Goal: Task Accomplishment & Management: Manage account settings

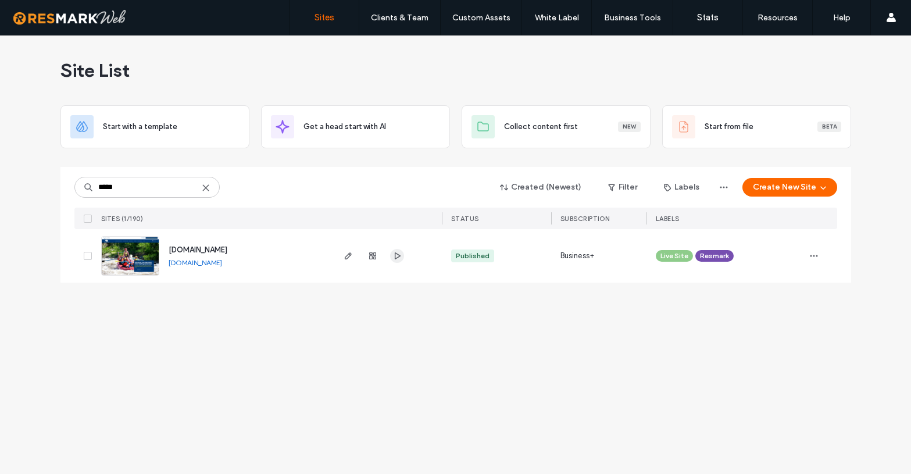
click at [402, 255] on span "button" at bounding box center [397, 256] width 14 height 14
click at [166, 190] on input "*****" at bounding box center [146, 187] width 145 height 21
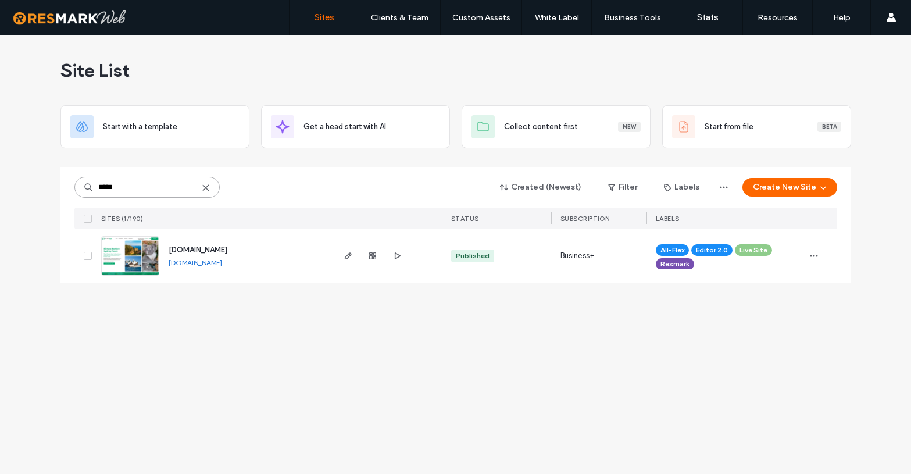
type input "*****"
click at [210, 251] on span "[DOMAIN_NAME]" at bounding box center [198, 249] width 59 height 9
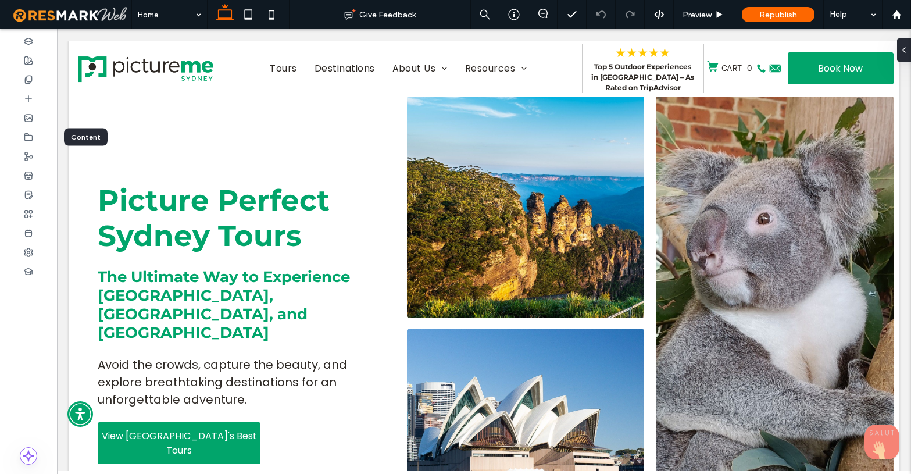
click at [33, 140] on icon at bounding box center [28, 137] width 9 height 9
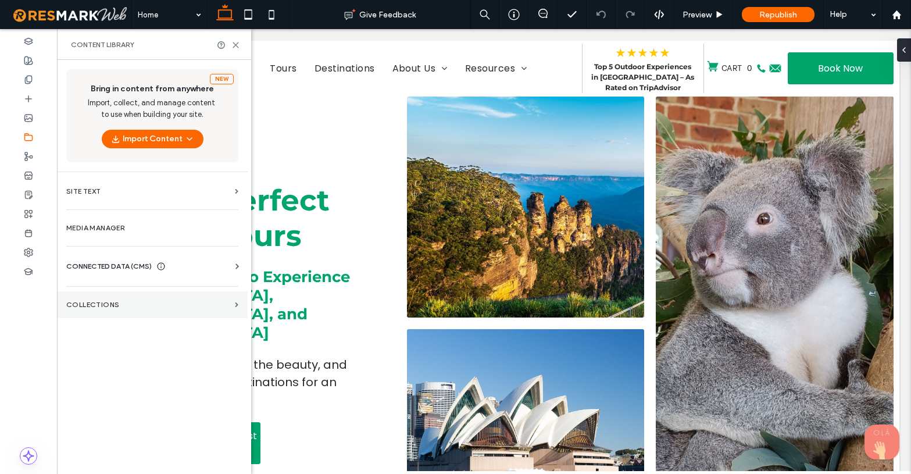
click at [91, 300] on section "Collections" at bounding box center [152, 304] width 191 height 27
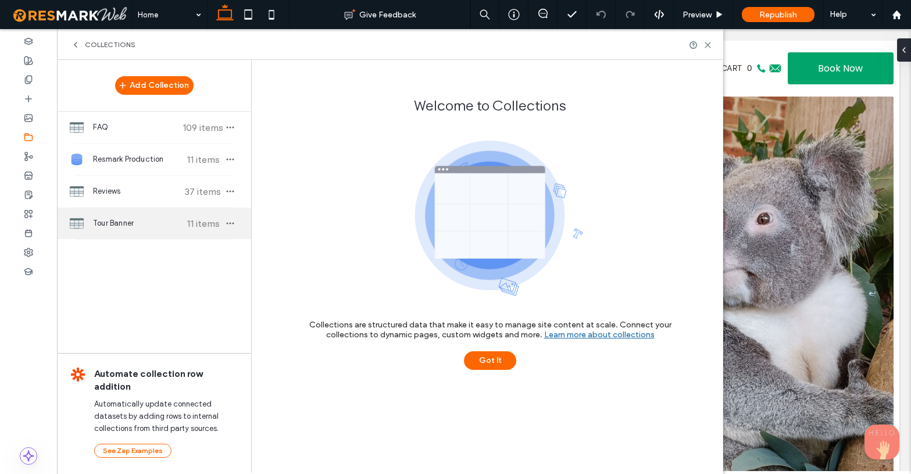
click at [103, 229] on span "Tour Banner" at bounding box center [136, 223] width 87 height 12
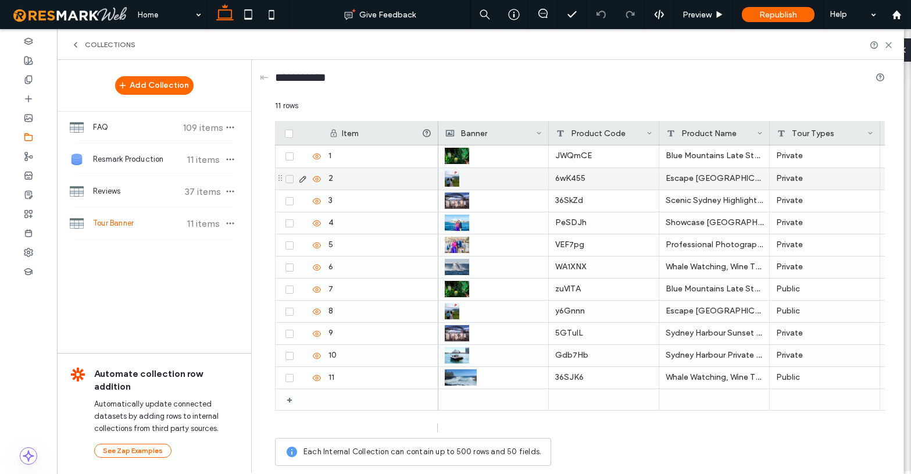
click at [303, 177] on use at bounding box center [302, 179] width 6 height 6
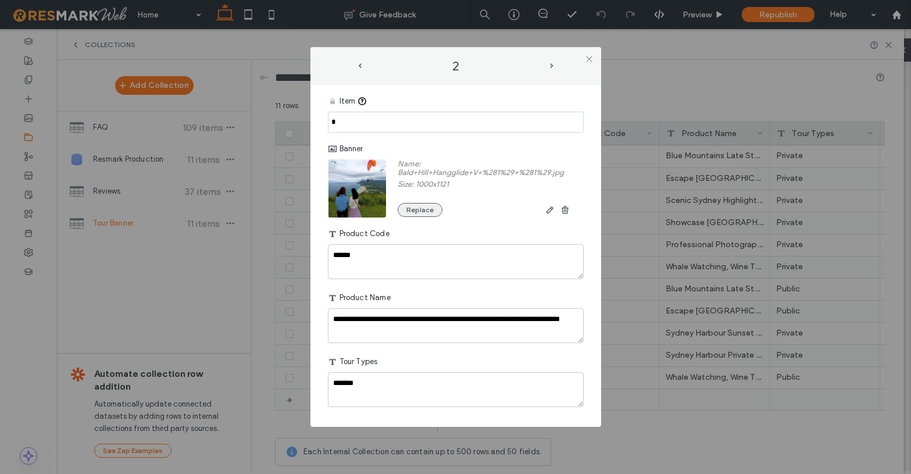
click at [426, 210] on button "Replace" at bounding box center [420, 210] width 45 height 14
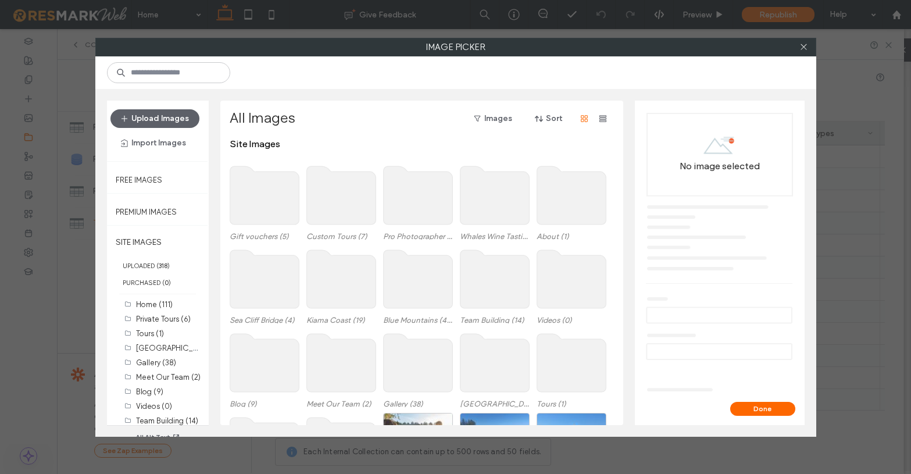
click at [325, 280] on use at bounding box center [340, 279] width 69 height 58
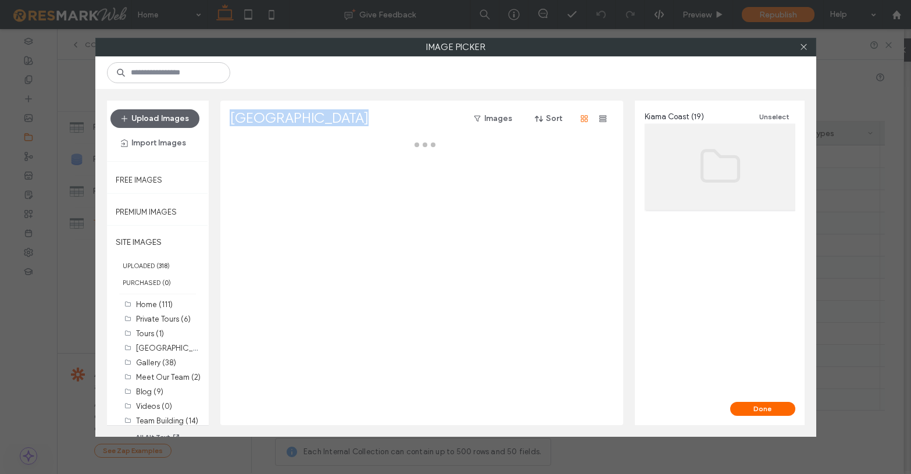
click at [325, 280] on div at bounding box center [425, 281] width 391 height 287
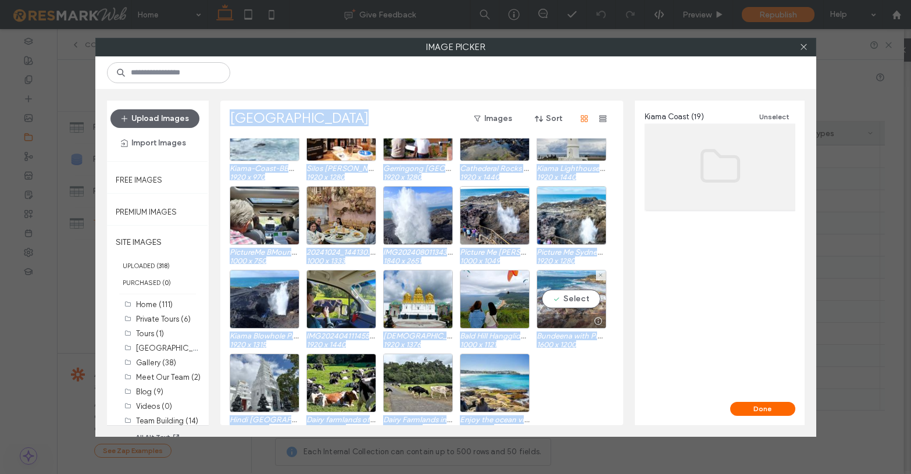
scroll to position [48, 0]
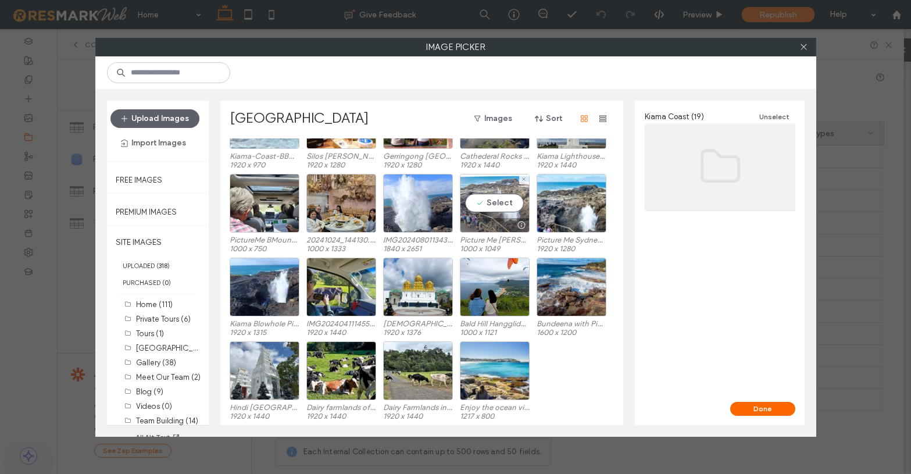
click at [491, 206] on div "Select" at bounding box center [495, 203] width 70 height 59
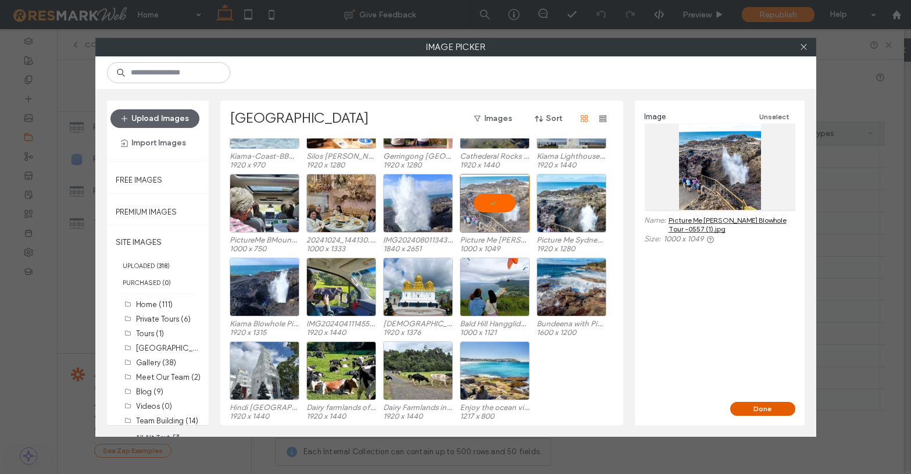
click at [776, 406] on button "Done" at bounding box center [762, 409] width 65 height 14
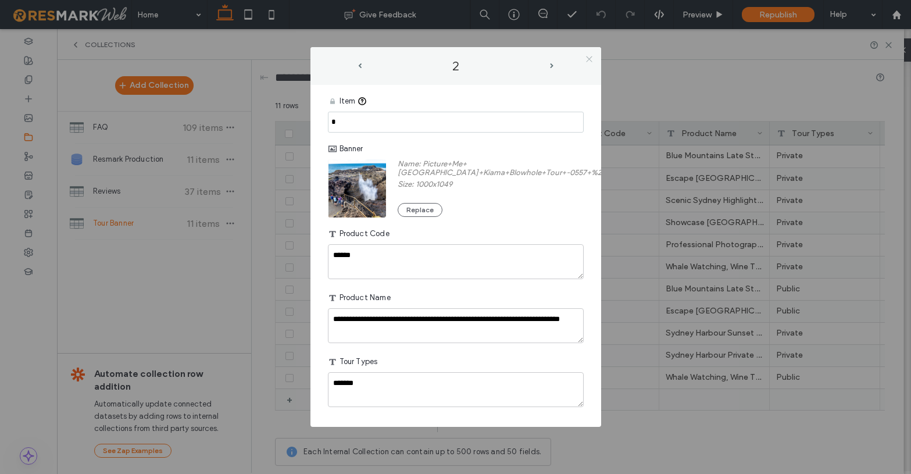
click at [588, 59] on use at bounding box center [589, 59] width 6 height 6
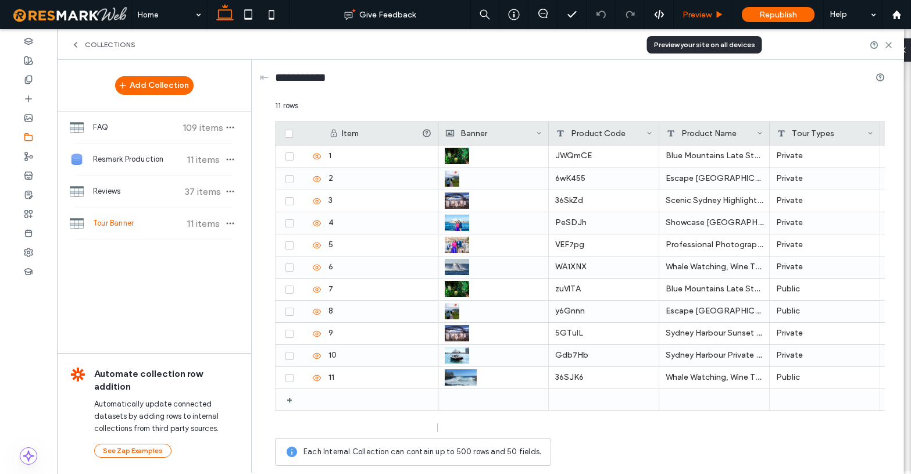
click at [713, 12] on div "Preview" at bounding box center [703, 15] width 59 height 10
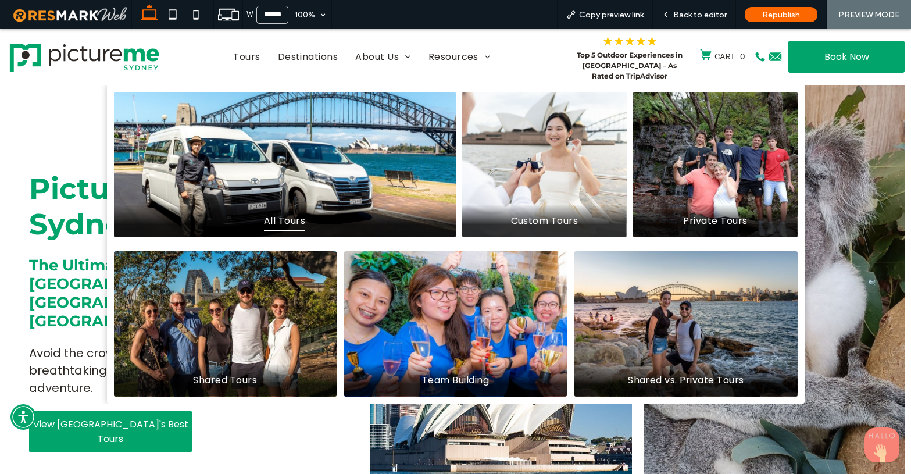
click at [287, 219] on span "All Tours" at bounding box center [284, 220] width 41 height 20
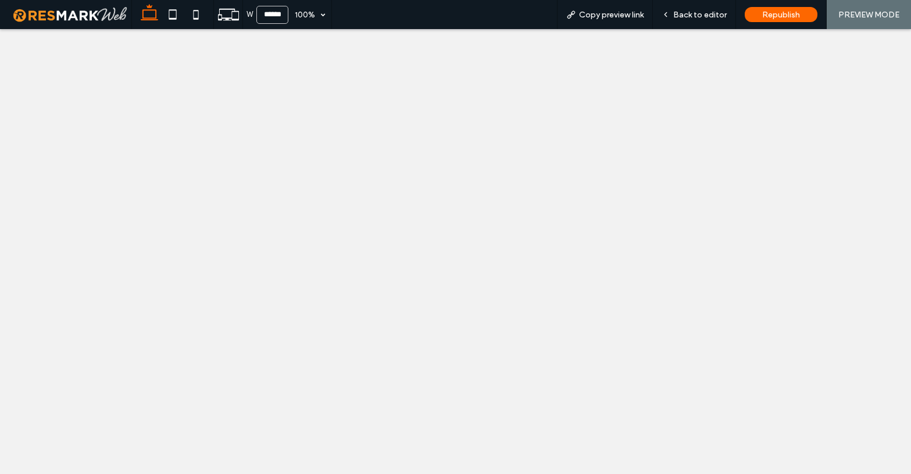
select select
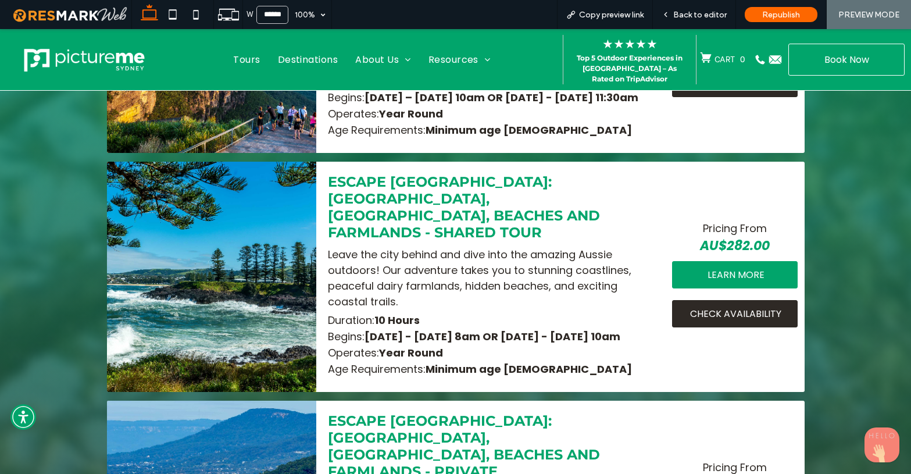
scroll to position [738, 0]
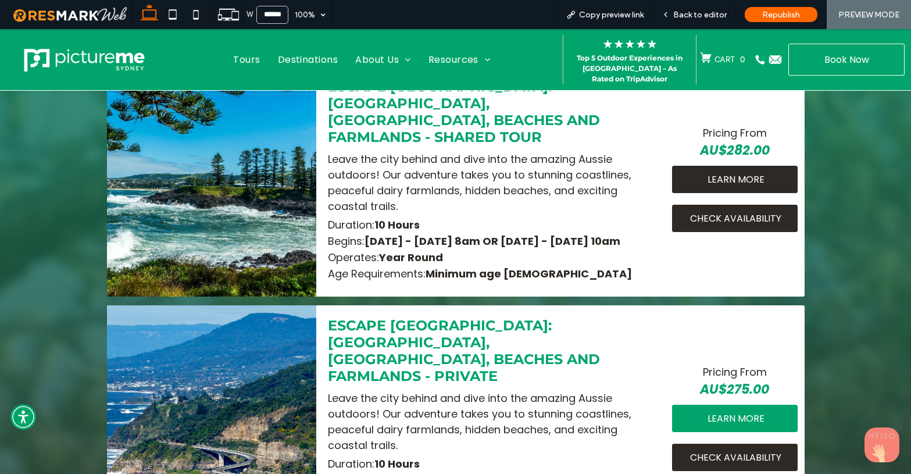
click at [700, 178] on div "LEARN MORE" at bounding box center [735, 179] width 126 height 27
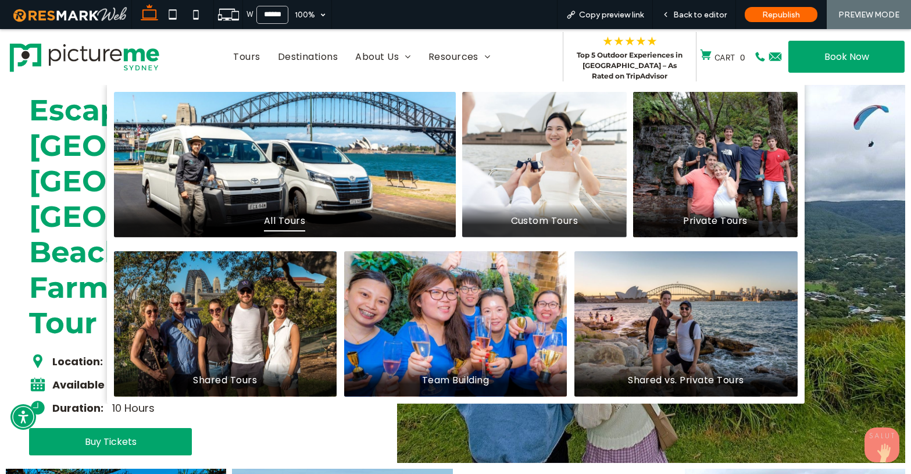
click at [294, 224] on span "All Tours" at bounding box center [284, 220] width 41 height 20
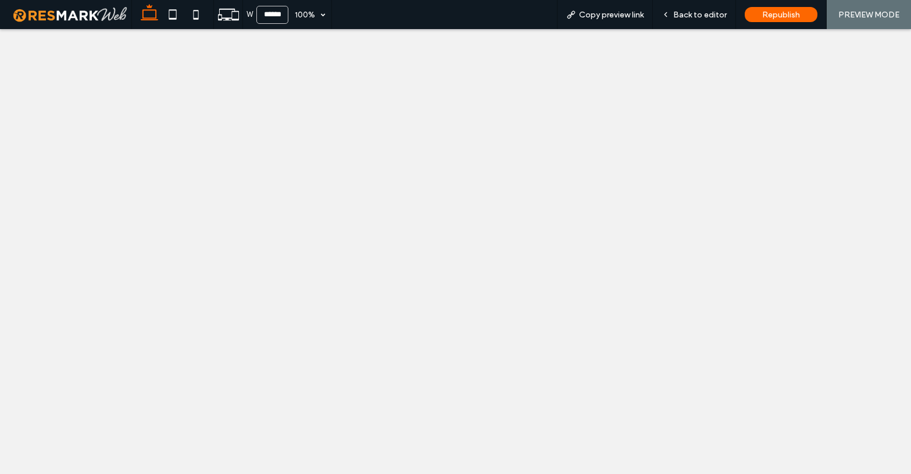
select select
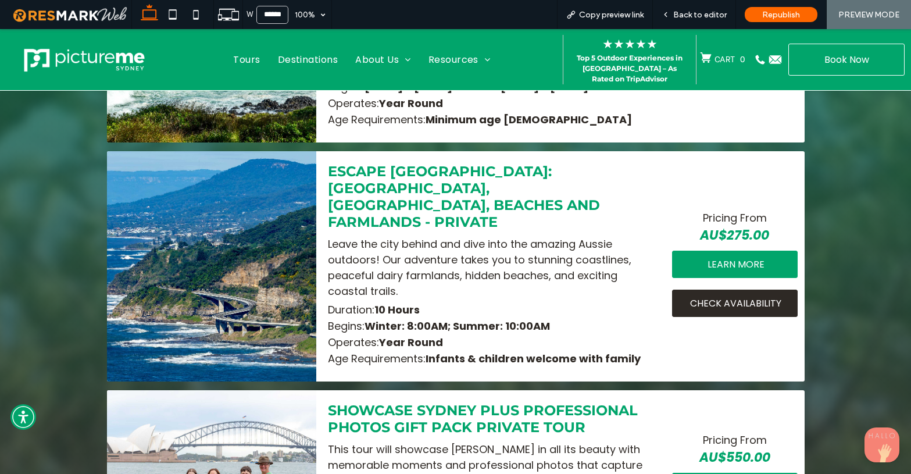
scroll to position [911, 0]
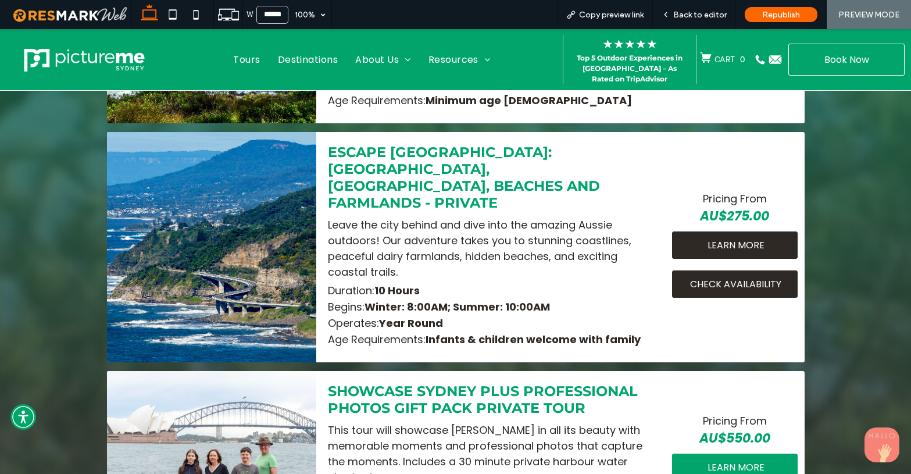
click at [713, 232] on span "LEARN MORE" at bounding box center [735, 245] width 57 height 26
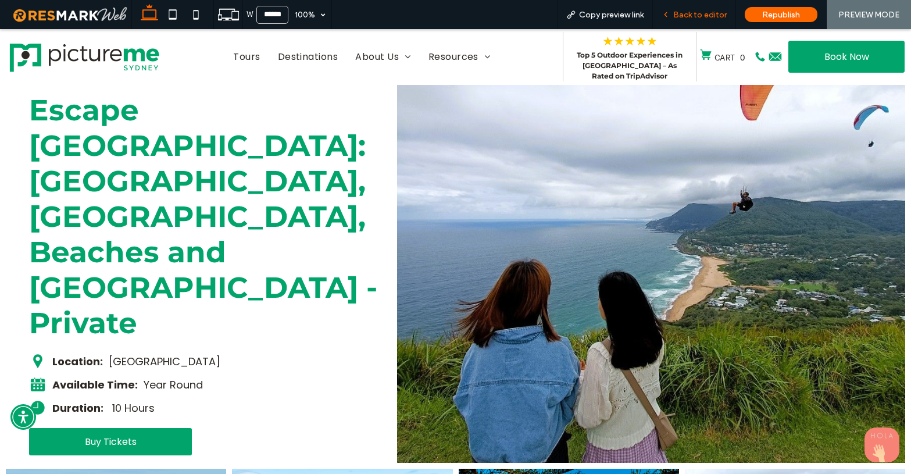
click at [687, 17] on span "Back to editor" at bounding box center [699, 15] width 53 height 10
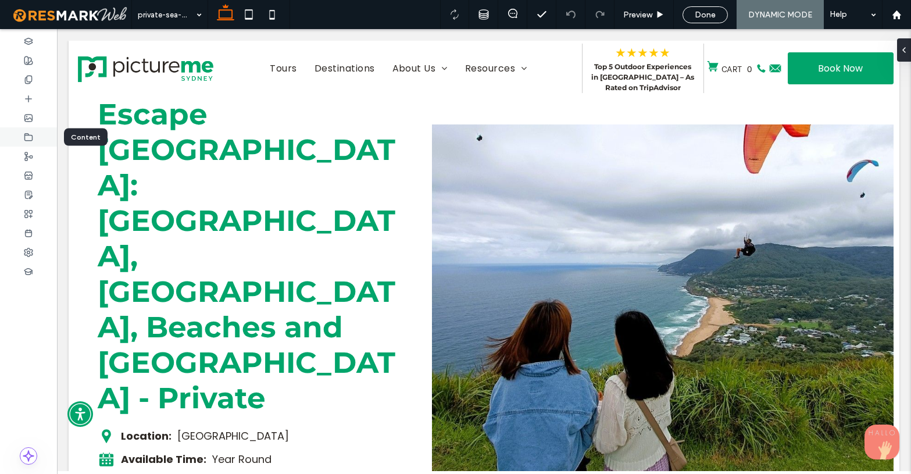
click at [32, 137] on use at bounding box center [29, 136] width 8 height 7
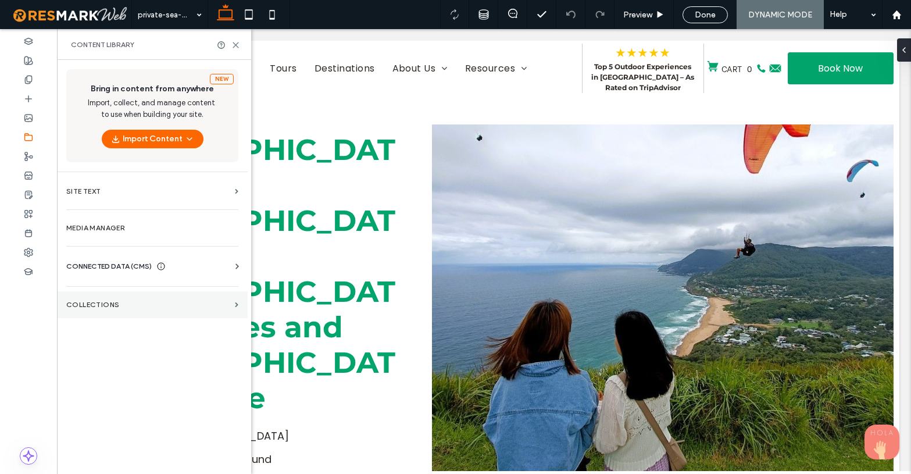
click at [112, 296] on section "Collections" at bounding box center [152, 304] width 191 height 27
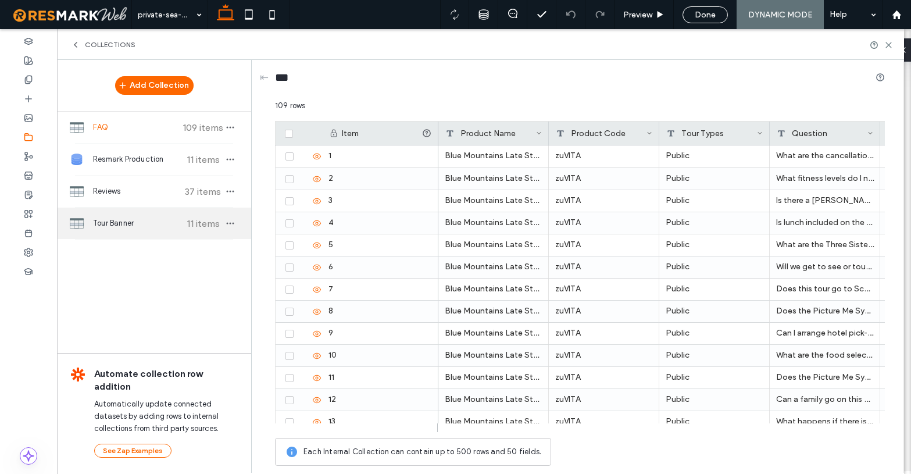
click at [124, 229] on span "Tour Banner" at bounding box center [136, 223] width 87 height 12
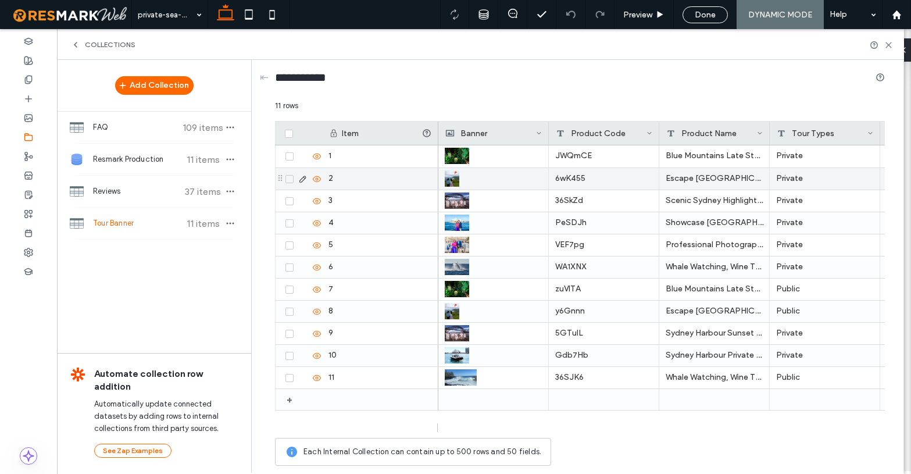
click at [300, 178] on icon at bounding box center [302, 178] width 9 height 9
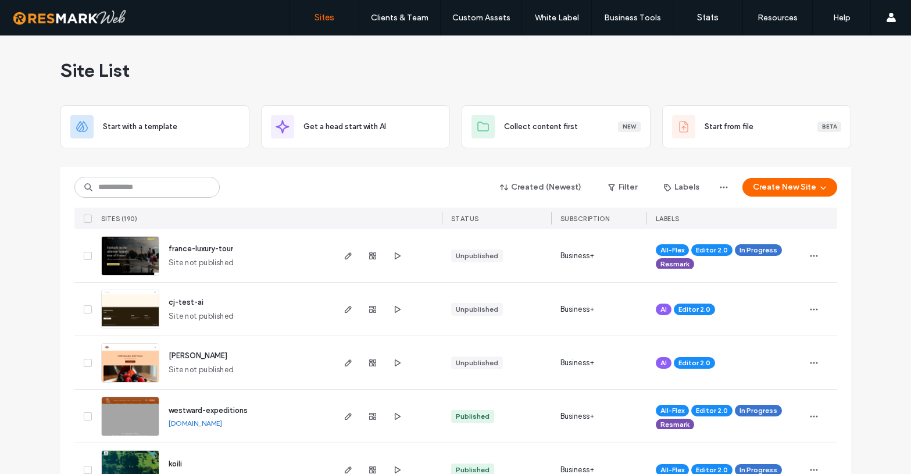
click at [145, 188] on input at bounding box center [146, 187] width 145 height 21
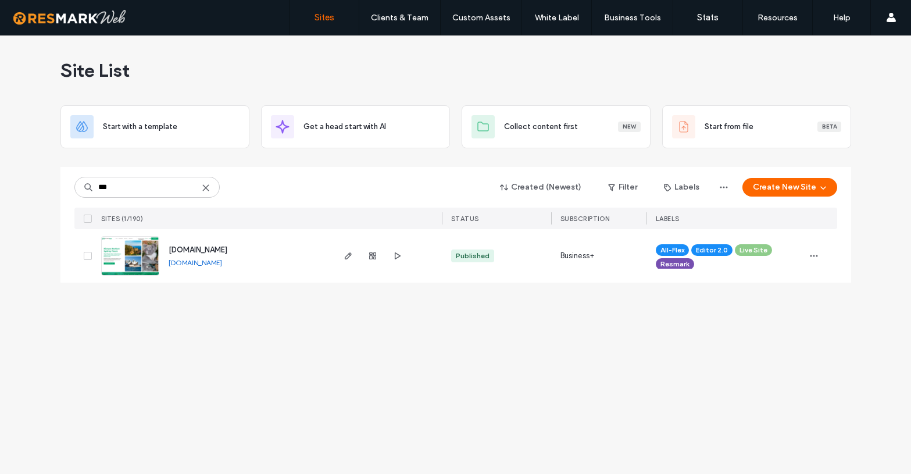
type input "***"
click at [227, 248] on span "[DOMAIN_NAME]" at bounding box center [198, 249] width 59 height 9
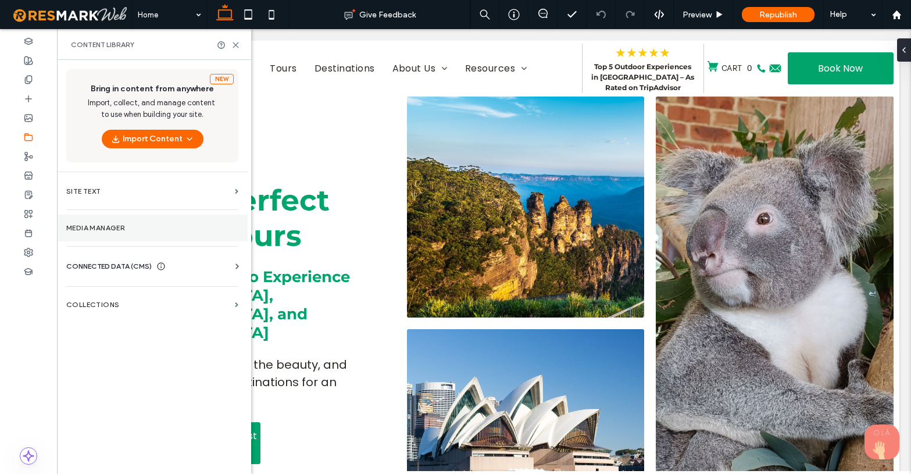
click at [90, 225] on label "Media Manager" at bounding box center [152, 228] width 172 height 8
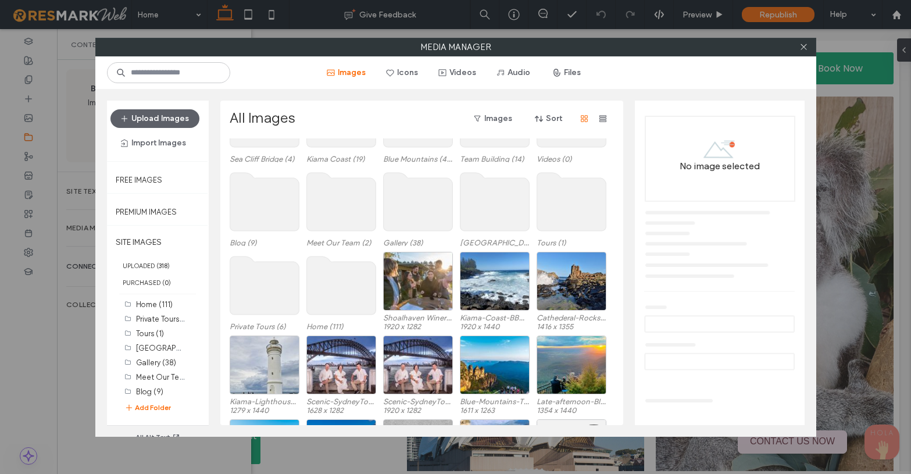
scroll to position [220, 0]
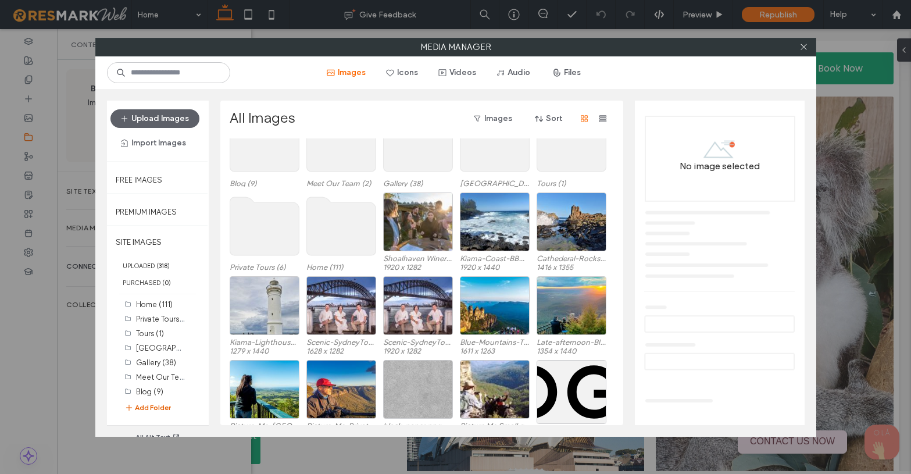
click at [162, 406] on button "Add Folder" at bounding box center [147, 408] width 47 height 12
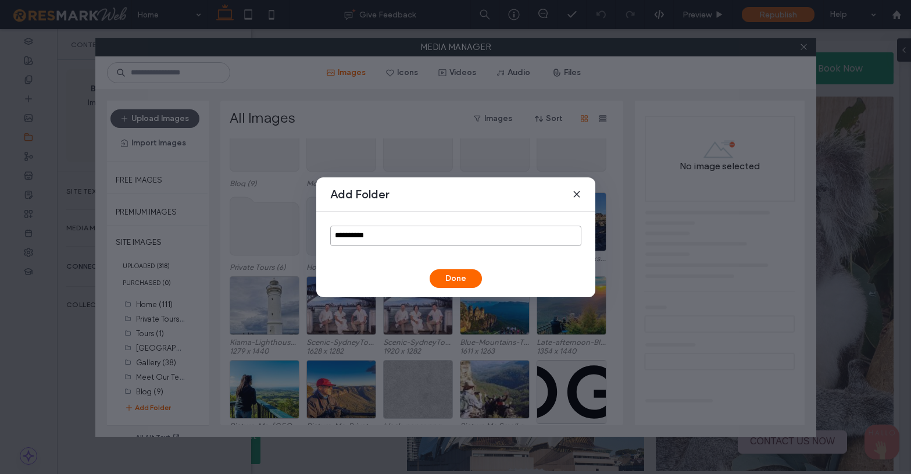
click at [388, 239] on input "**********" at bounding box center [455, 236] width 251 height 20
paste input "*****"
type input "**********"
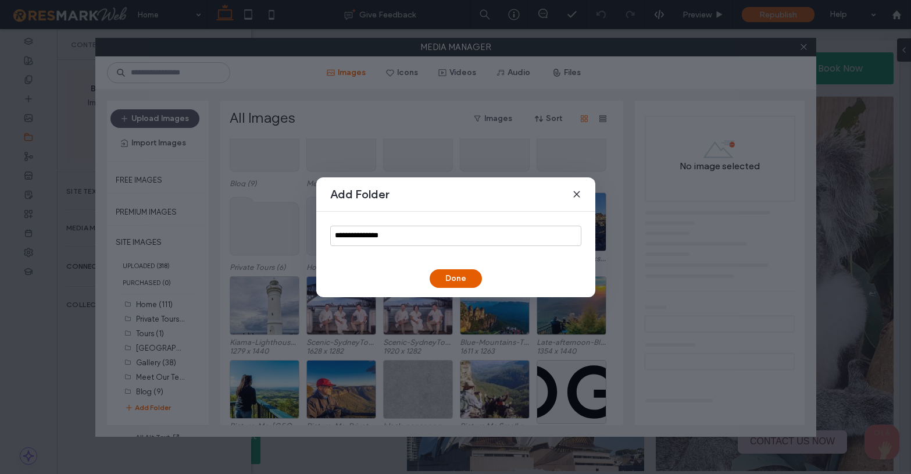
click at [459, 278] on button "Done" at bounding box center [456, 278] width 52 height 19
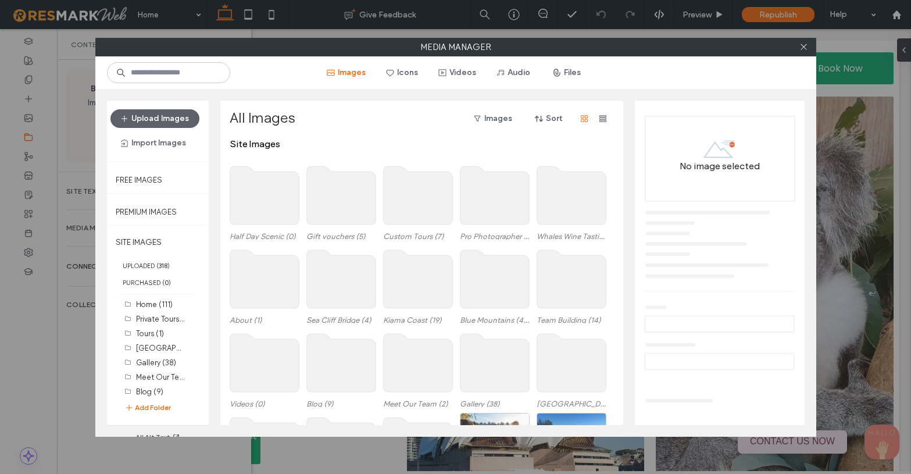
click at [283, 201] on use at bounding box center [264, 195] width 69 height 58
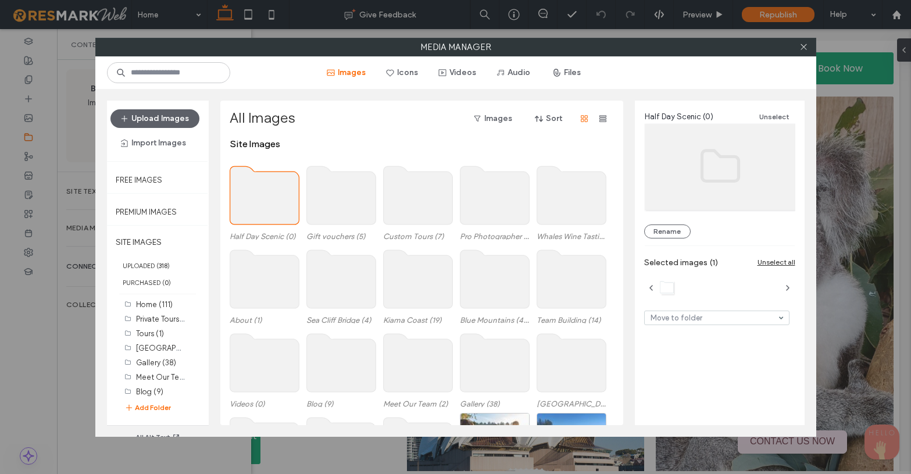
click at [283, 201] on use at bounding box center [264, 195] width 69 height 58
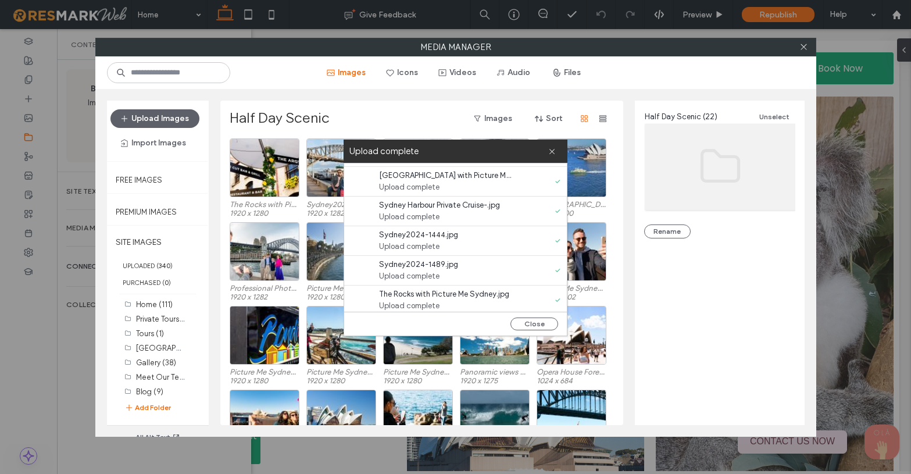
scroll to position [504, 0]
click at [538, 324] on button "Close" at bounding box center [534, 323] width 48 height 13
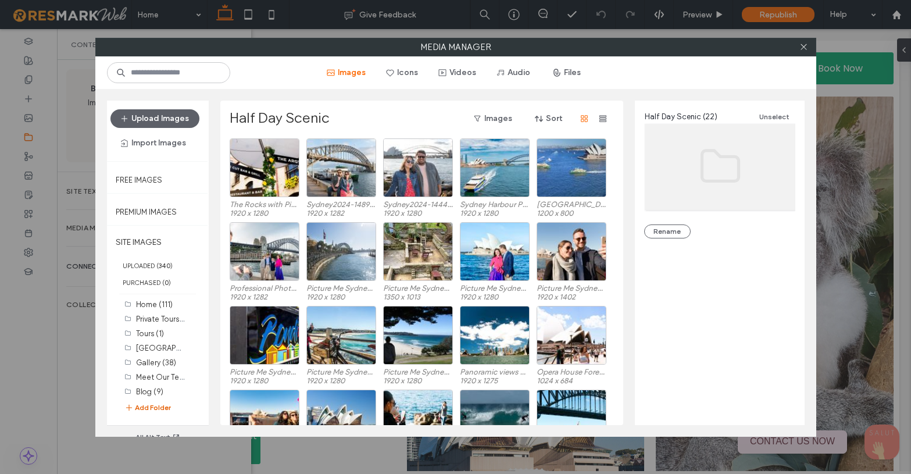
click at [150, 408] on button "Add Folder" at bounding box center [147, 408] width 47 height 12
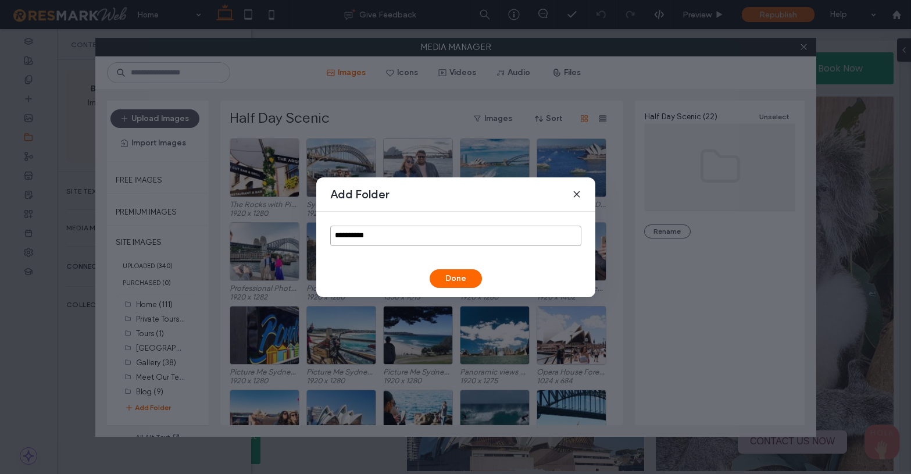
click at [364, 239] on input "**********" at bounding box center [455, 236] width 251 height 20
click at [365, 239] on input "**********" at bounding box center [455, 236] width 251 height 20
paste input "**********"
click at [367, 234] on input "**********" at bounding box center [455, 236] width 251 height 20
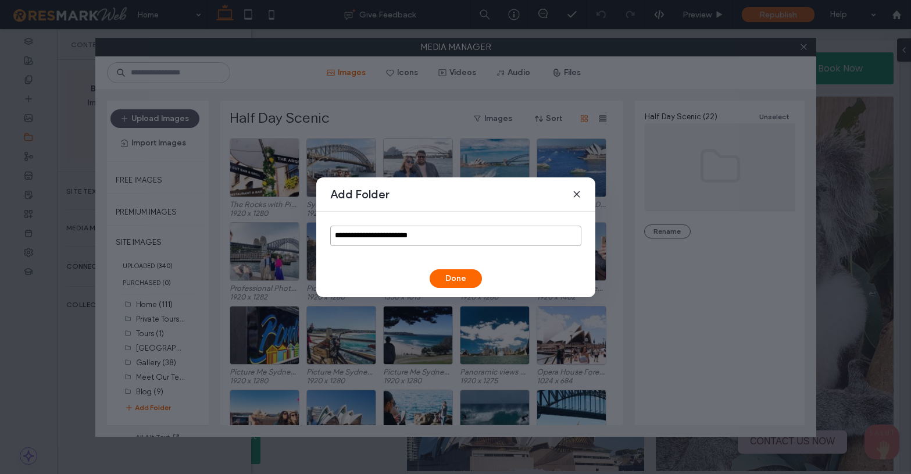
click at [367, 234] on input "**********" at bounding box center [455, 236] width 251 height 20
paste input
type input "**********"
click at [457, 277] on button "Done" at bounding box center [456, 278] width 52 height 19
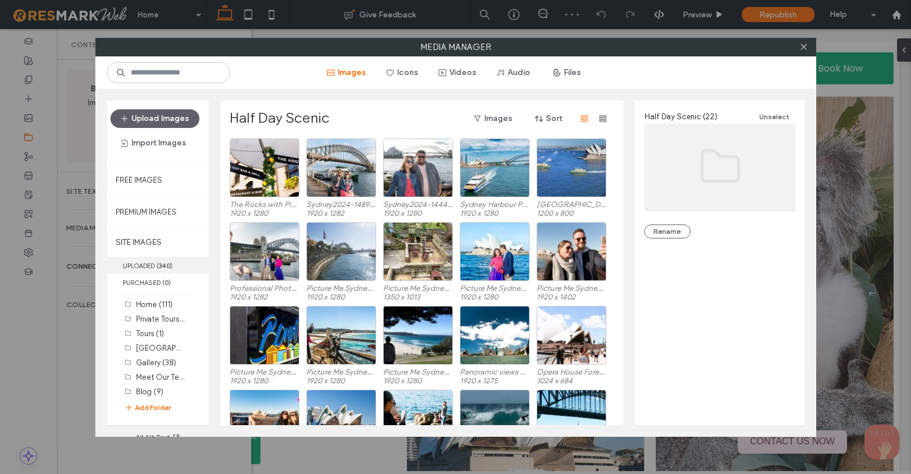
click at [142, 262] on label "UPLOADED ( 340 )" at bounding box center [158, 265] width 102 height 17
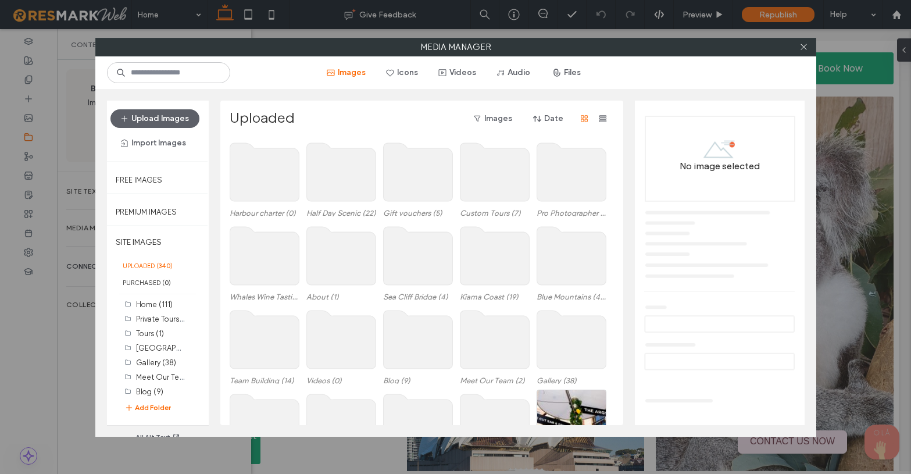
click at [246, 178] on use at bounding box center [264, 172] width 69 height 58
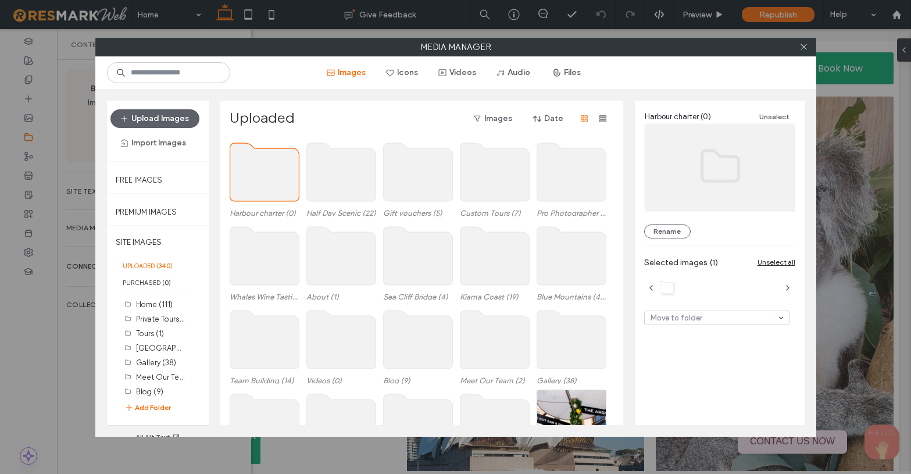
click at [246, 178] on use at bounding box center [264, 172] width 69 height 58
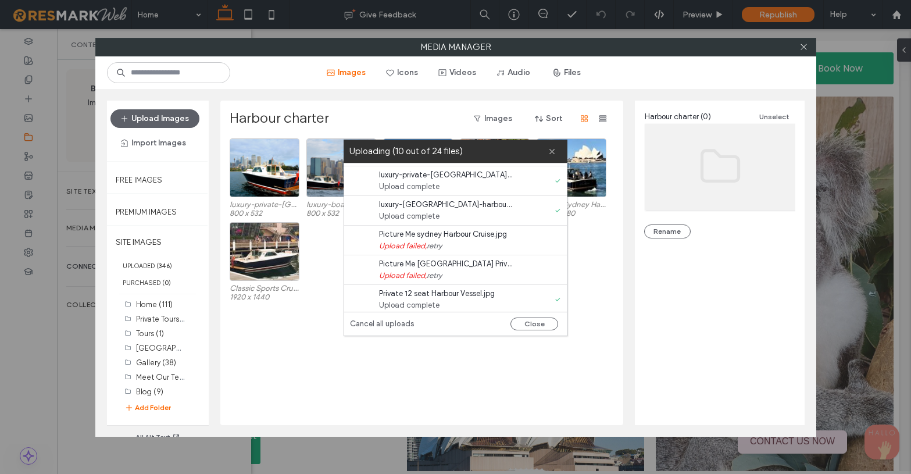
scroll to position [221, 0]
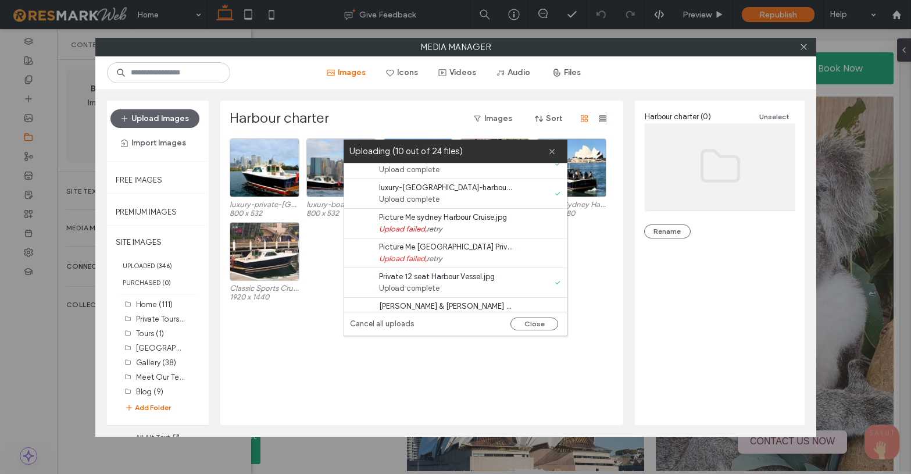
click at [437, 228] on link "retry" at bounding box center [434, 229] width 15 height 12
click at [438, 259] on link "retry" at bounding box center [434, 259] width 15 height 12
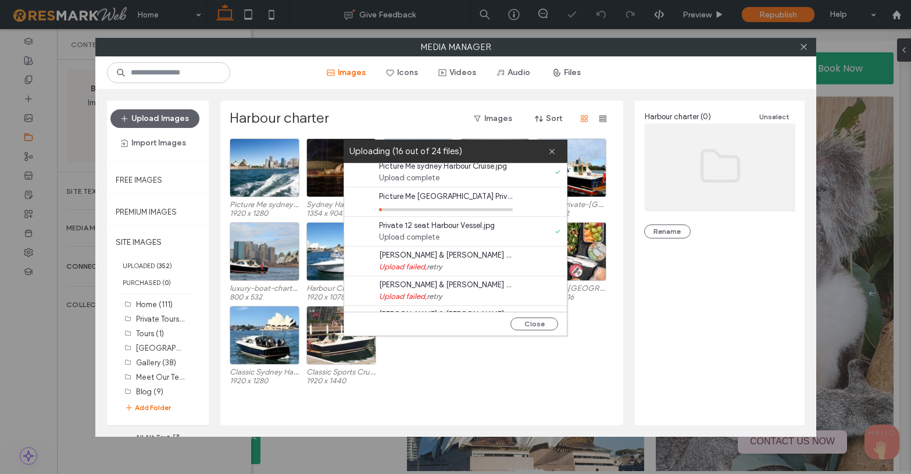
scroll to position [277, 0]
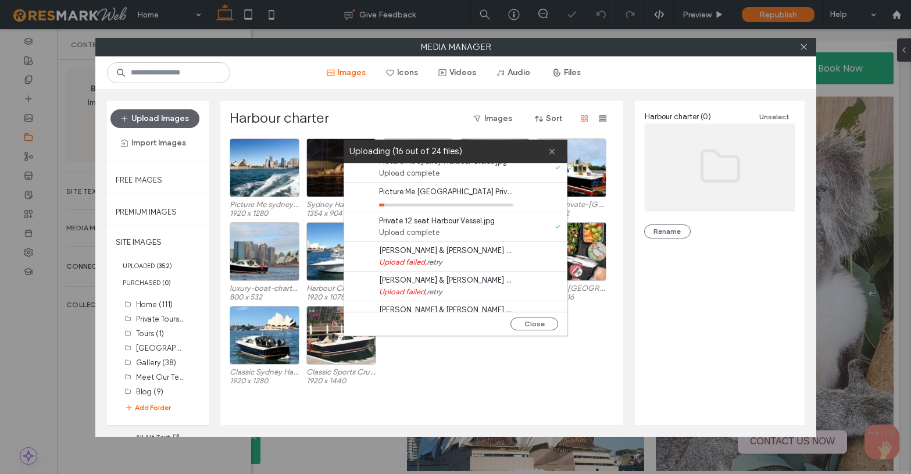
click at [441, 261] on link "retry" at bounding box center [434, 262] width 15 height 12
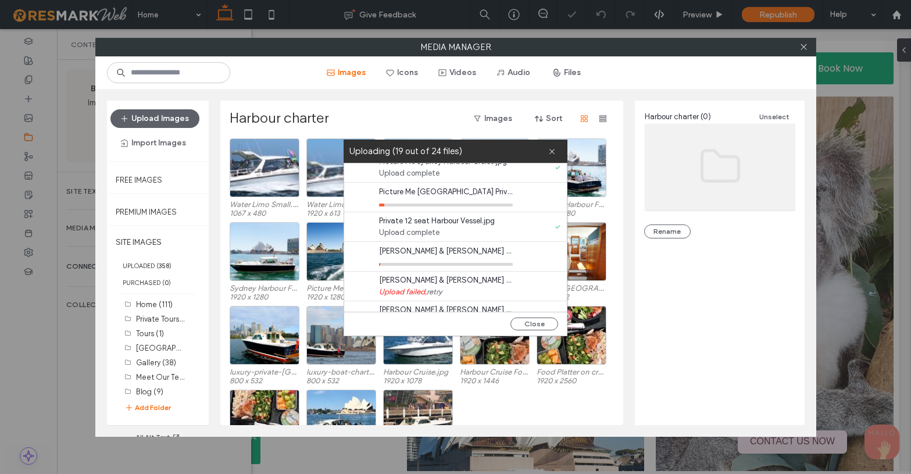
click at [441, 292] on link "retry" at bounding box center [434, 292] width 15 height 12
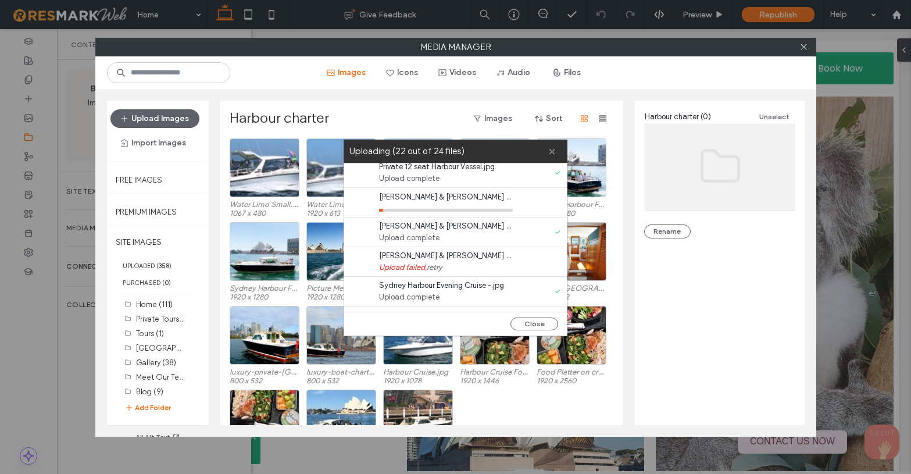
scroll to position [333, 0]
click at [439, 266] on link "retry" at bounding box center [434, 266] width 15 height 12
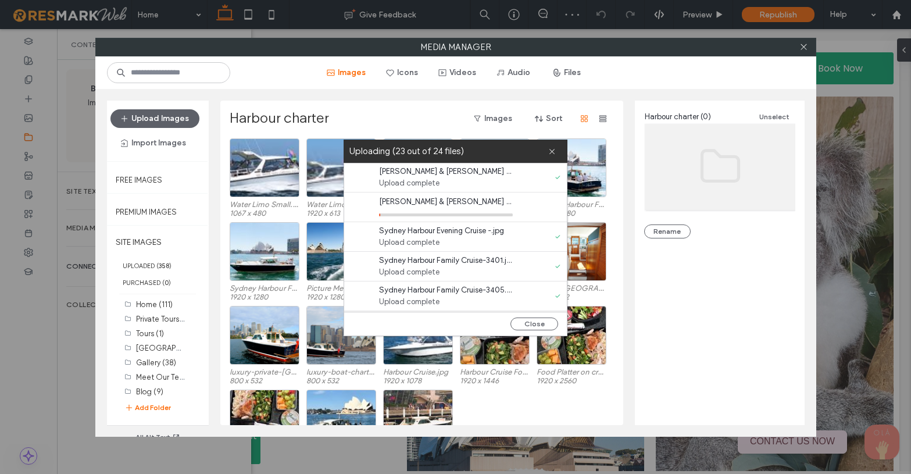
scroll to position [389, 0]
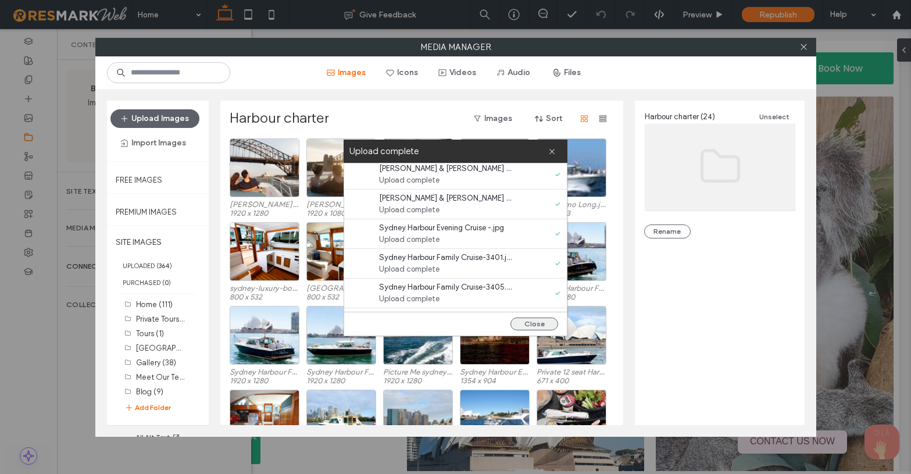
click at [530, 323] on button "Close" at bounding box center [534, 323] width 48 height 13
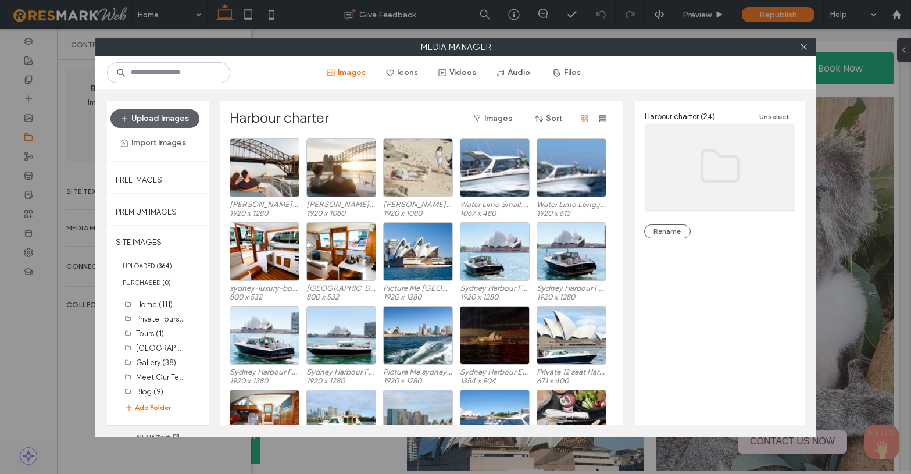
scroll to position [0, 0]
click at [148, 237] on label "SITE IMAGES" at bounding box center [158, 242] width 102 height 29
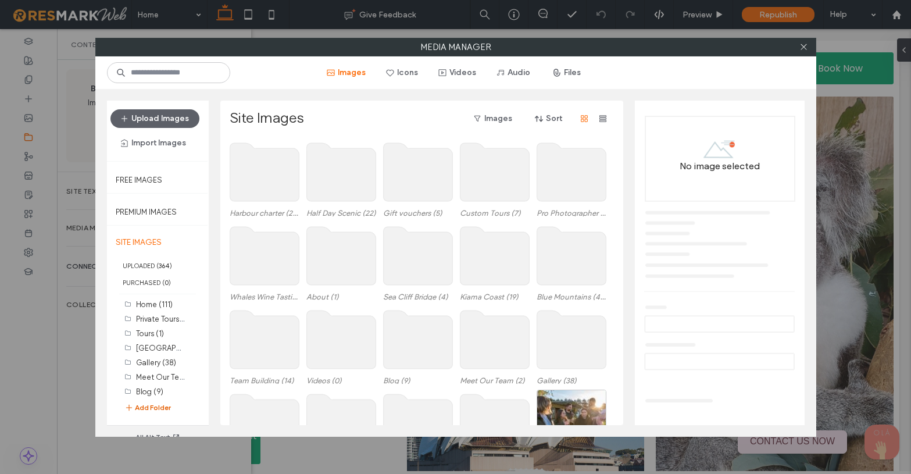
click at [154, 406] on button "Add Folder" at bounding box center [147, 408] width 47 height 12
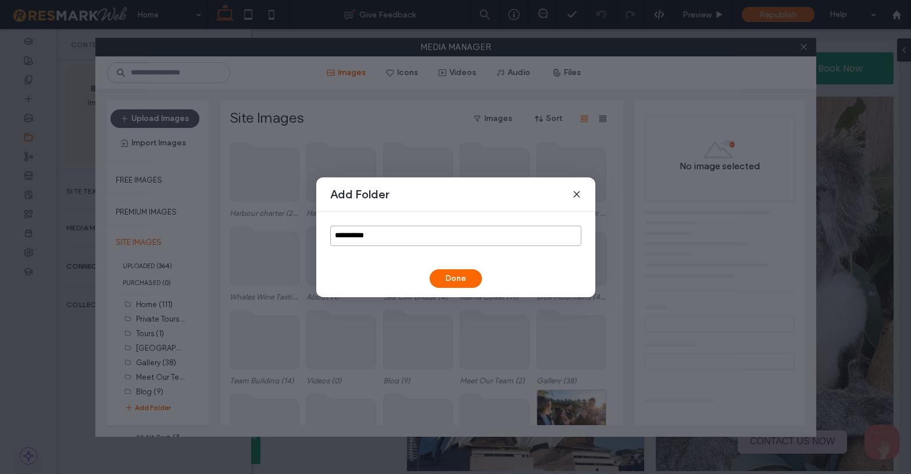
click at [374, 242] on input "**********" at bounding box center [455, 236] width 251 height 20
click at [375, 241] on input "**********" at bounding box center [455, 236] width 251 height 20
type input "**********"
click at [457, 277] on button "Done" at bounding box center [456, 278] width 52 height 19
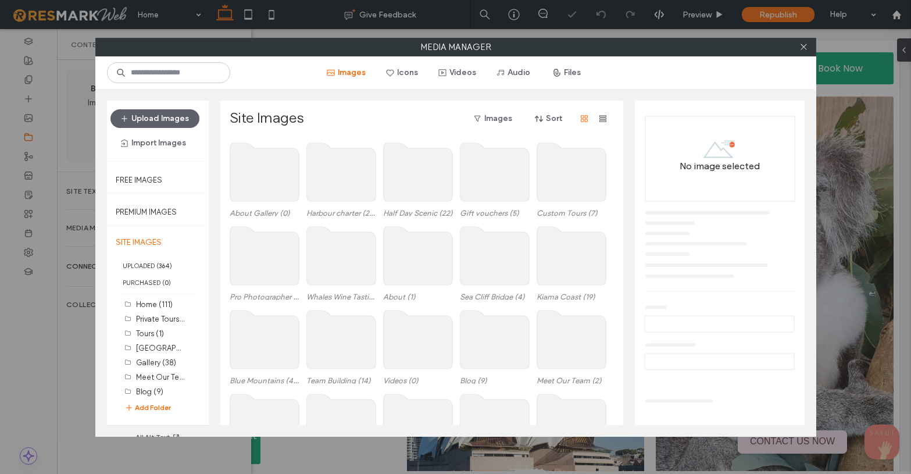
click at [283, 178] on use at bounding box center [264, 172] width 69 height 58
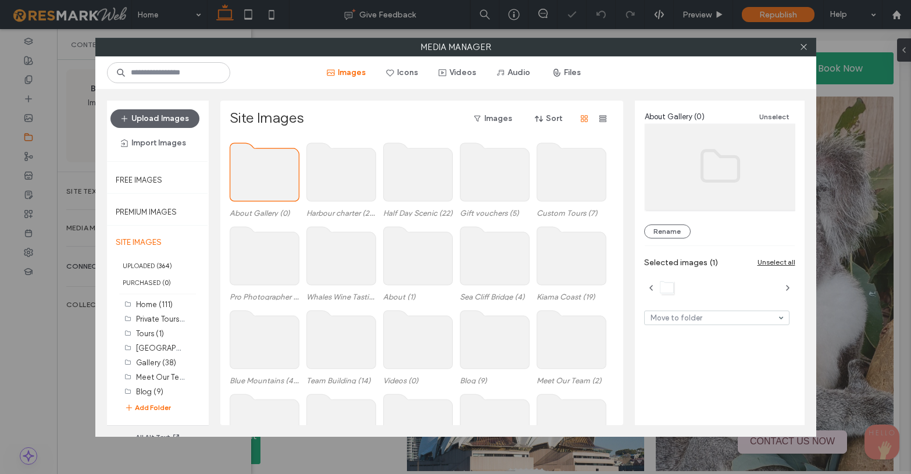
click at [283, 178] on use at bounding box center [264, 172] width 69 height 58
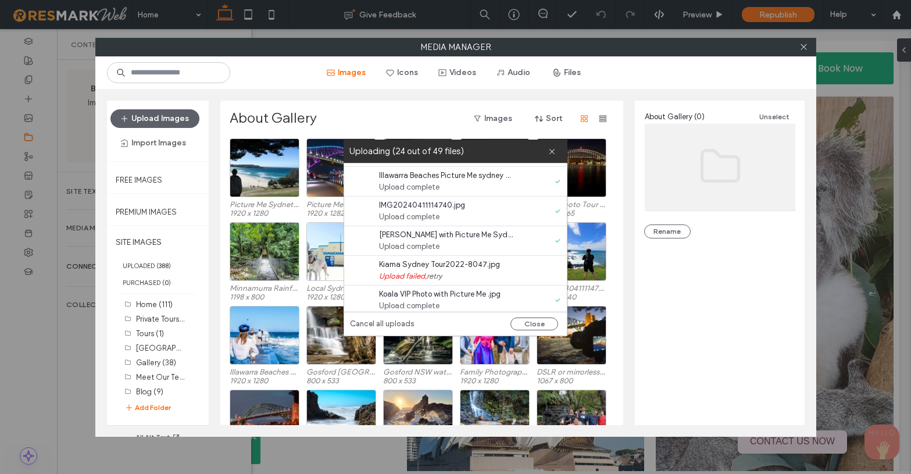
scroll to position [424, 0]
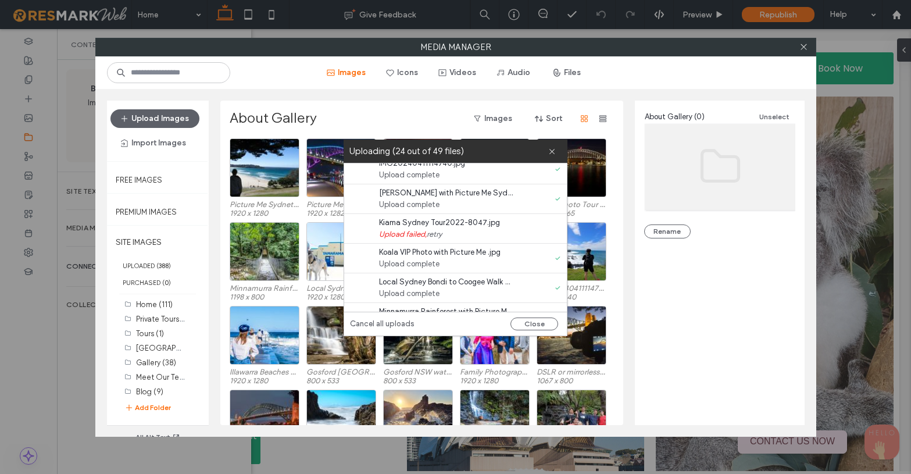
click at [439, 235] on link "retry" at bounding box center [434, 234] width 15 height 12
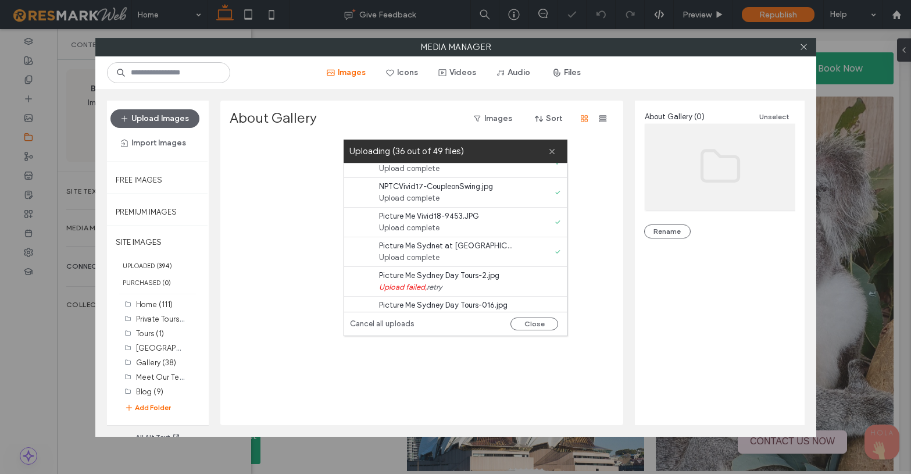
scroll to position [676, 0]
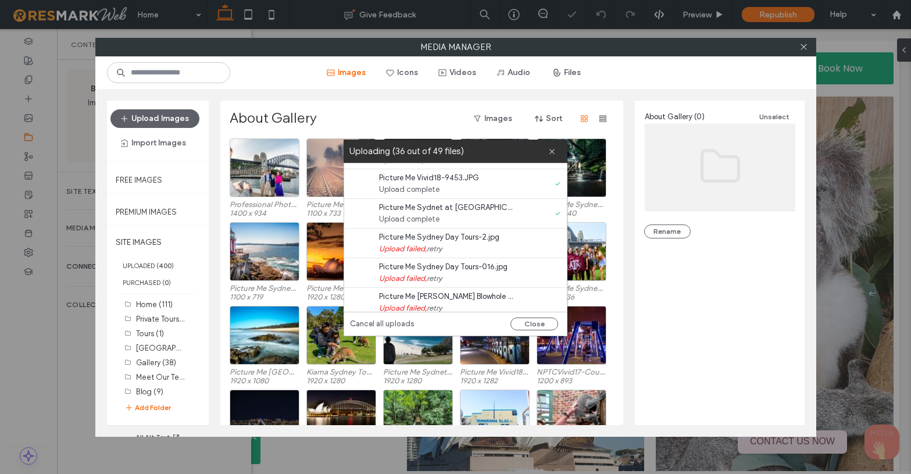
click at [435, 249] on link "retry" at bounding box center [434, 249] width 15 height 12
click at [438, 280] on link "retry" at bounding box center [434, 279] width 15 height 12
click at [442, 308] on link "retry" at bounding box center [434, 308] width 15 height 12
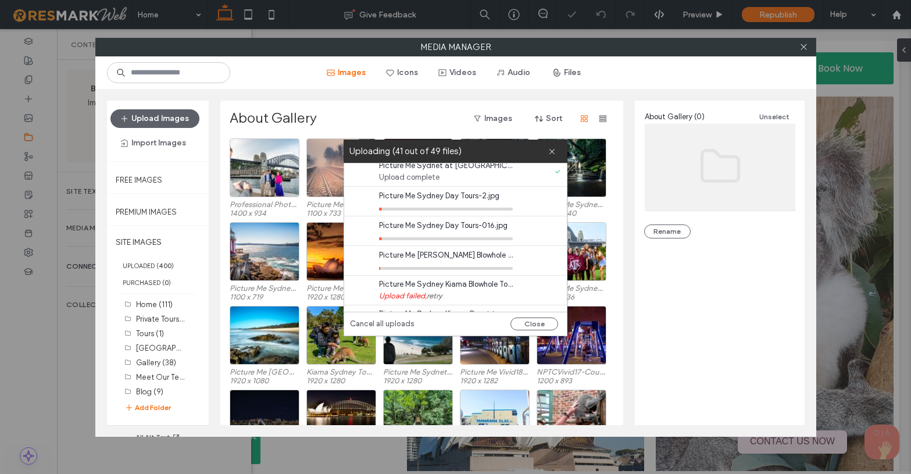
scroll to position [784, 0]
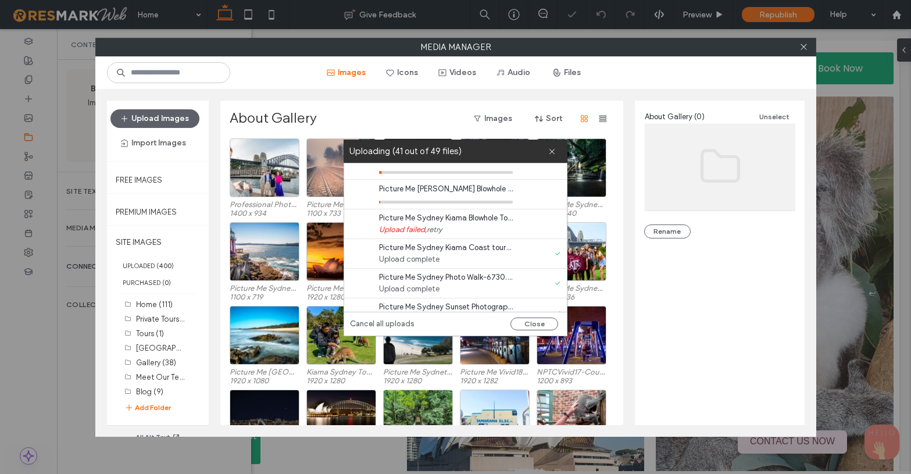
click at [439, 229] on link "retry" at bounding box center [434, 230] width 15 height 12
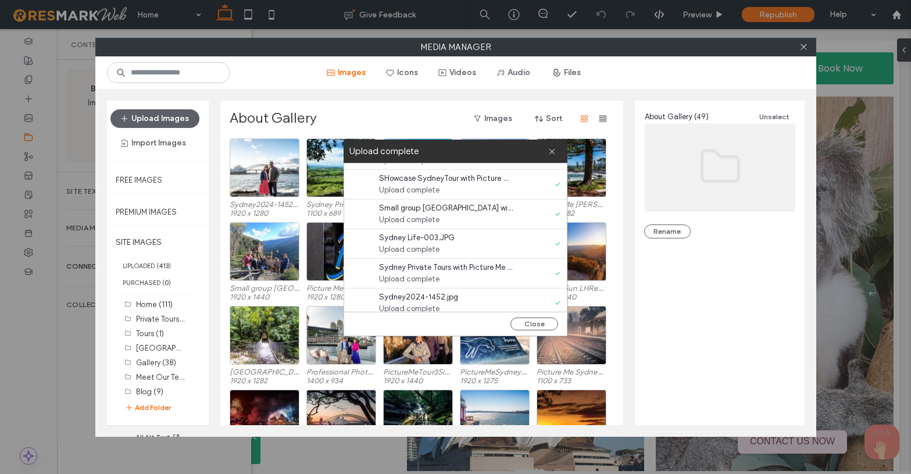
scroll to position [1304, 0]
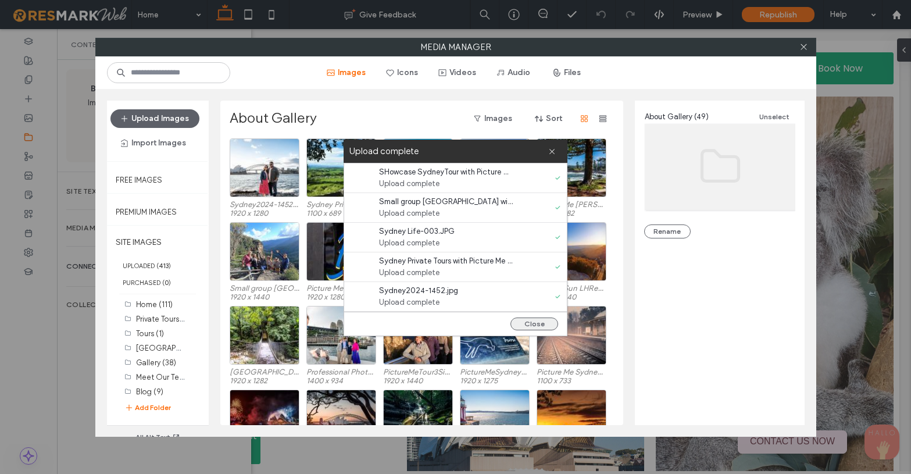
click at [537, 321] on button "Close" at bounding box center [534, 323] width 48 height 13
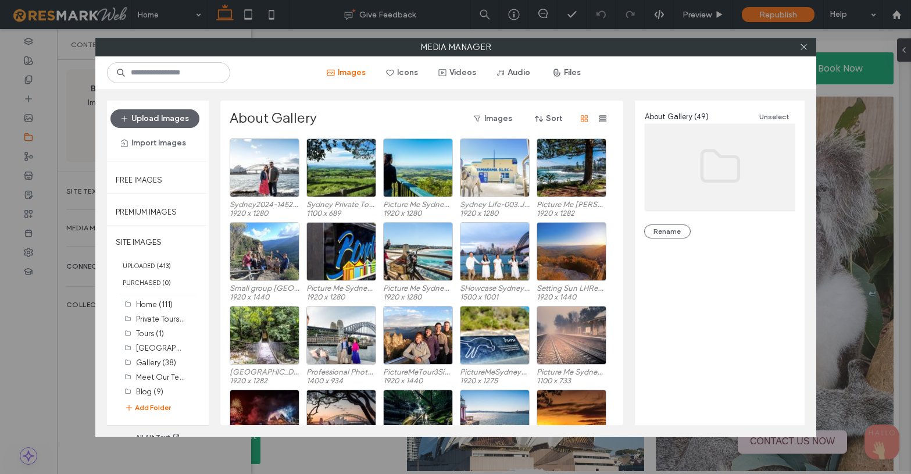
scroll to position [0, 0]
click at [141, 238] on label "SITE IMAGES" at bounding box center [158, 242] width 102 height 29
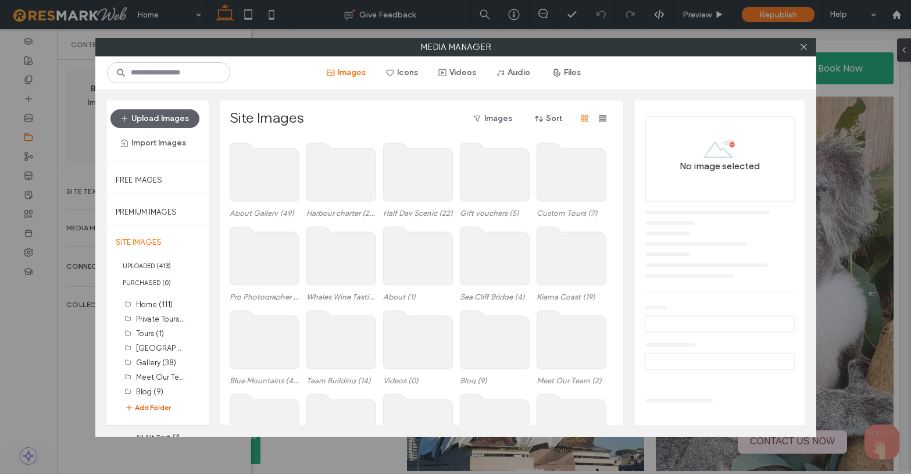
click at [162, 406] on button "Add Folder" at bounding box center [147, 408] width 47 height 12
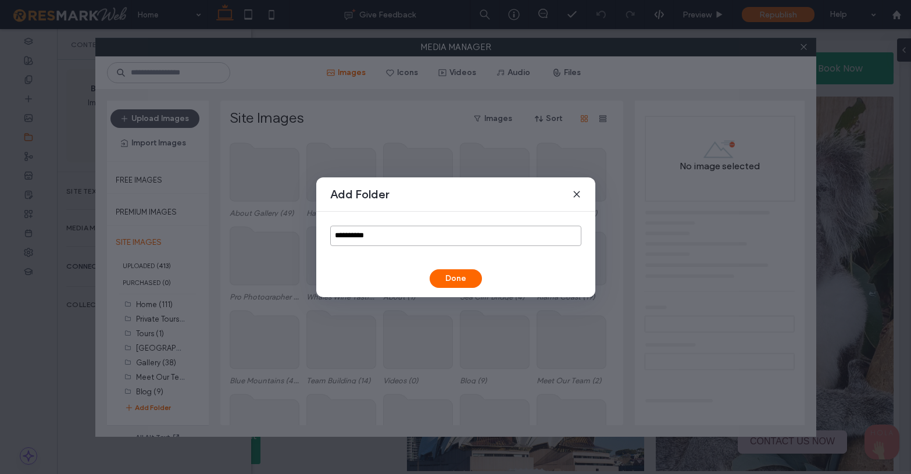
click at [355, 232] on input "**********" at bounding box center [455, 236] width 251 height 20
click at [355, 233] on input "**********" at bounding box center [455, 236] width 251 height 20
click at [354, 233] on input "**********" at bounding box center [455, 236] width 251 height 20
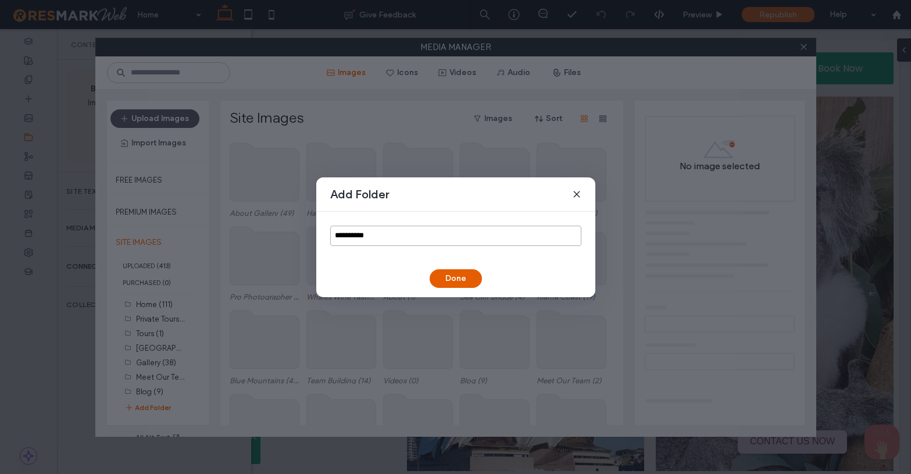
paste input "**********"
type input "**********"
click at [465, 276] on button "Done" at bounding box center [456, 278] width 52 height 19
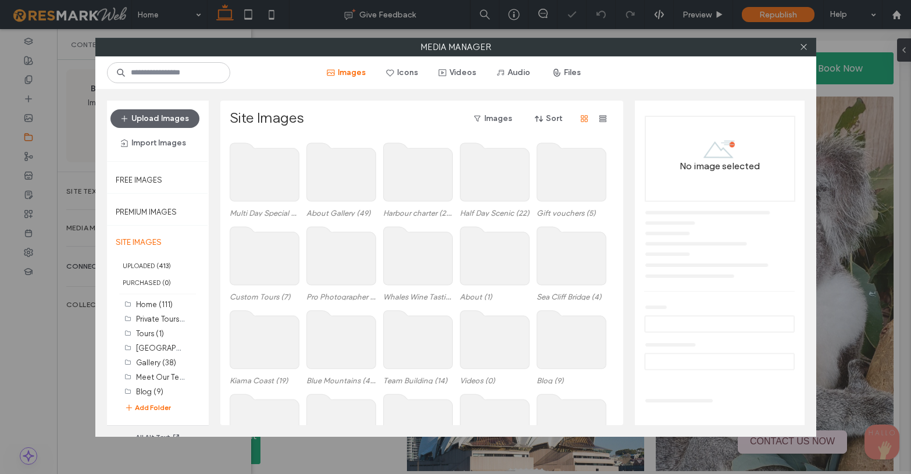
click at [266, 173] on use at bounding box center [264, 172] width 69 height 58
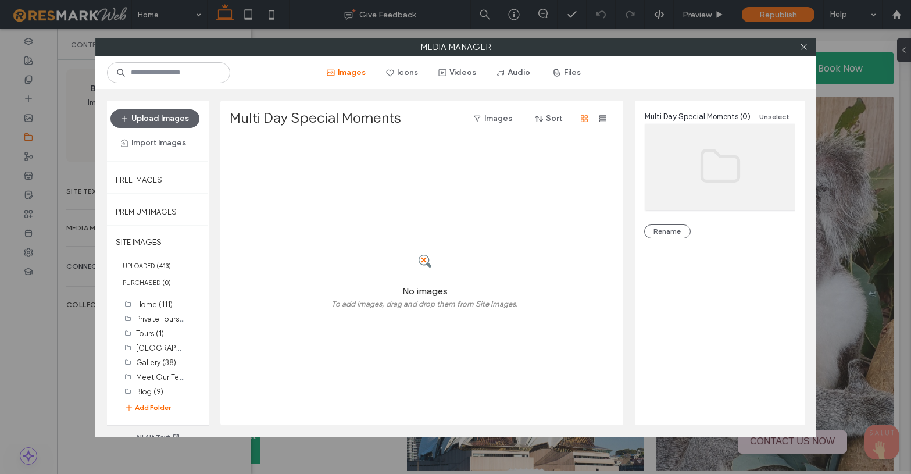
click at [409, 259] on div at bounding box center [424, 260] width 187 height 45
click at [455, 233] on div "No images To add images, drag and drop them from Site Images." at bounding box center [425, 281] width 391 height 287
click at [169, 115] on button "Upload Images" at bounding box center [154, 118] width 89 height 19
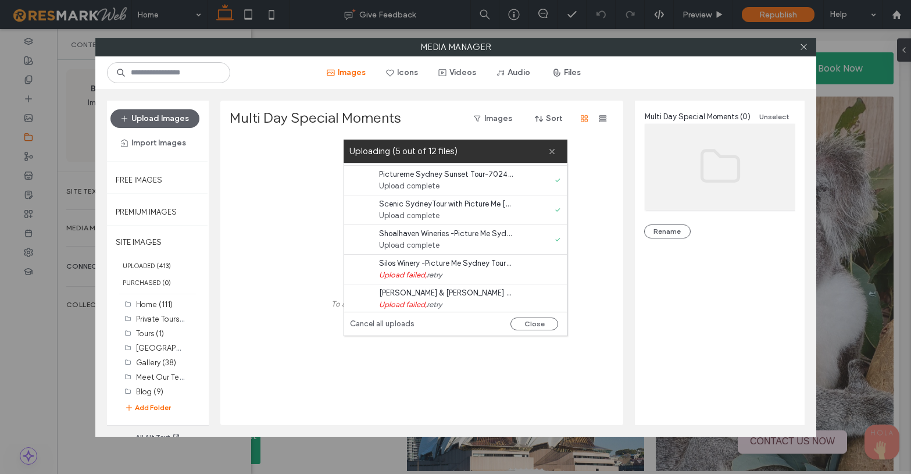
scroll to position [47, 0]
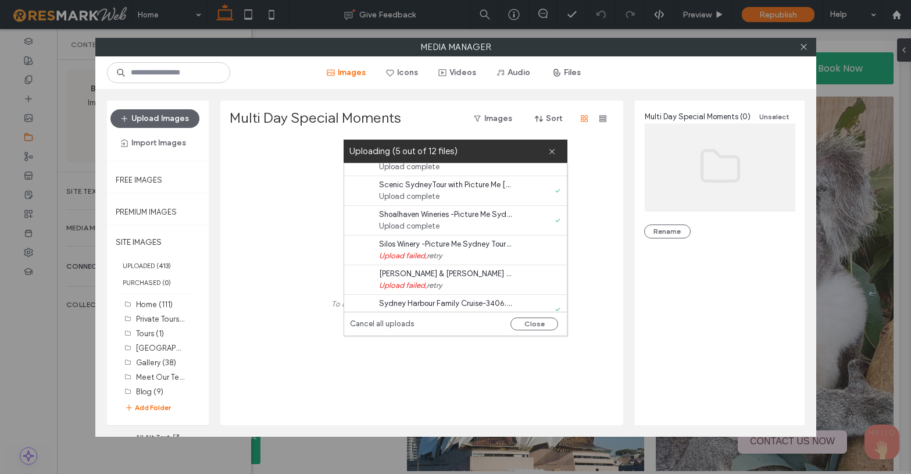
click at [438, 255] on link "retry" at bounding box center [434, 256] width 15 height 12
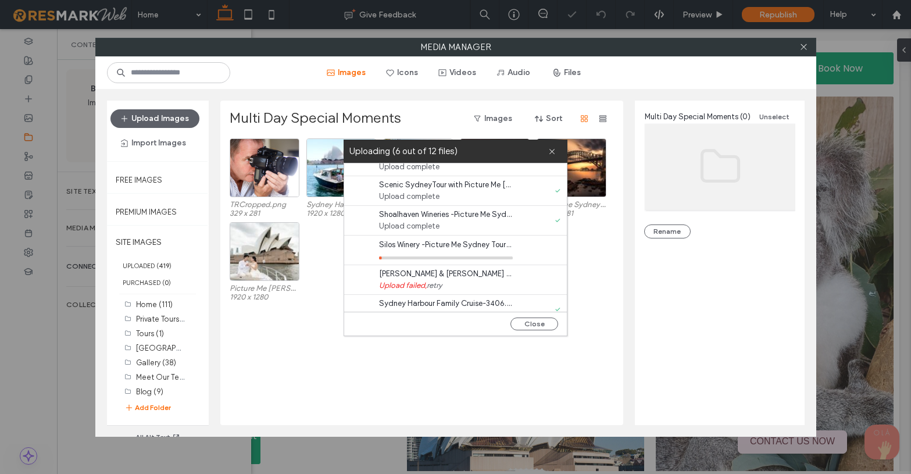
click at [437, 286] on link "retry" at bounding box center [434, 286] width 15 height 12
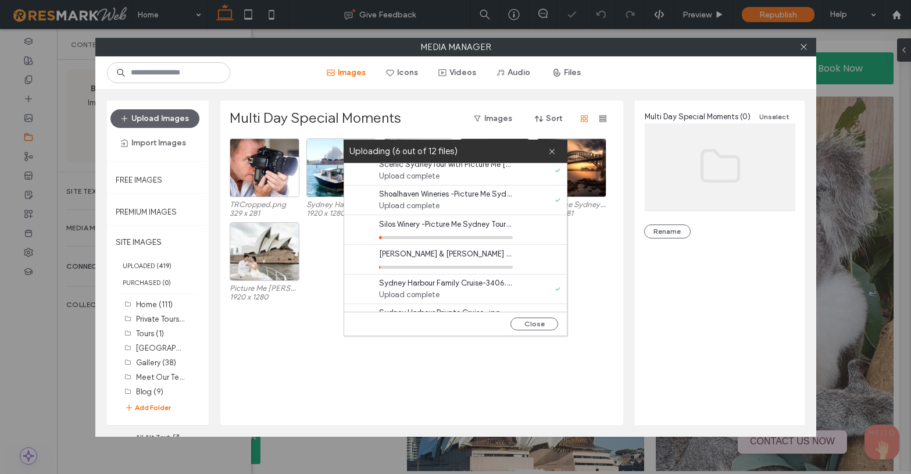
scroll to position [131, 0]
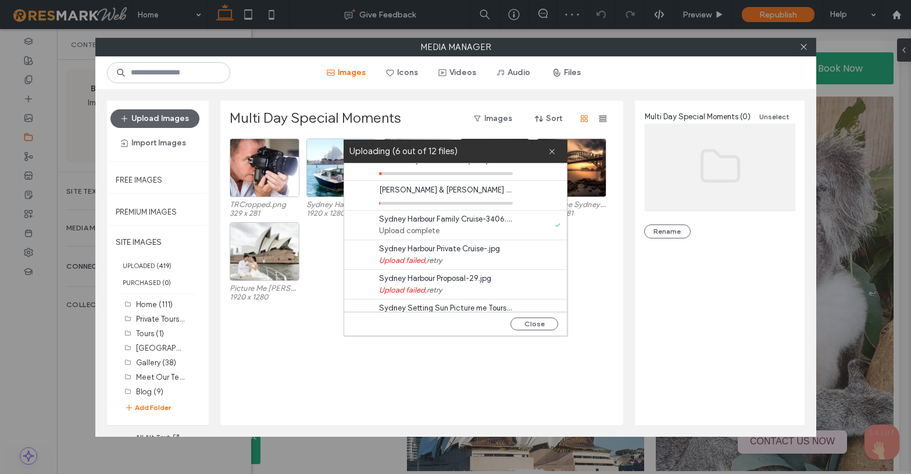
click at [435, 259] on link "retry" at bounding box center [434, 261] width 15 height 12
click at [437, 287] on link "retry" at bounding box center [434, 290] width 15 height 12
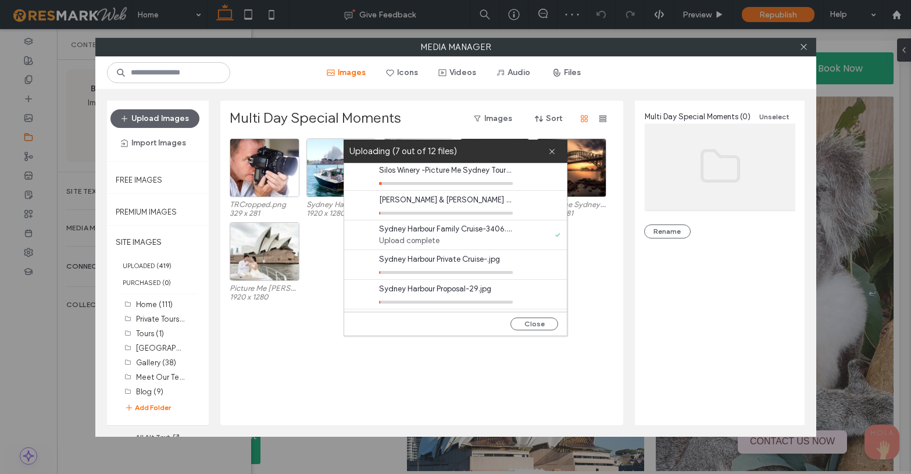
scroll to position [121, 0]
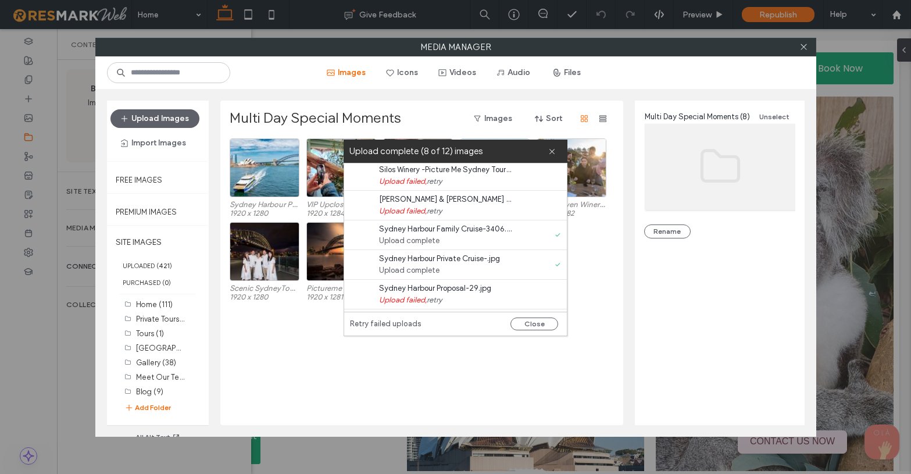
click at [436, 181] on link "retry" at bounding box center [434, 182] width 15 height 12
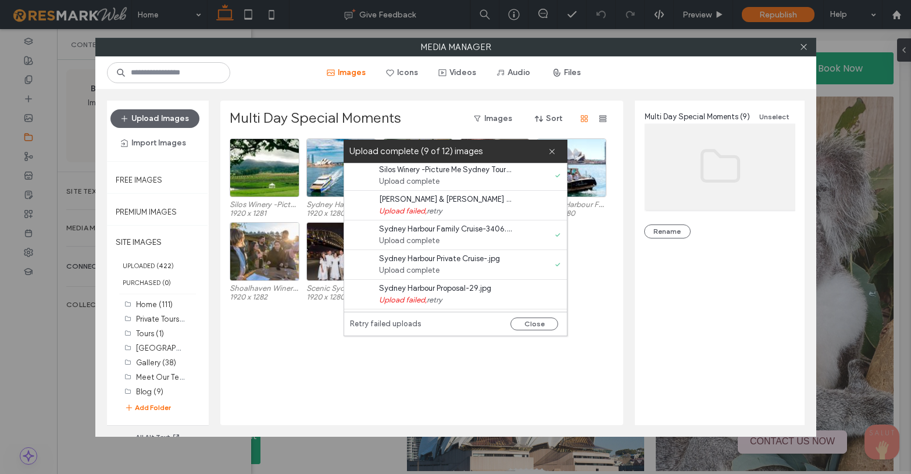
click at [440, 209] on link "retry" at bounding box center [434, 211] width 15 height 12
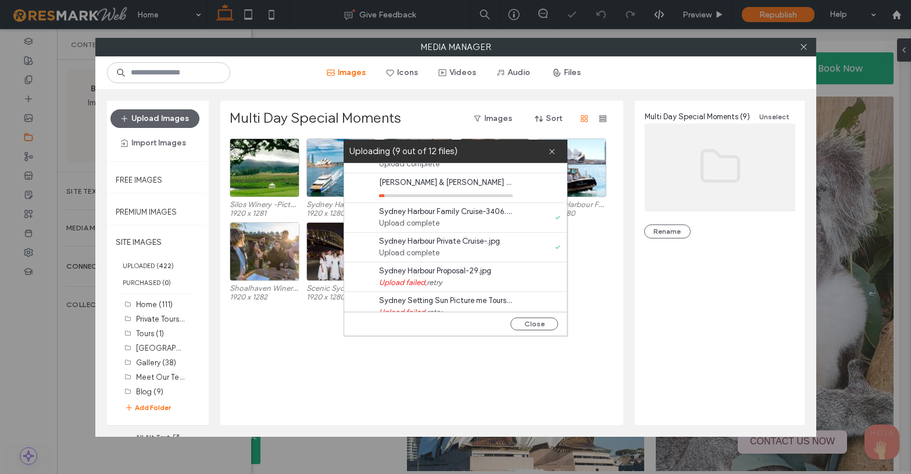
scroll to position [139, 0]
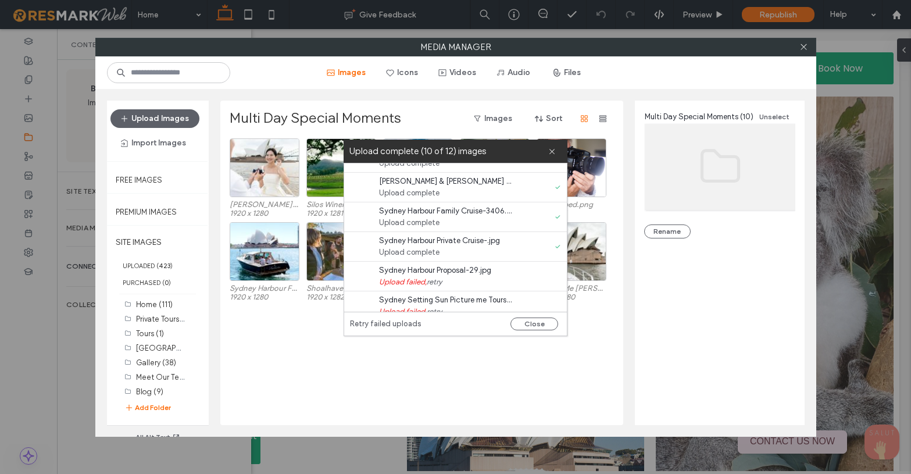
click at [434, 281] on link "retry" at bounding box center [434, 282] width 15 height 12
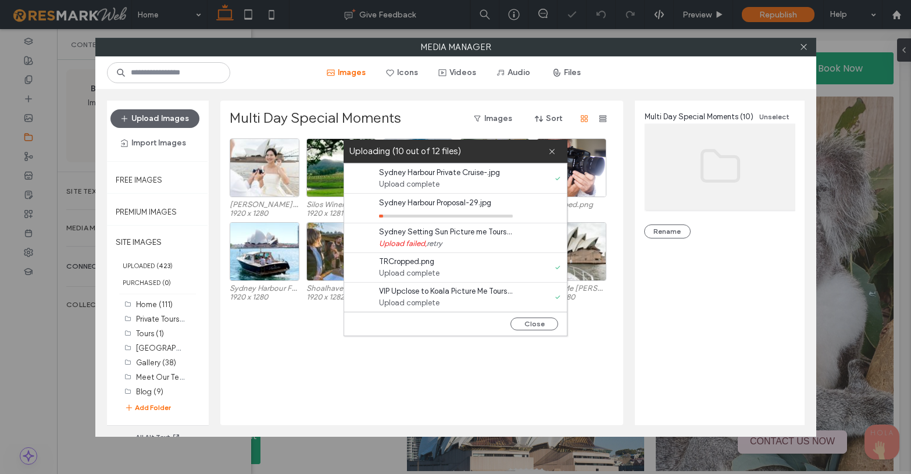
scroll to position [208, 0]
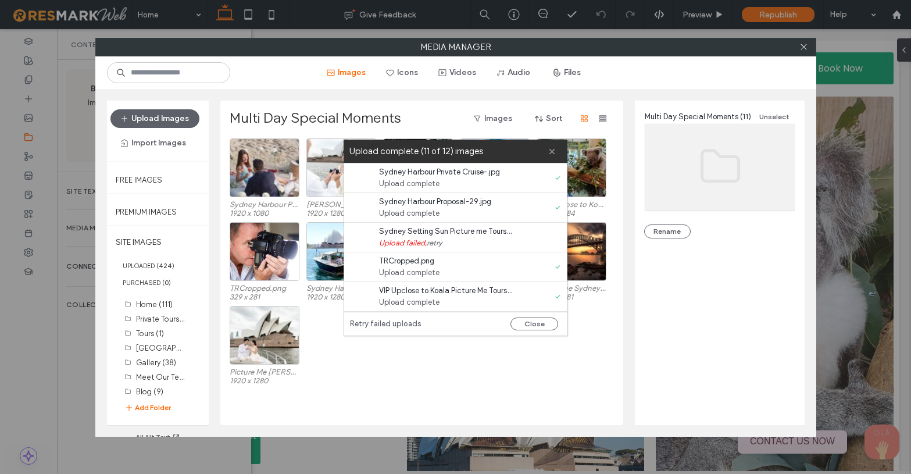
click at [441, 241] on link "retry" at bounding box center [434, 243] width 15 height 12
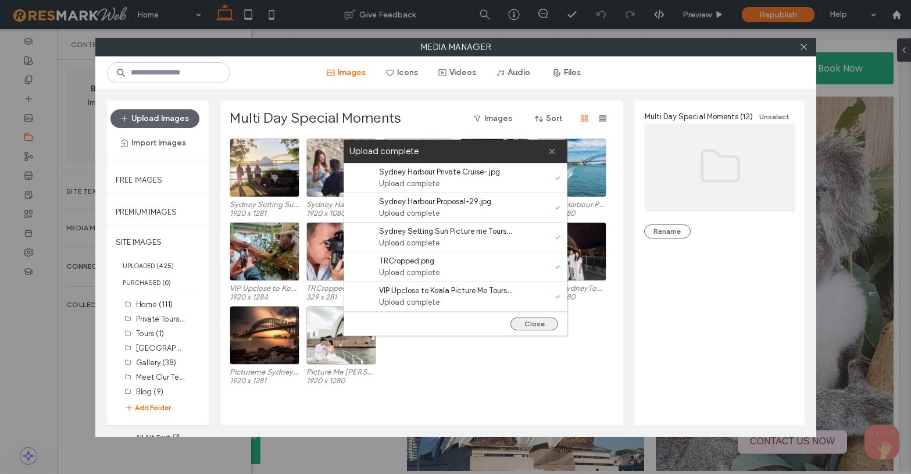
click at [539, 319] on button "Close" at bounding box center [534, 323] width 48 height 13
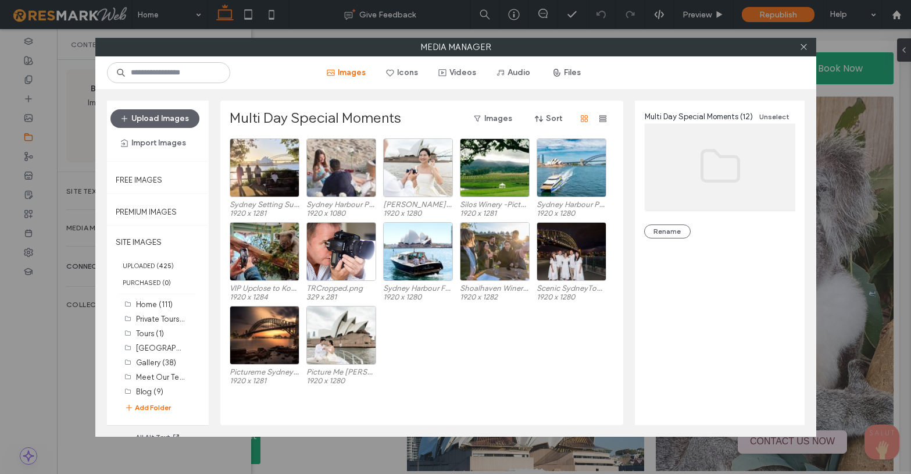
scroll to position [0, 0]
click at [159, 235] on label "SITE IMAGES" at bounding box center [158, 242] width 102 height 29
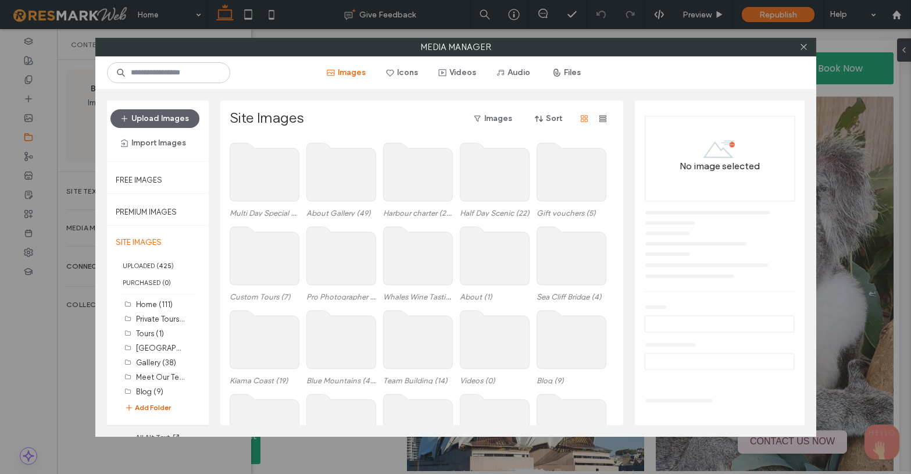
click at [162, 406] on button "Add Folder" at bounding box center [147, 408] width 47 height 12
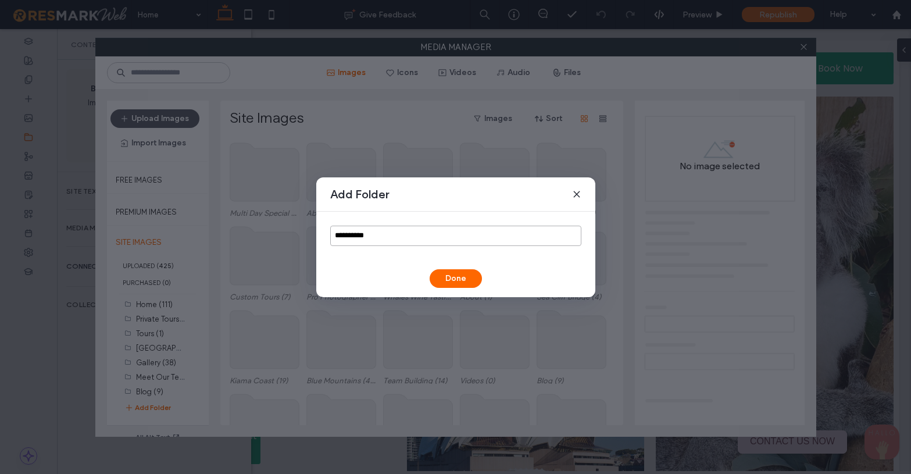
click at [366, 233] on input "**********" at bounding box center [455, 236] width 251 height 20
paste input "******"
type input "**********"
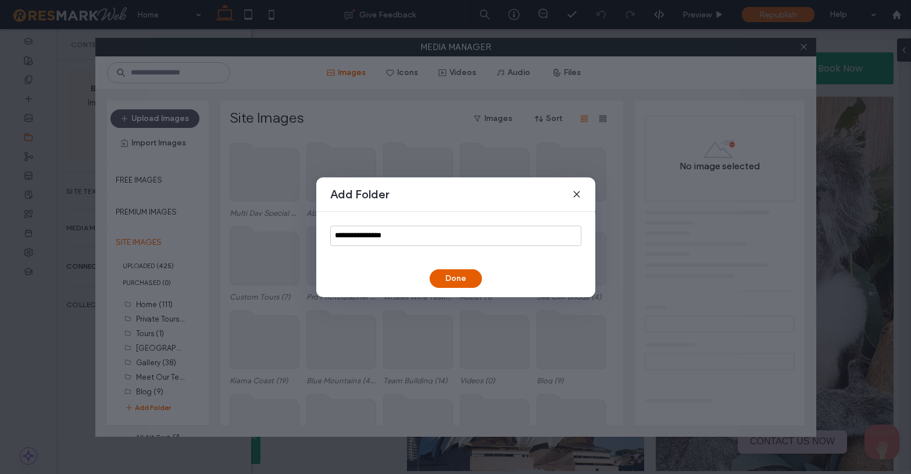
click at [456, 275] on button "Done" at bounding box center [456, 278] width 52 height 19
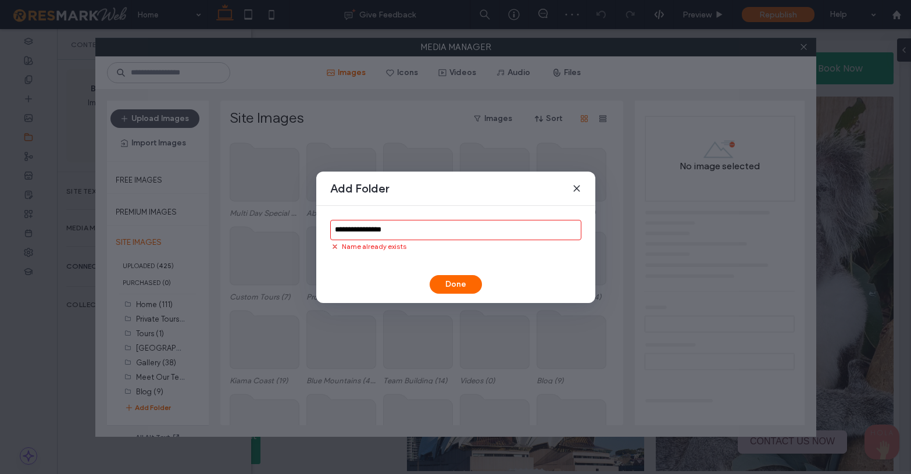
click at [578, 186] on use at bounding box center [576, 187] width 5 height 5
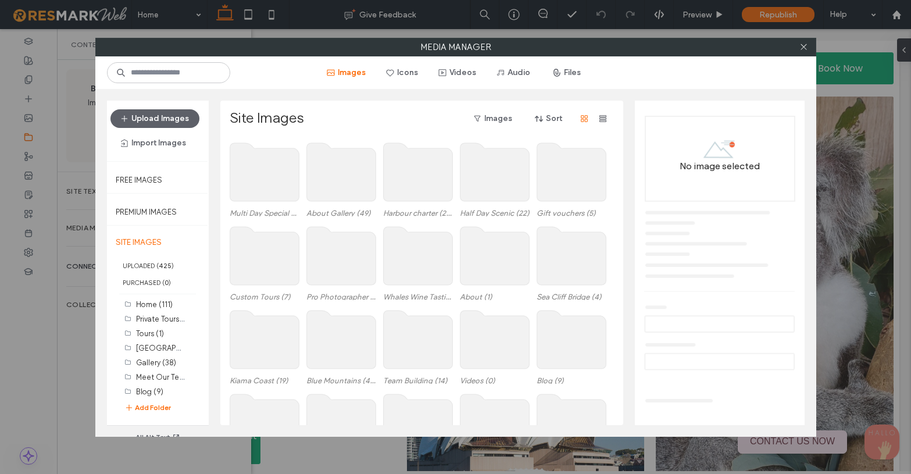
click at [341, 278] on use at bounding box center [340, 256] width 69 height 58
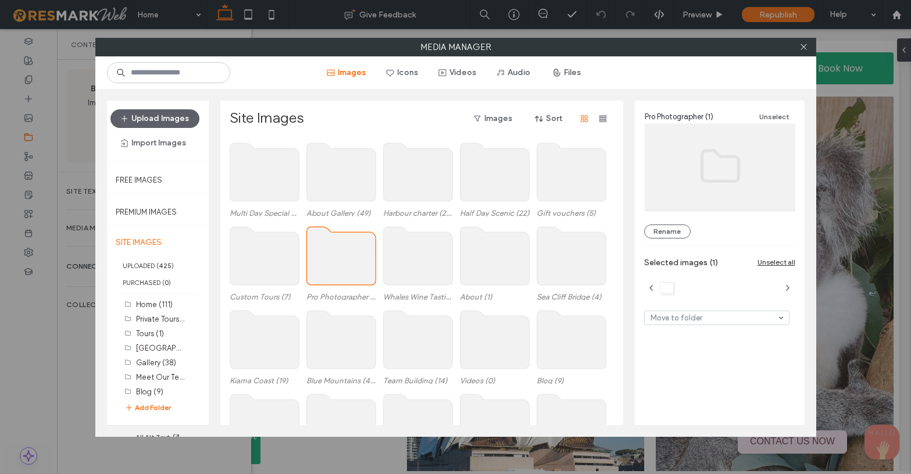
click at [341, 278] on use at bounding box center [340, 256] width 69 height 58
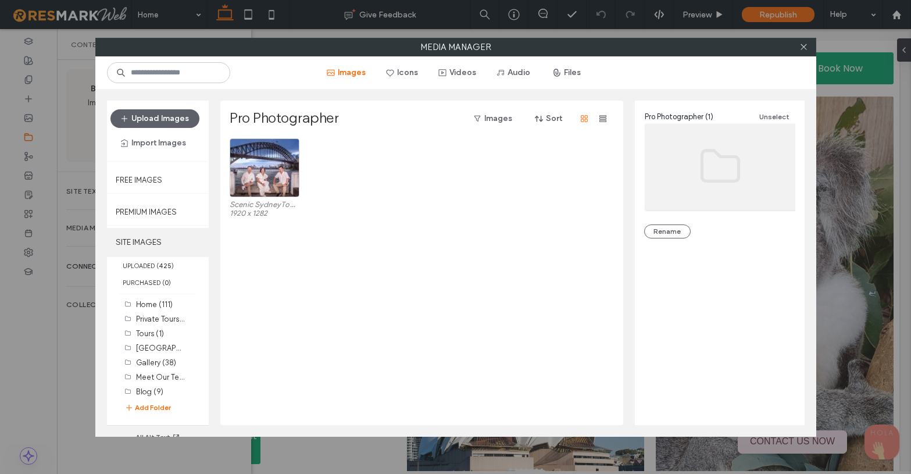
click at [153, 241] on label "SITE IMAGES" at bounding box center [158, 242] width 102 height 29
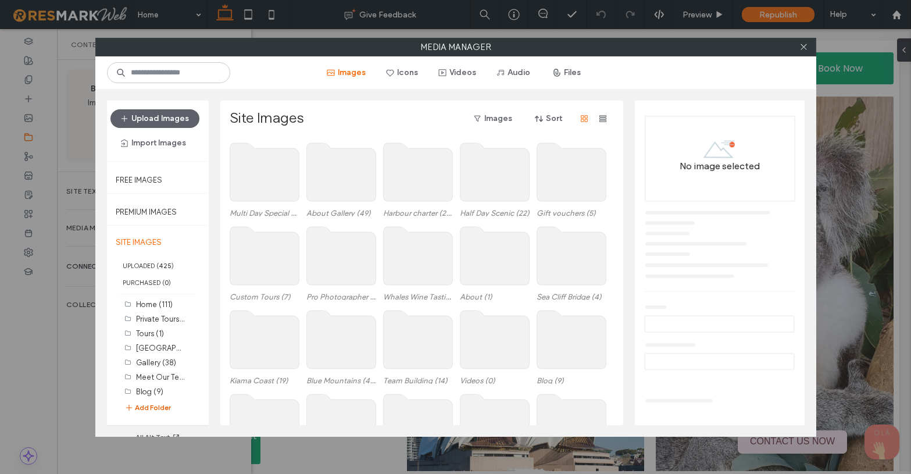
click at [155, 405] on button "Add Folder" at bounding box center [147, 408] width 47 height 12
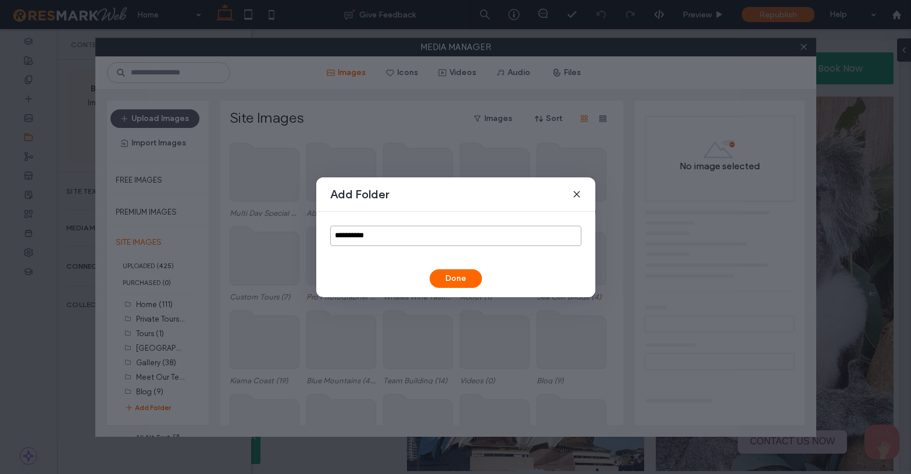
click at [388, 237] on input "**********" at bounding box center [455, 236] width 251 height 20
paste input "**********"
type input "**********"
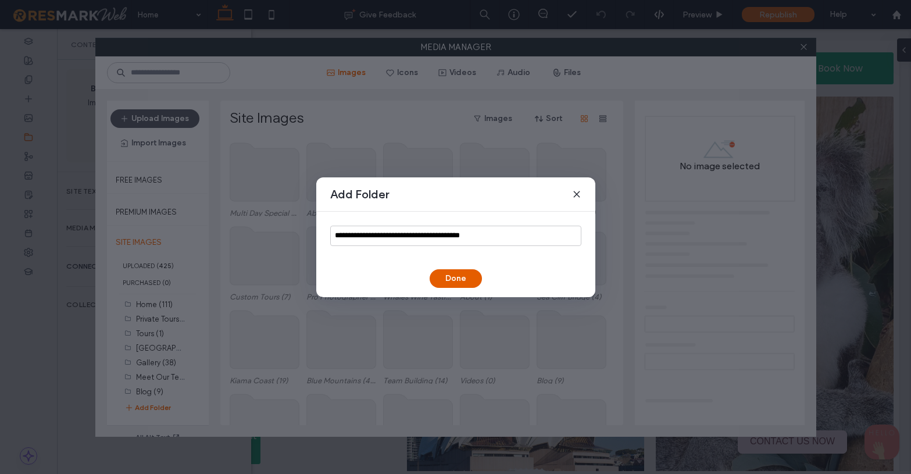
click at [454, 275] on button "Done" at bounding box center [456, 278] width 52 height 19
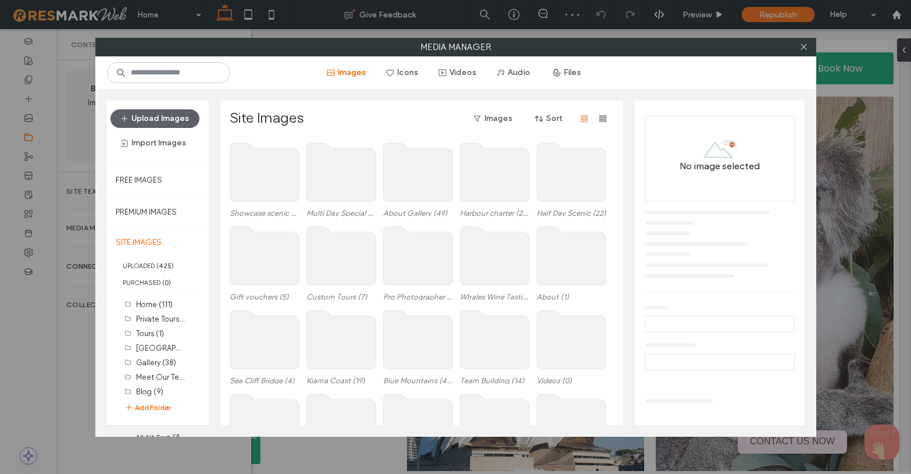
click at [428, 262] on use at bounding box center [417, 256] width 69 height 58
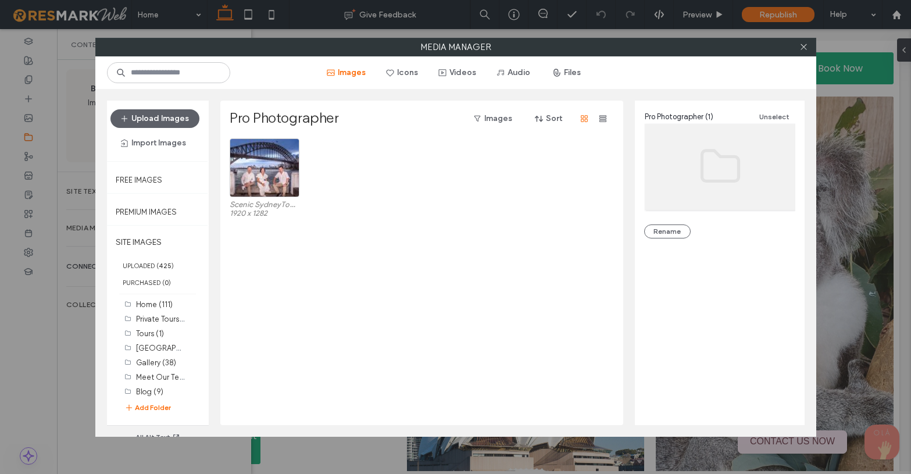
click at [403, 178] on div "Scenic SydneyTour with Picture Me Sydney-9084.jpg 1920 x 1282" at bounding box center [425, 180] width 391 height 84
click at [439, 237] on div "Scenic SydneyTour with Picture Me Sydney-9084.jpg 1920 x 1282" at bounding box center [425, 281] width 391 height 287
click at [156, 113] on button "Upload Images" at bounding box center [154, 118] width 89 height 19
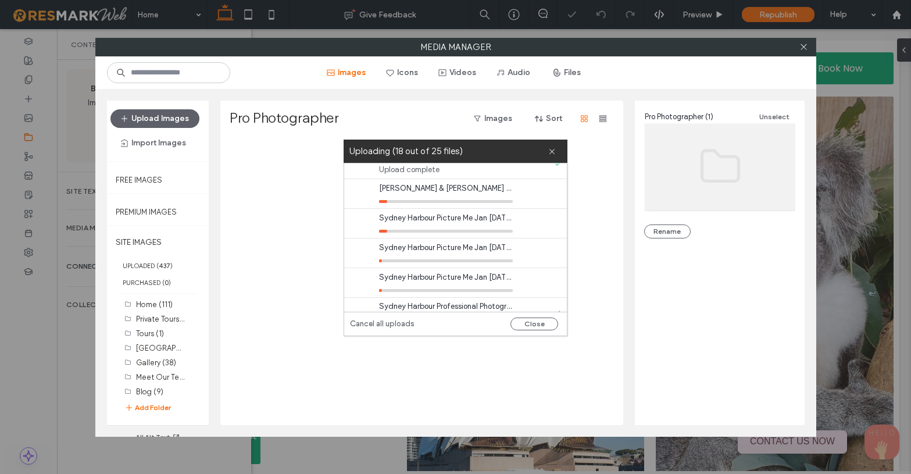
scroll to position [493, 0]
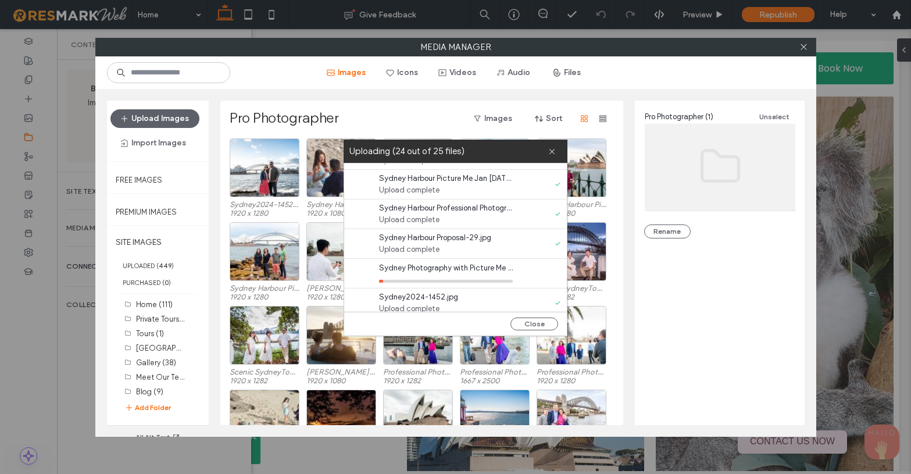
scroll to position [593, 0]
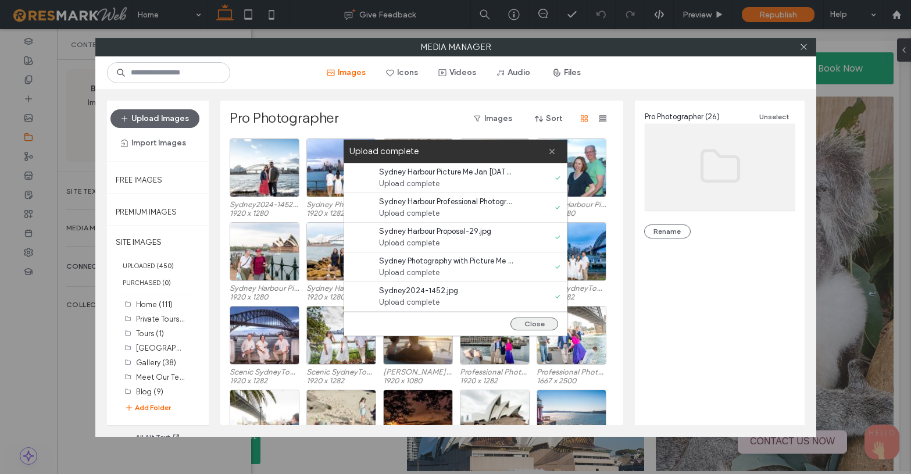
click at [533, 320] on button "Close" at bounding box center [534, 323] width 48 height 13
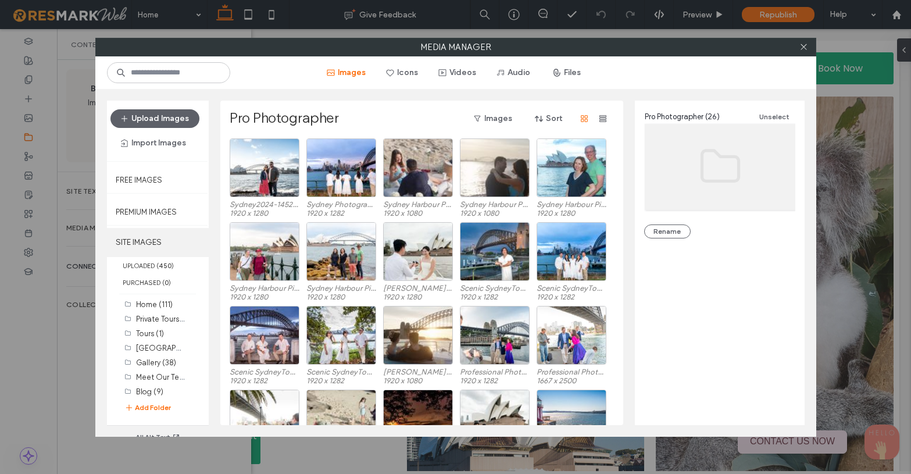
click at [143, 240] on label "SITE IMAGES" at bounding box center [158, 242] width 102 height 29
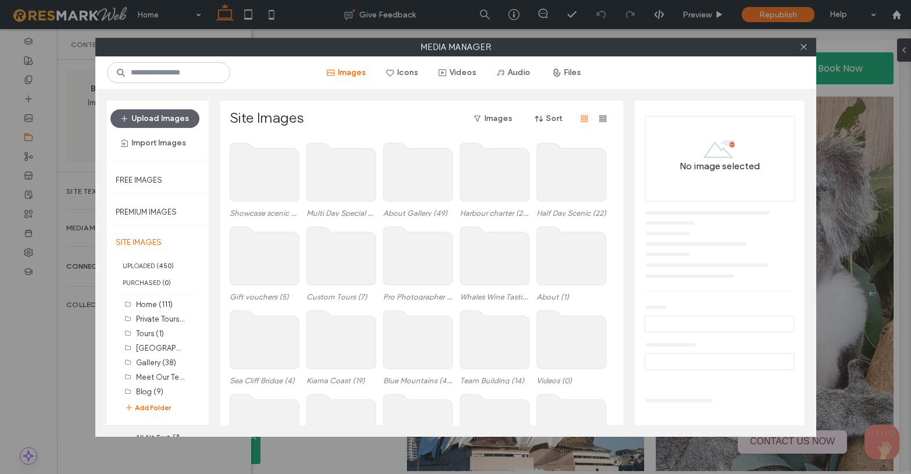
click at [253, 177] on use at bounding box center [264, 172] width 69 height 58
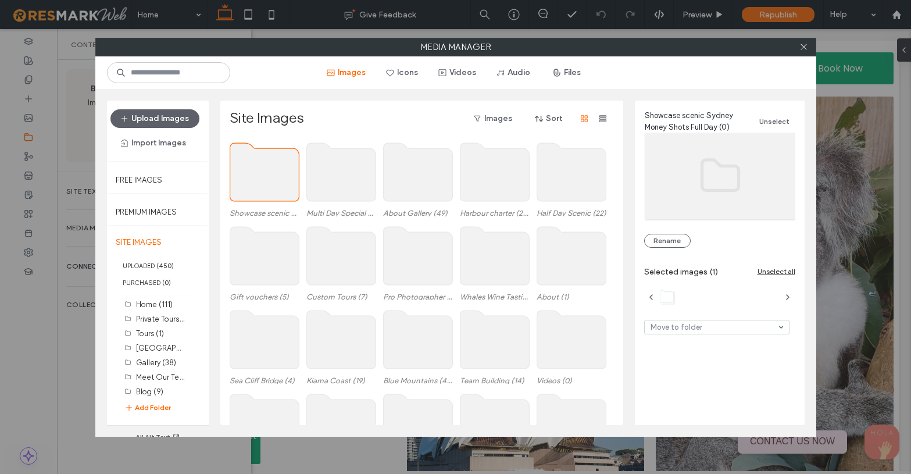
click at [253, 177] on use at bounding box center [264, 172] width 69 height 58
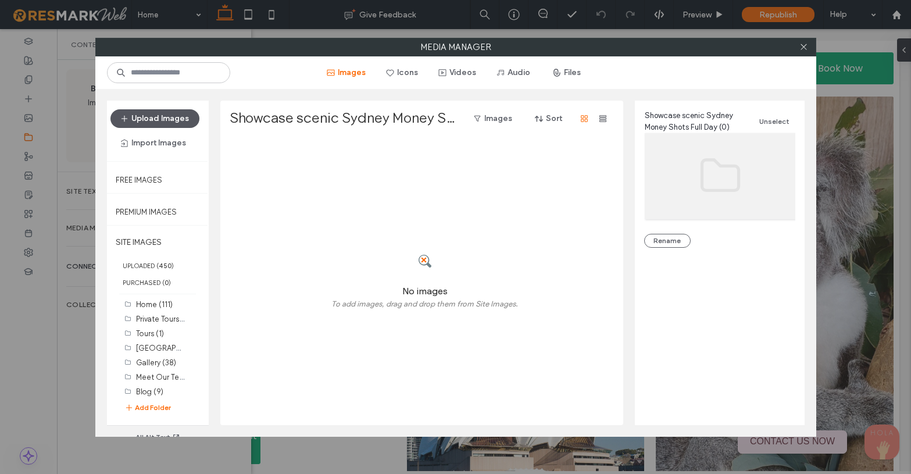
click at [163, 119] on button "Upload Images" at bounding box center [154, 118] width 89 height 19
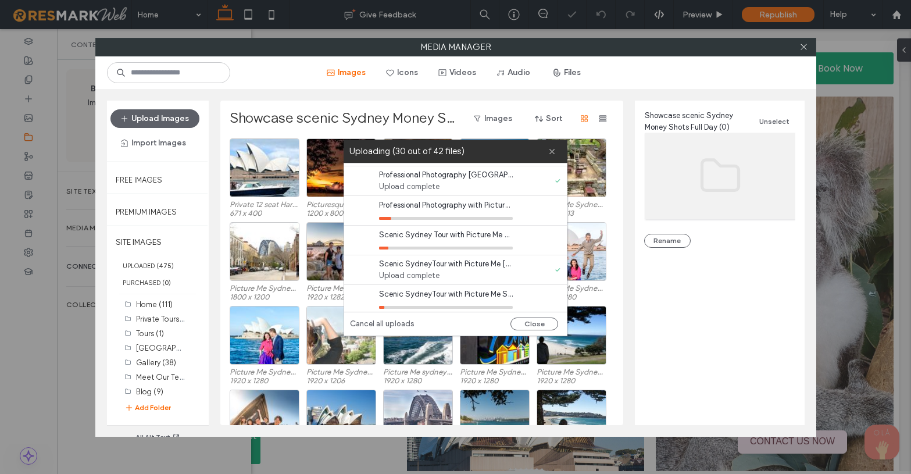
scroll to position [792, 0]
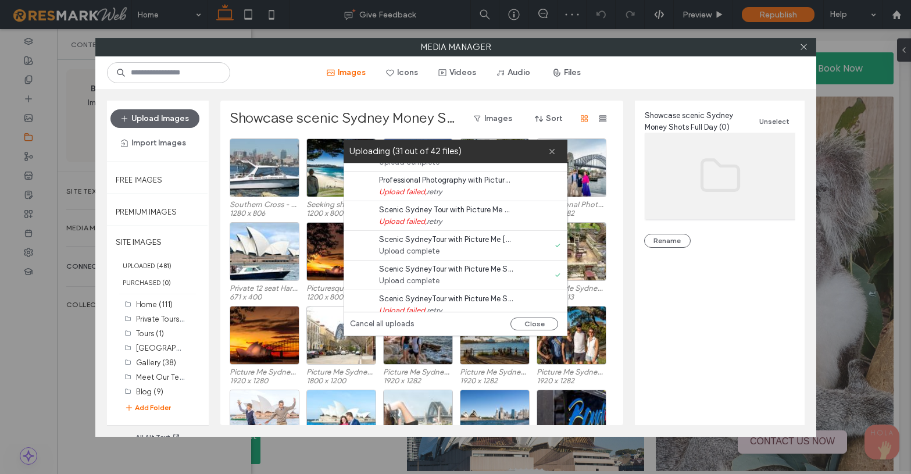
click at [435, 192] on link "retry" at bounding box center [434, 192] width 15 height 12
click at [438, 220] on link "retry" at bounding box center [434, 222] width 15 height 12
click at [436, 190] on link "retry" at bounding box center [434, 192] width 15 height 12
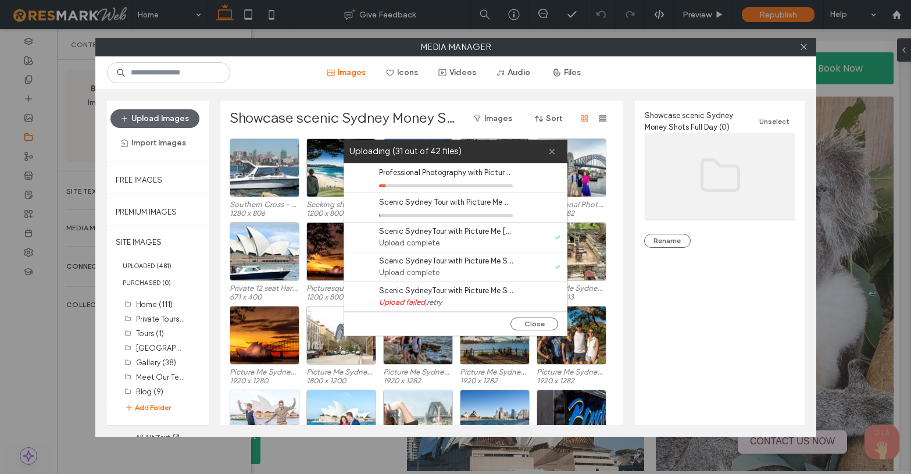
scroll to position [802, 0]
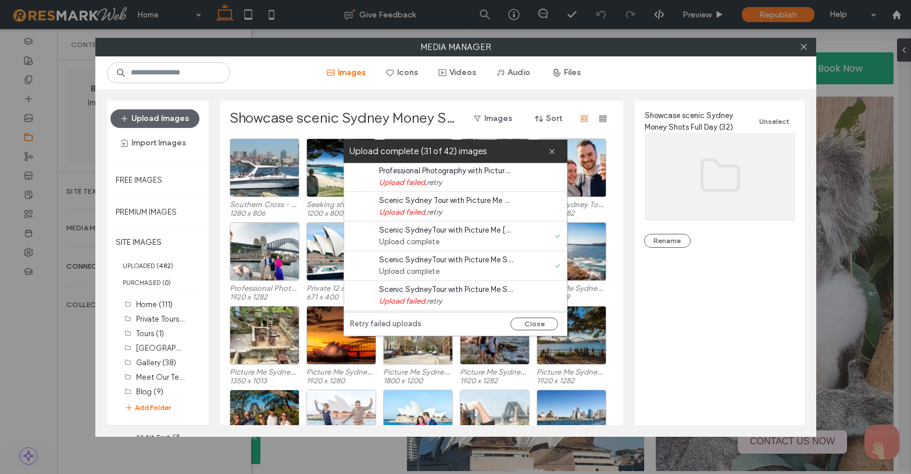
click at [438, 300] on link "retry" at bounding box center [434, 301] width 15 height 12
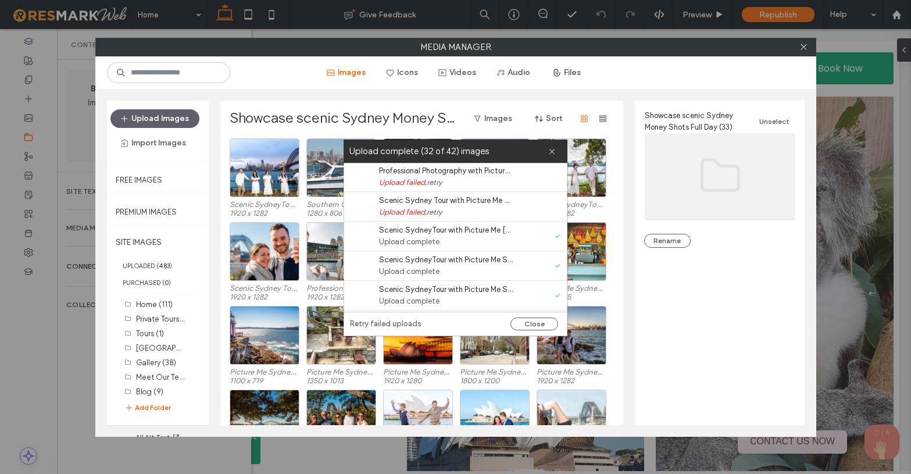
click at [439, 181] on link "retry" at bounding box center [434, 183] width 15 height 12
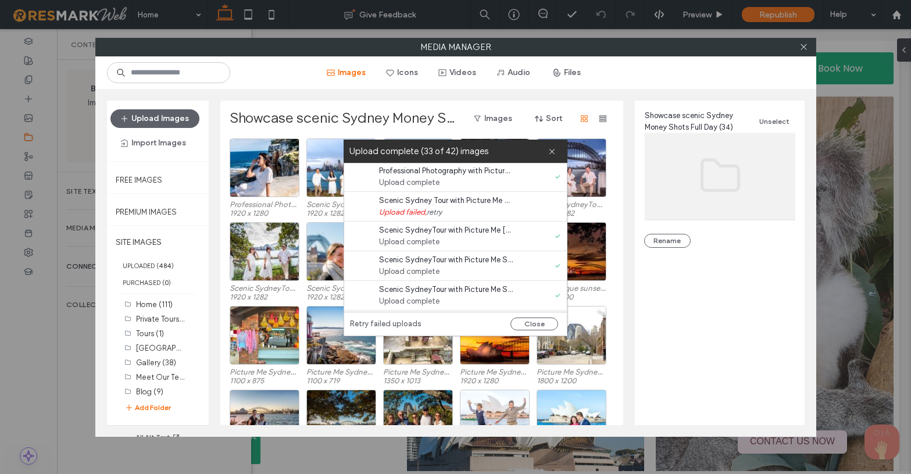
click at [440, 212] on link "retry" at bounding box center [434, 212] width 15 height 12
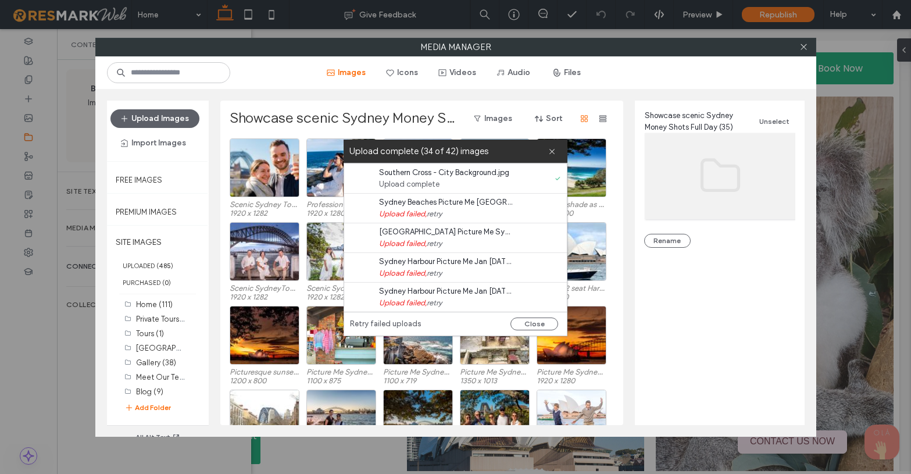
scroll to position [980, 0]
click at [437, 212] on link "retry" at bounding box center [434, 212] width 15 height 12
click at [442, 241] on link "retry" at bounding box center [434, 241] width 15 height 12
click at [439, 270] on link "retry" at bounding box center [434, 271] width 15 height 12
click at [439, 301] on link "retry" at bounding box center [434, 301] width 15 height 12
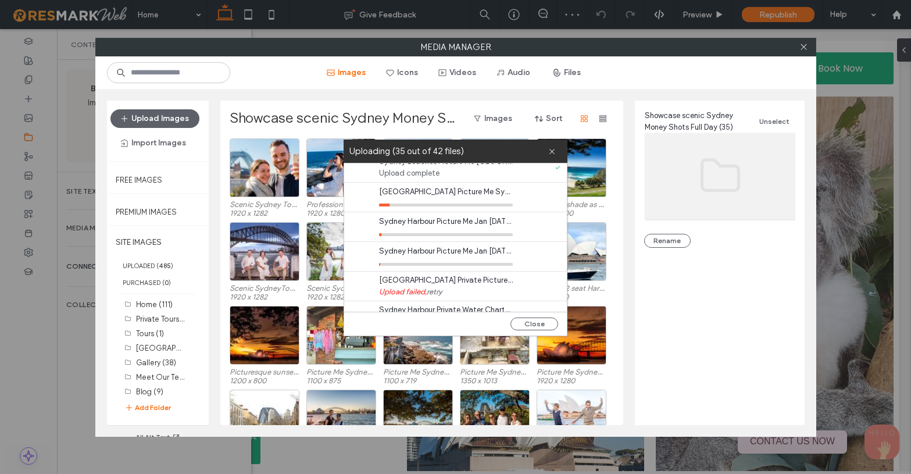
scroll to position [1031, 0]
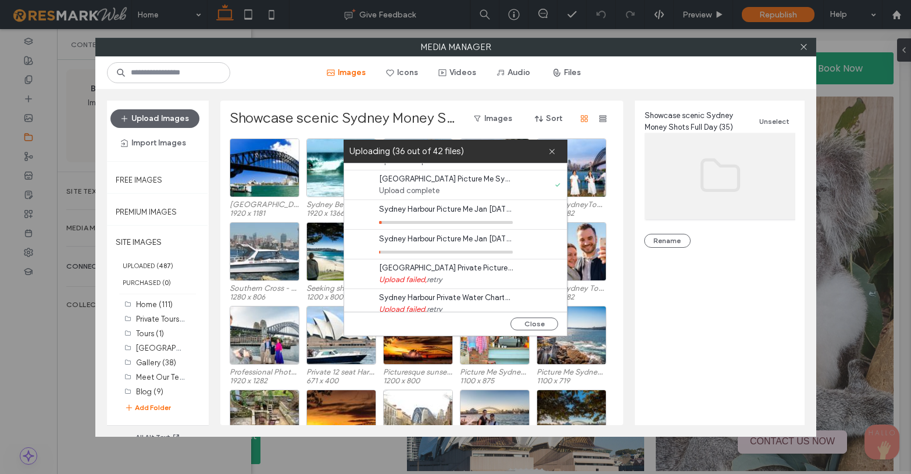
click at [437, 281] on link "retry" at bounding box center [434, 280] width 15 height 12
click at [435, 280] on link "retry" at bounding box center [434, 279] width 15 height 12
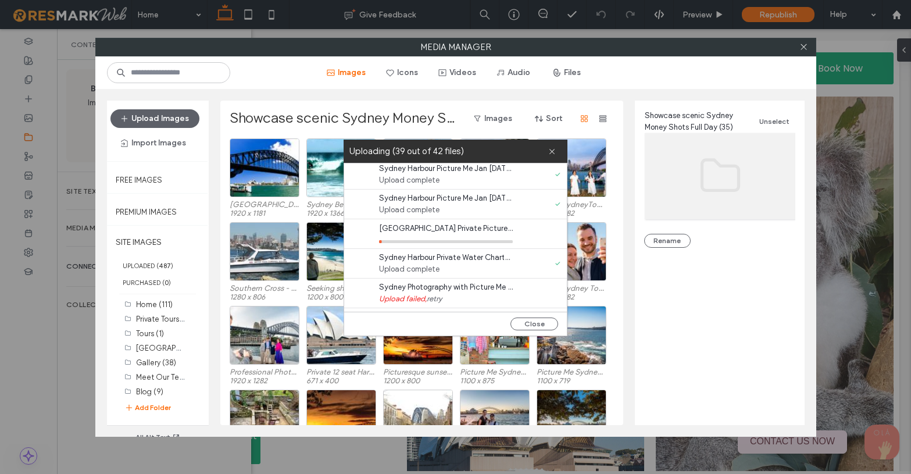
click at [440, 299] on link "retry" at bounding box center [434, 299] width 15 height 12
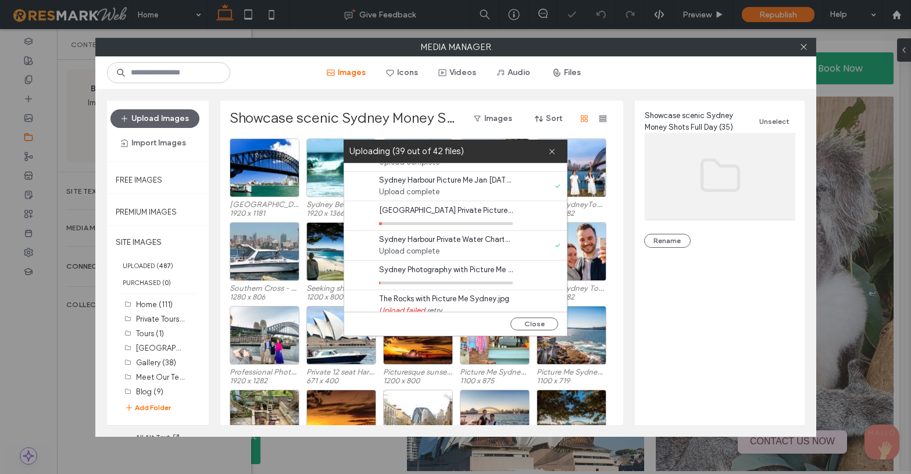
scroll to position [1097, 0]
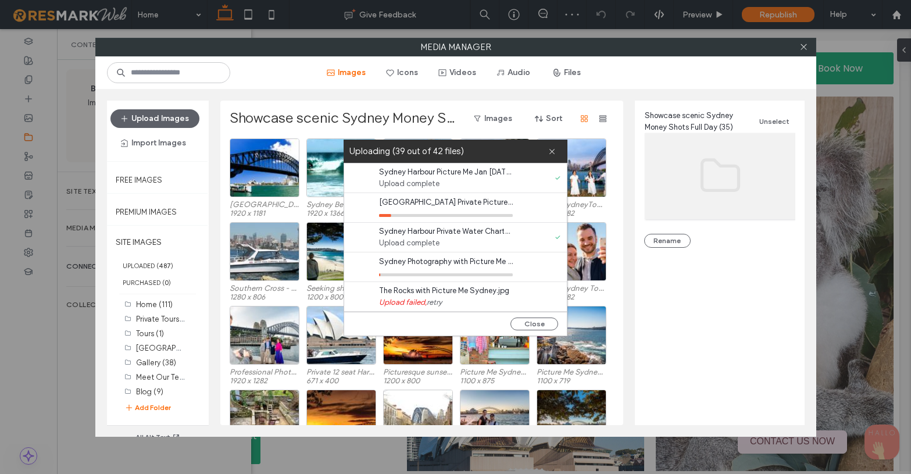
click at [438, 301] on link "retry" at bounding box center [434, 302] width 15 height 12
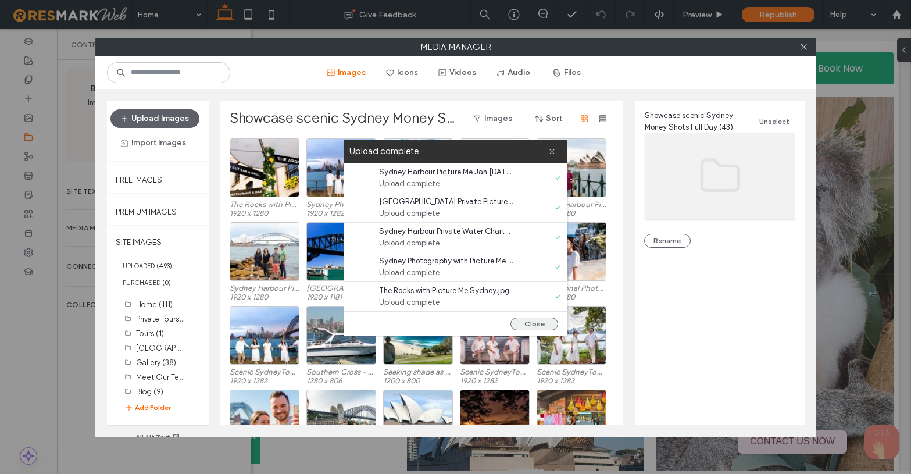
click at [541, 321] on button "Close" at bounding box center [534, 323] width 48 height 13
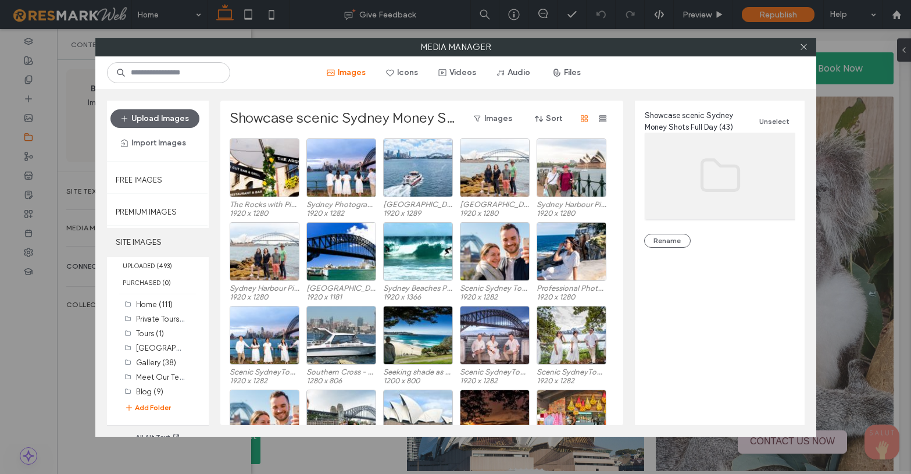
click at [153, 239] on label "SITE IMAGES" at bounding box center [158, 242] width 102 height 29
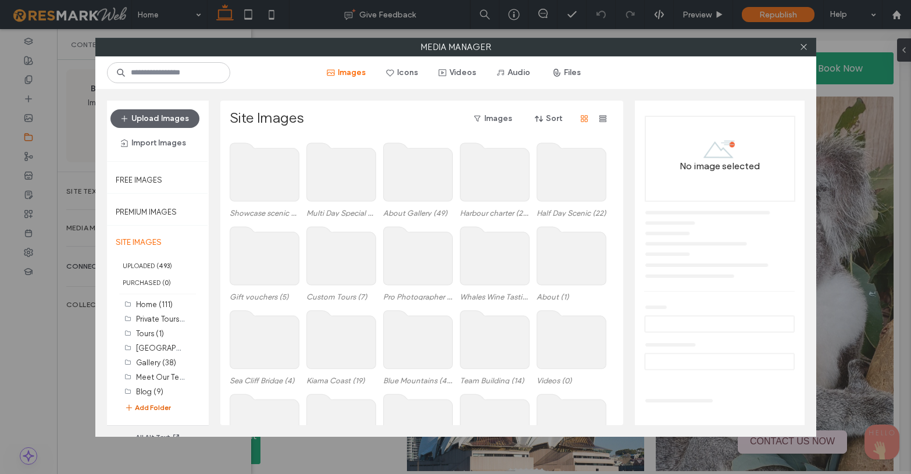
click at [156, 403] on button "Add Folder" at bounding box center [147, 408] width 47 height 12
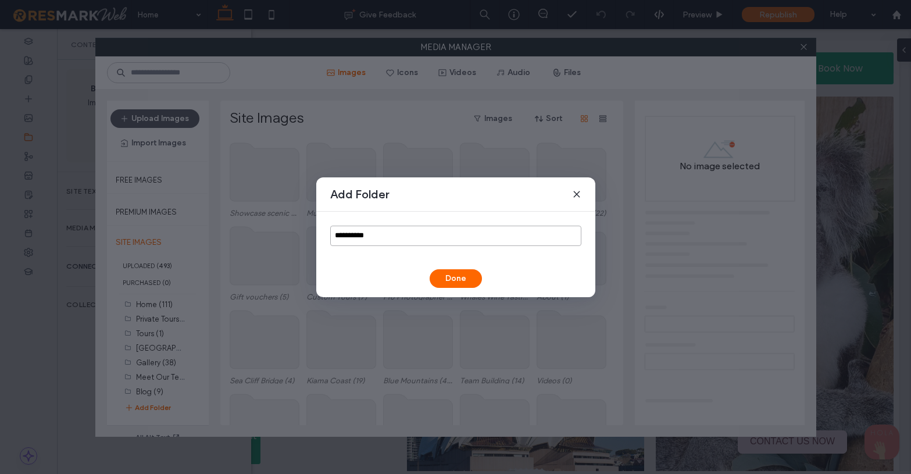
click at [366, 237] on input "**********" at bounding box center [455, 236] width 251 height 20
paste input "**********"
type input "**********"
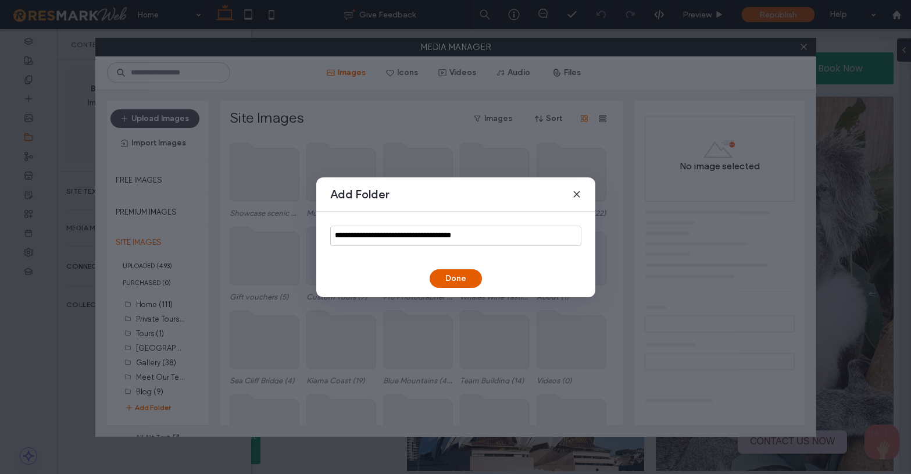
click at [464, 279] on button "Done" at bounding box center [456, 278] width 52 height 19
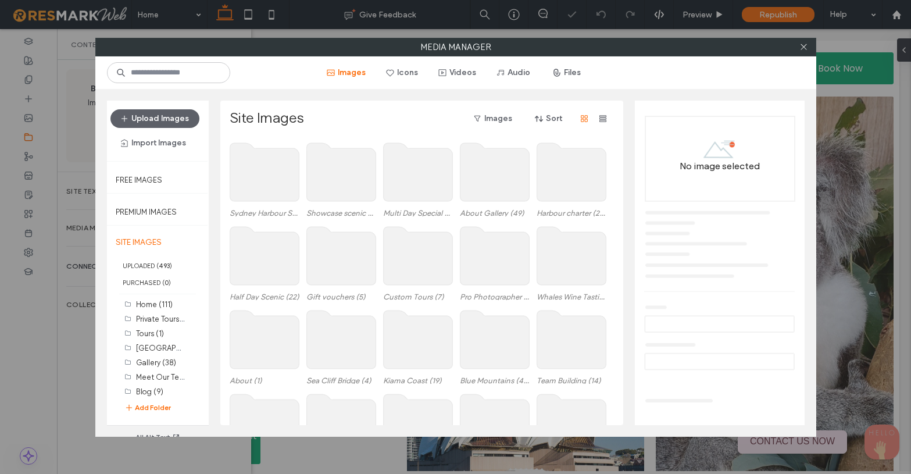
click at [252, 177] on use at bounding box center [264, 172] width 69 height 58
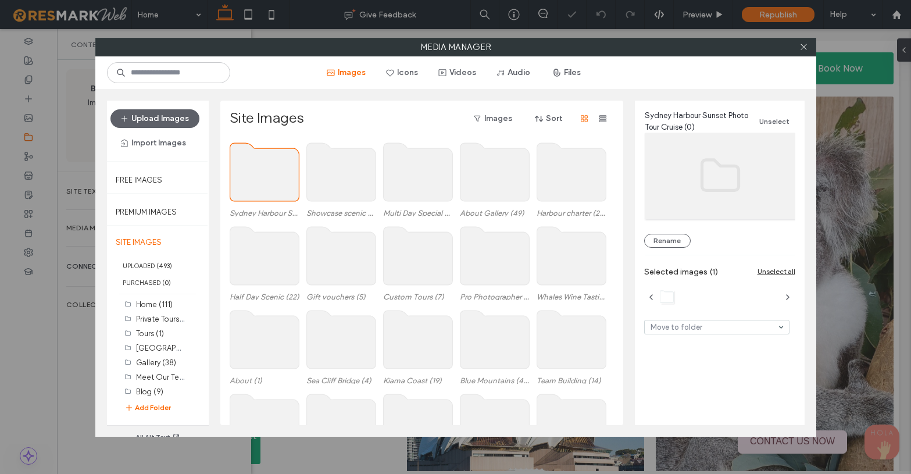
click at [252, 177] on use at bounding box center [264, 172] width 69 height 58
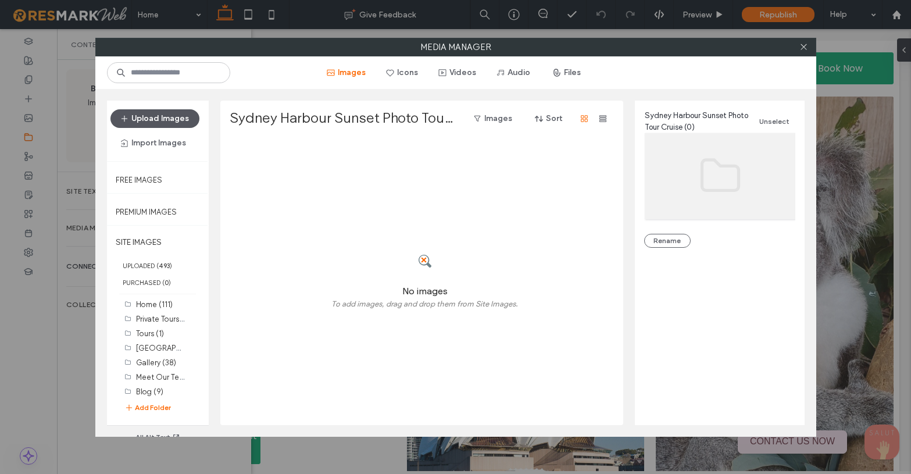
click at [142, 117] on button "Upload Images" at bounding box center [154, 118] width 89 height 19
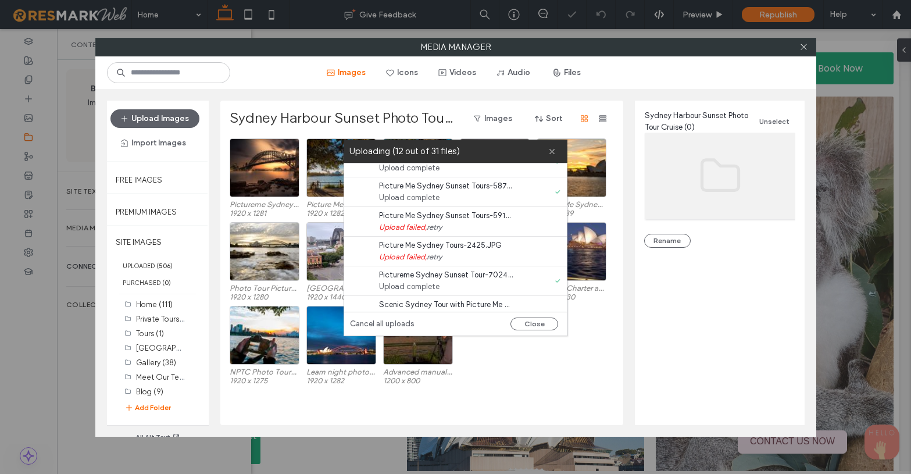
scroll to position [283, 0]
click at [435, 226] on link "retry" at bounding box center [434, 227] width 15 height 12
click at [437, 254] on link "retry" at bounding box center [434, 257] width 15 height 12
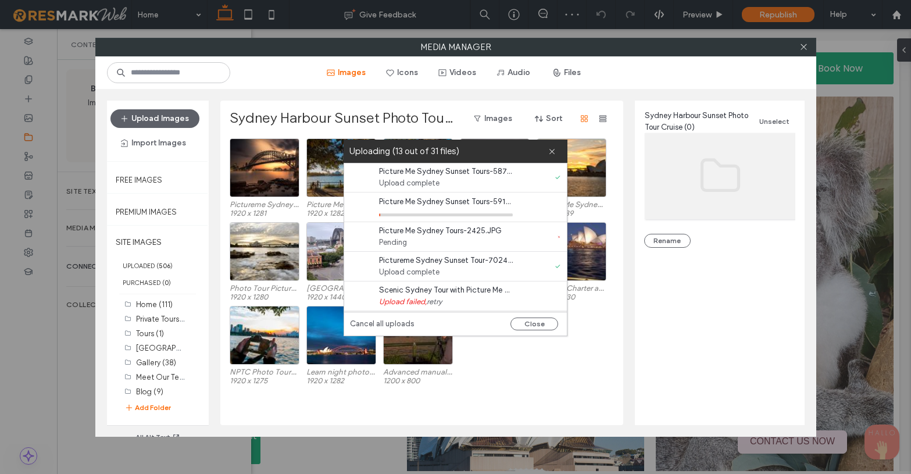
scroll to position [303, 0]
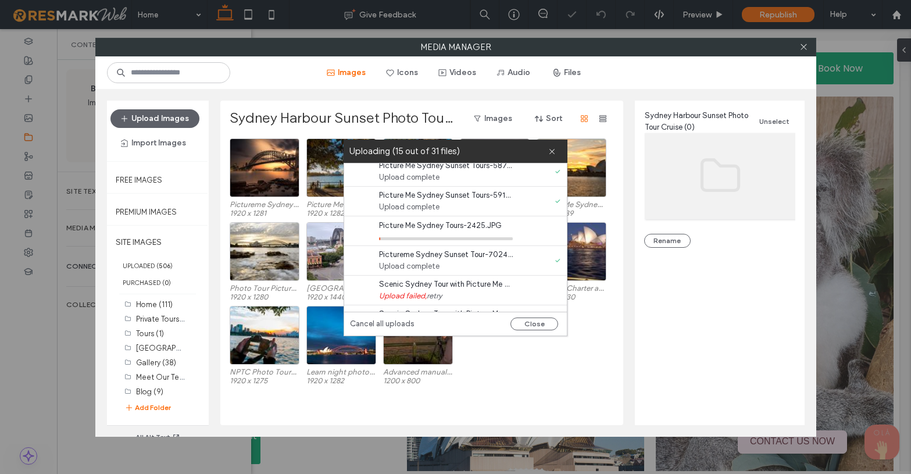
click at [437, 296] on link "retry" at bounding box center [434, 296] width 15 height 12
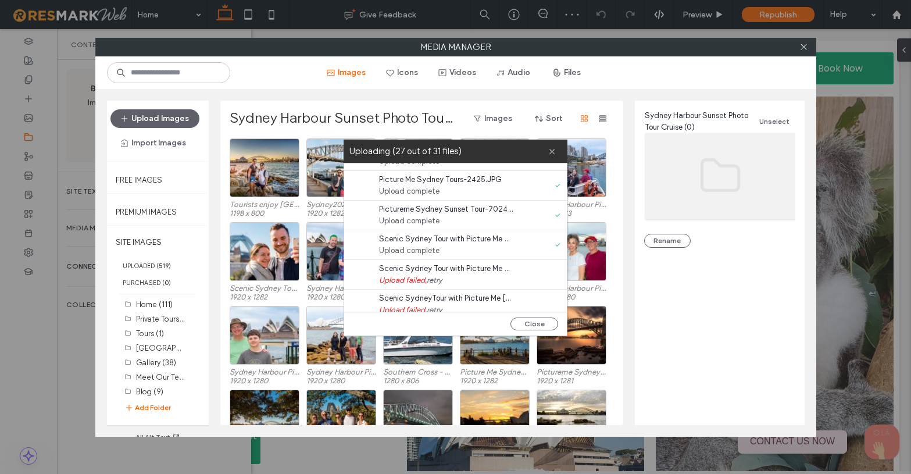
click at [437, 280] on link "retry" at bounding box center [434, 280] width 15 height 12
click at [435, 253] on link "retry" at bounding box center [434, 252] width 15 height 12
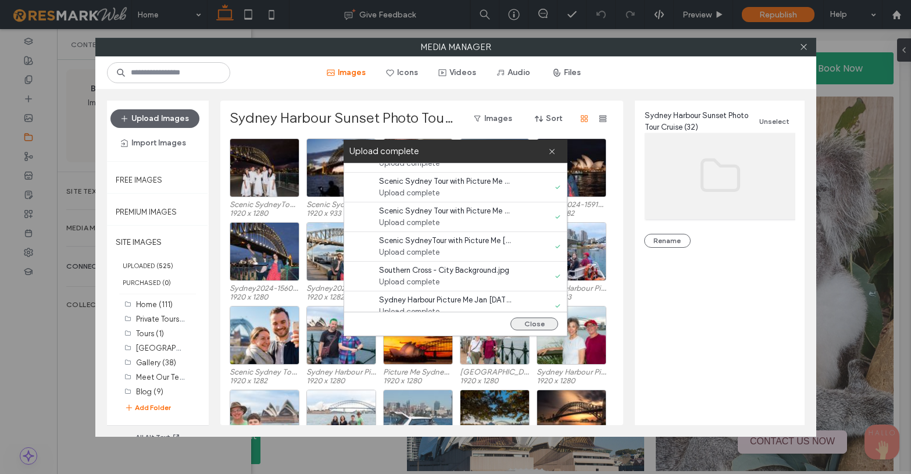
click at [538, 323] on button "Close" at bounding box center [534, 323] width 48 height 13
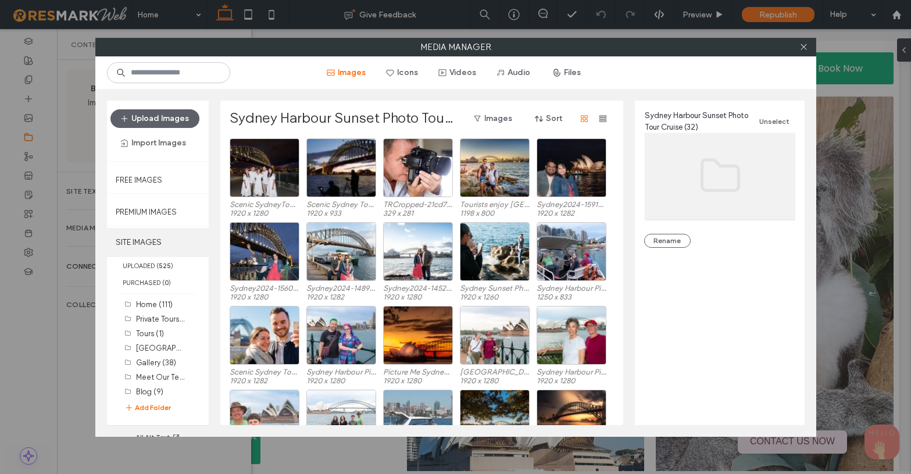
click at [148, 242] on label "SITE IMAGES" at bounding box center [158, 242] width 102 height 29
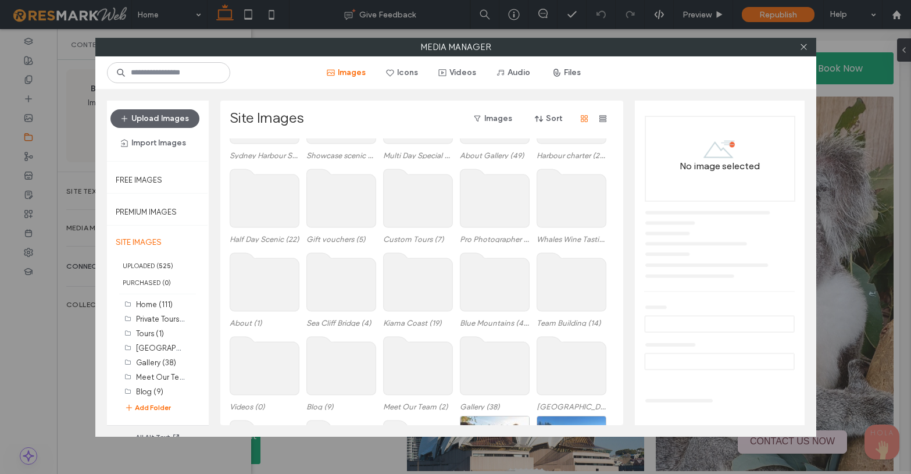
scroll to position [59, 0]
click at [562, 284] on use at bounding box center [571, 280] width 69 height 58
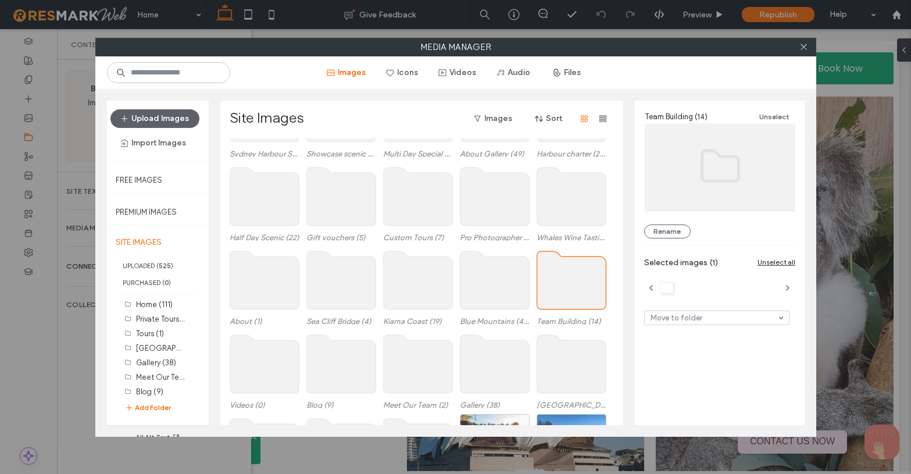
click at [562, 284] on use at bounding box center [571, 280] width 69 height 58
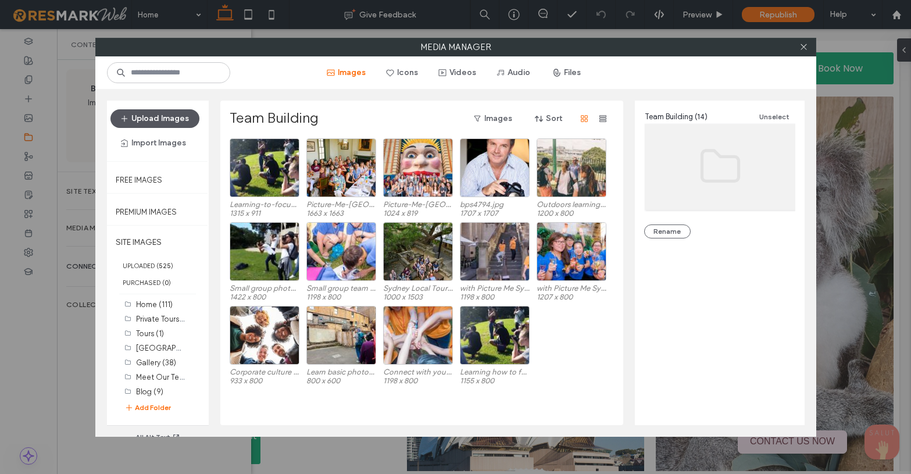
click at [149, 116] on button "Upload Images" at bounding box center [154, 118] width 89 height 19
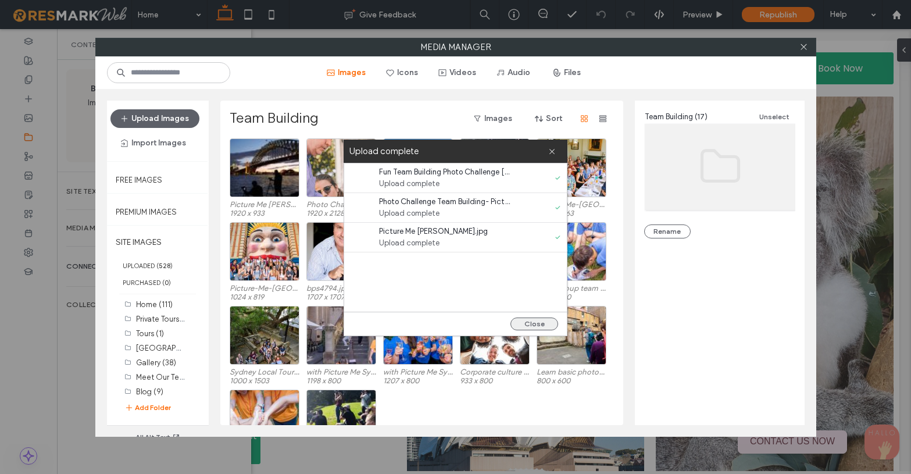
click at [534, 324] on button "Close" at bounding box center [534, 323] width 48 height 13
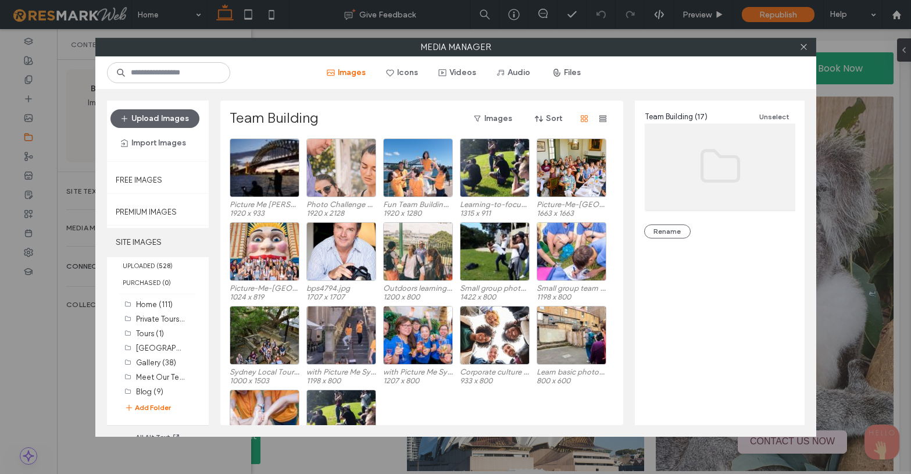
click at [153, 231] on label "SITE IMAGES" at bounding box center [158, 242] width 102 height 29
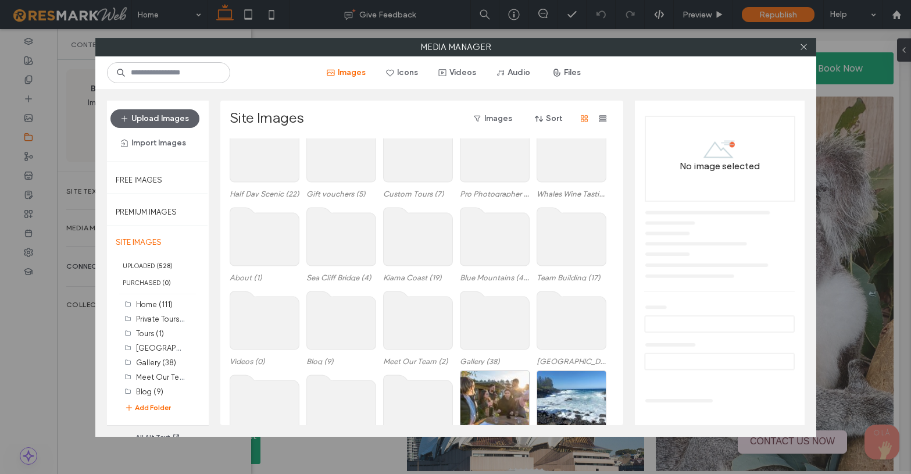
scroll to position [90, 0]
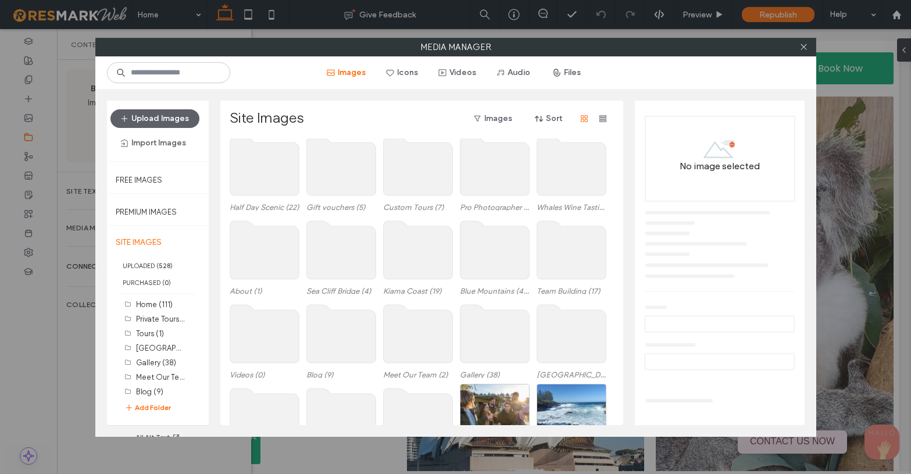
click at [414, 258] on use at bounding box center [417, 250] width 69 height 58
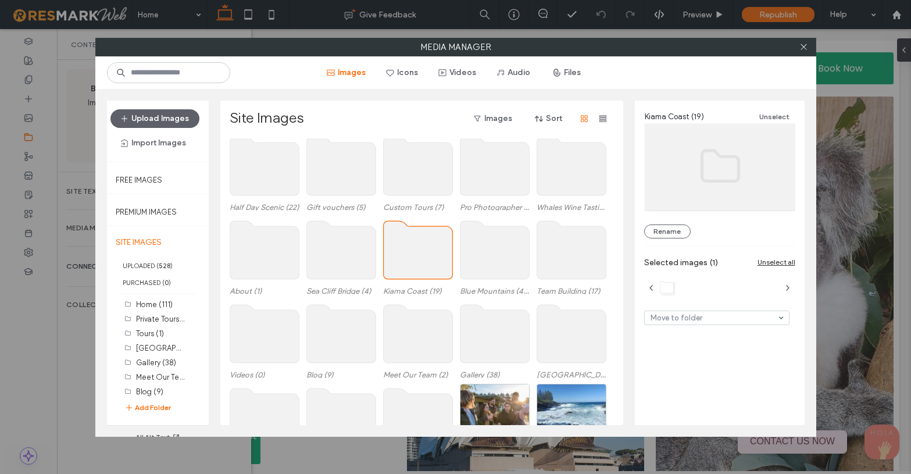
click at [414, 258] on use at bounding box center [417, 250] width 69 height 58
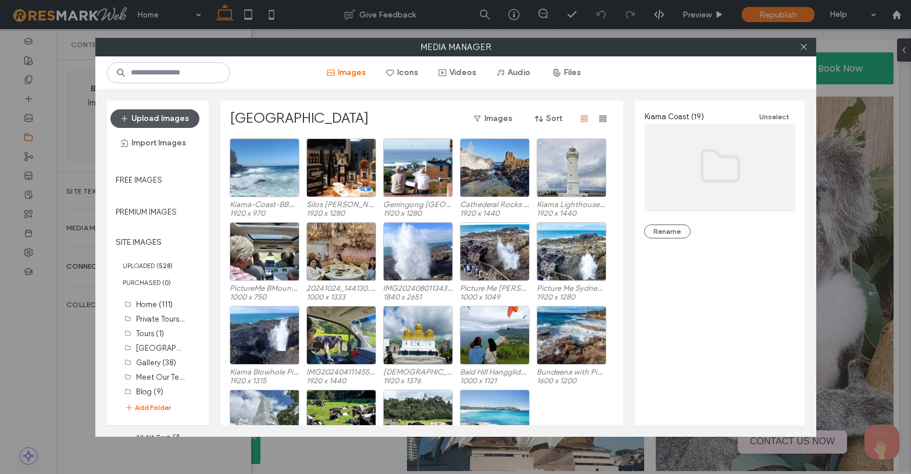
click at [180, 116] on button "Upload Images" at bounding box center [154, 118] width 89 height 19
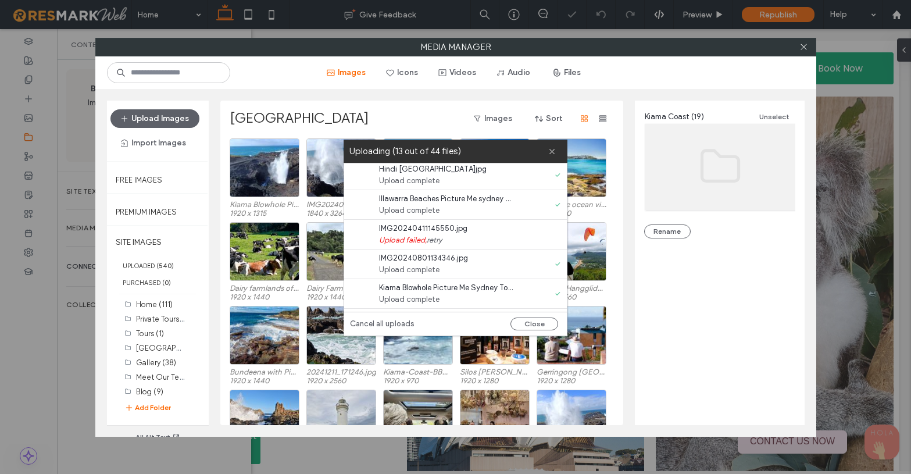
scroll to position [285, 0]
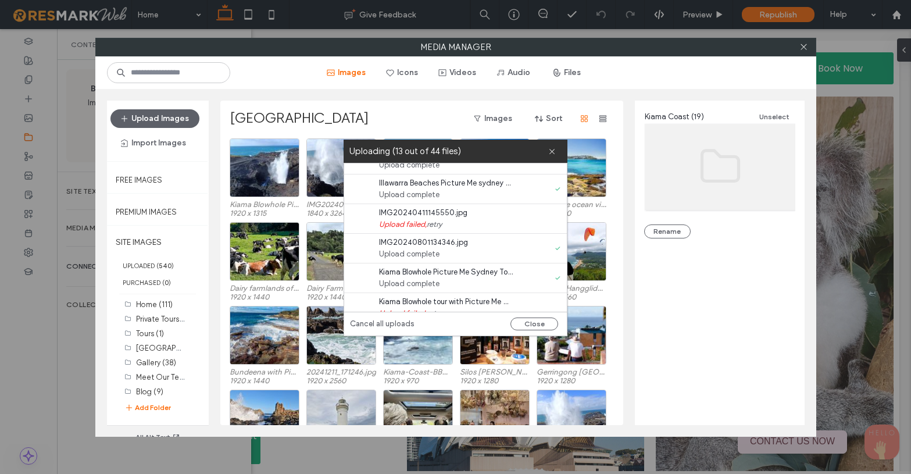
click at [437, 226] on link "retry" at bounding box center [434, 225] width 15 height 12
click at [439, 223] on link "retry" at bounding box center [434, 225] width 15 height 12
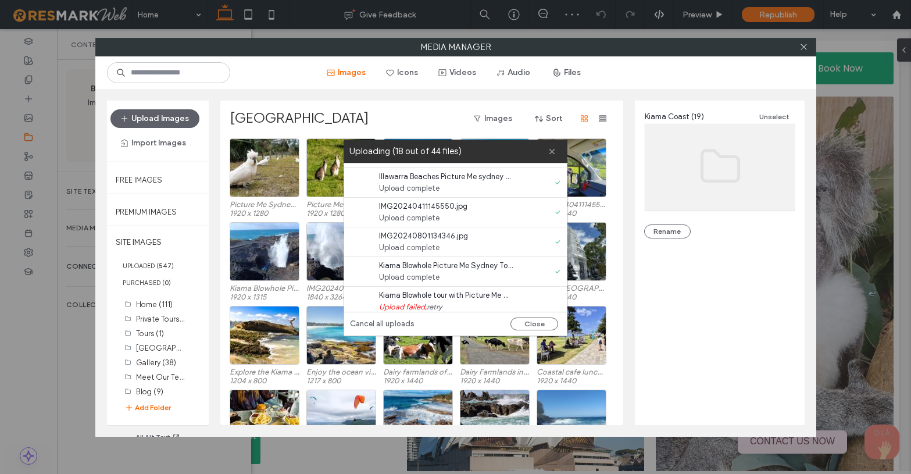
click at [434, 301] on link "retry" at bounding box center [434, 307] width 15 height 12
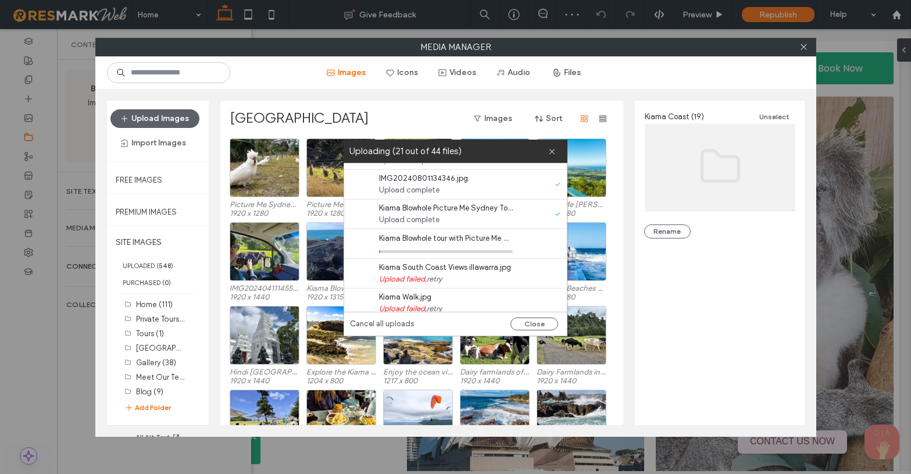
click at [437, 279] on link "retry" at bounding box center [434, 279] width 15 height 12
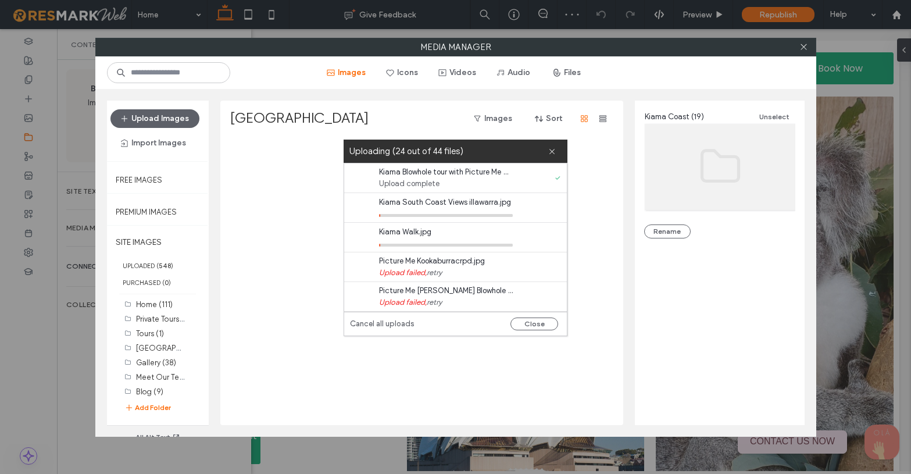
click at [437, 272] on link "retry" at bounding box center [434, 273] width 15 height 12
click at [438, 273] on icon at bounding box center [446, 274] width 134 height 3
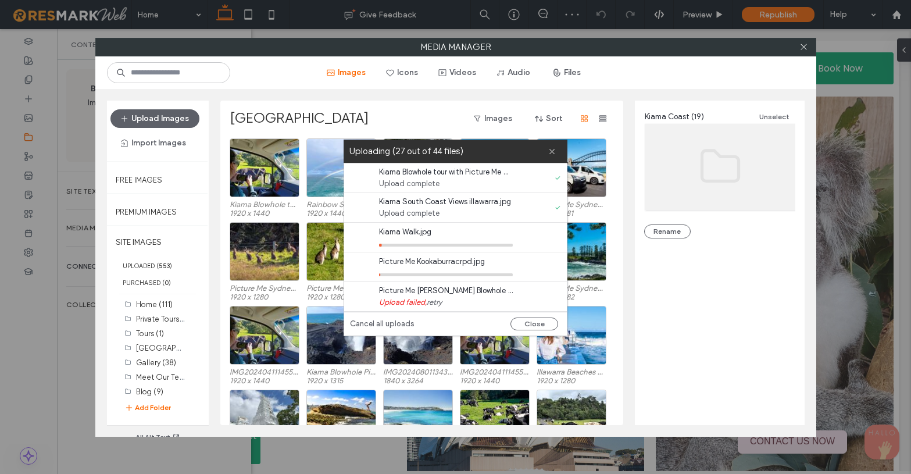
click at [437, 301] on link "retry" at bounding box center [434, 302] width 15 height 12
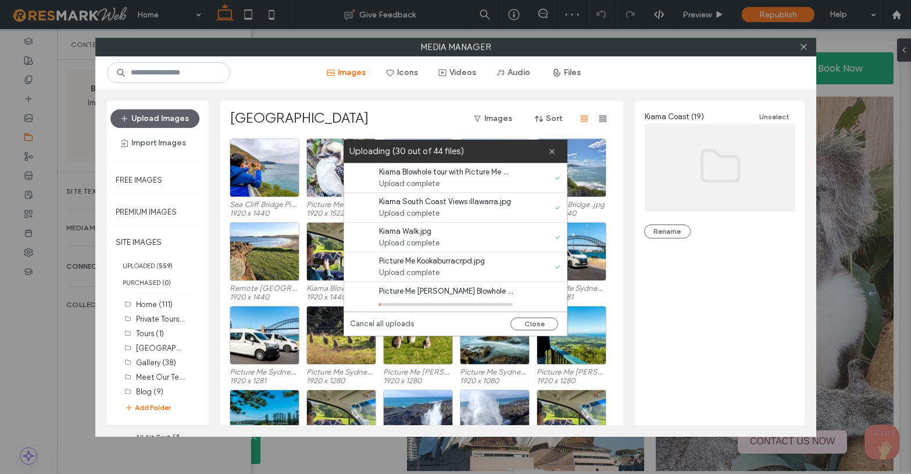
scroll to position [502, 0]
click at [438, 243] on link "retry" at bounding box center [434, 245] width 15 height 12
click at [438, 272] on link "retry" at bounding box center [434, 275] width 15 height 12
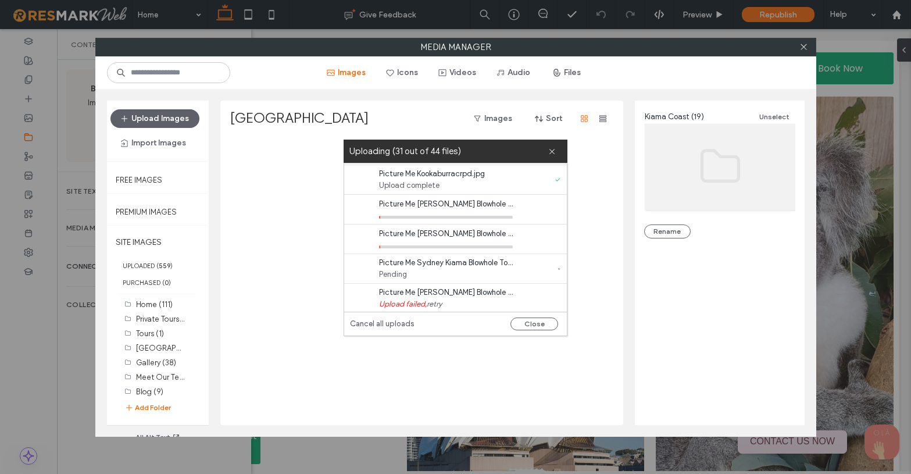
click at [437, 302] on link "retry" at bounding box center [434, 304] width 15 height 12
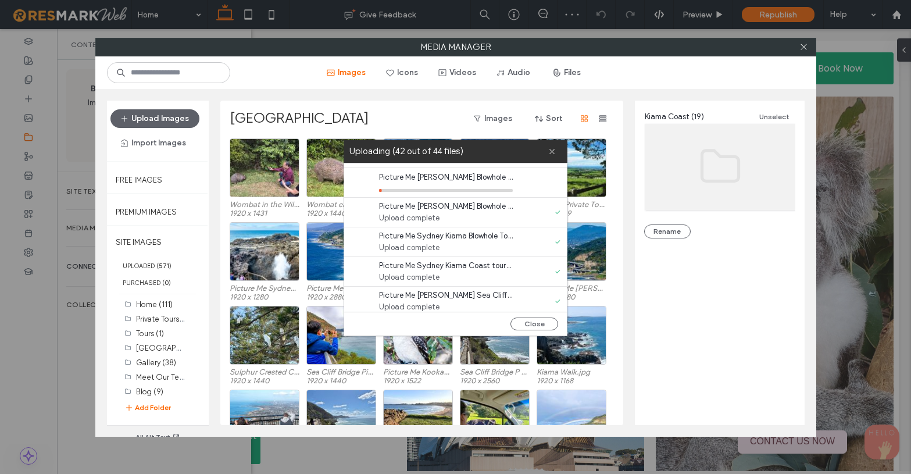
scroll to position [619, 0]
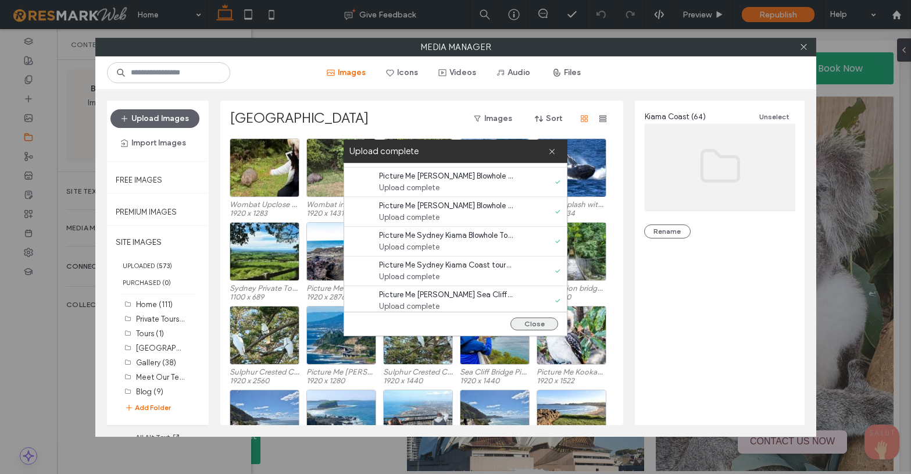
click at [532, 321] on button "Close" at bounding box center [534, 323] width 48 height 13
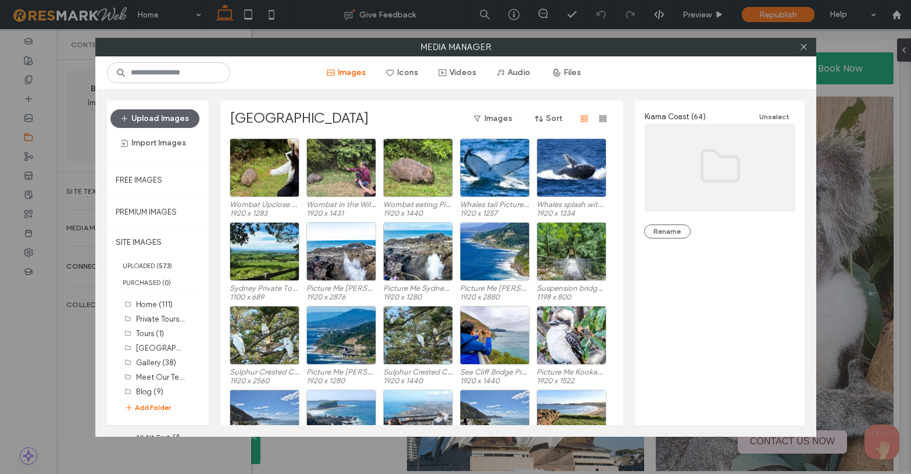
scroll to position [0, 0]
click at [163, 241] on label "SITE IMAGES" at bounding box center [158, 242] width 102 height 29
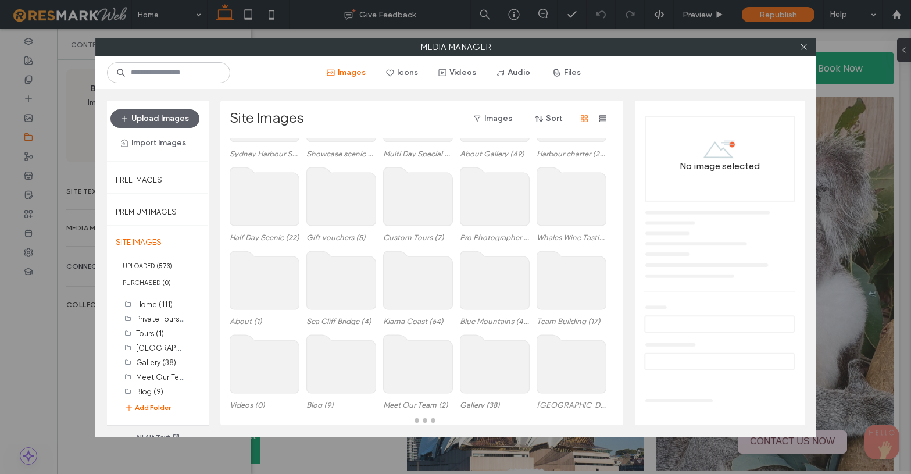
scroll to position [59, 0]
click at [489, 287] on use at bounding box center [494, 280] width 69 height 58
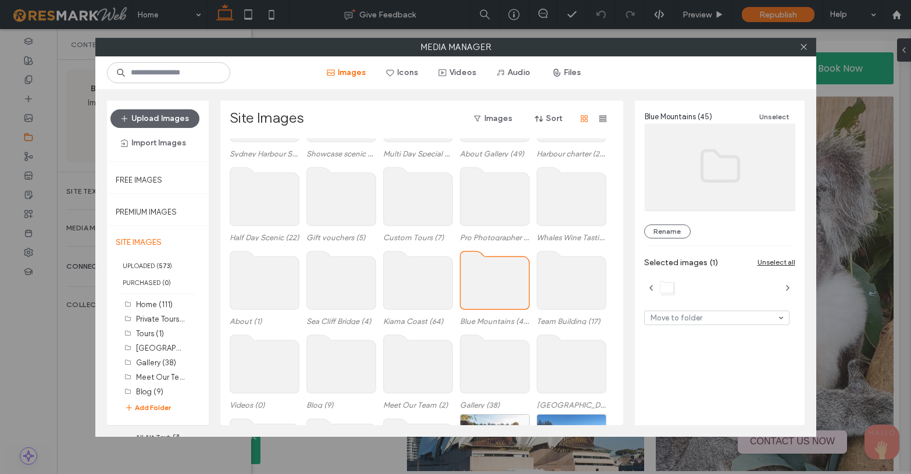
click at [489, 287] on use at bounding box center [494, 280] width 69 height 58
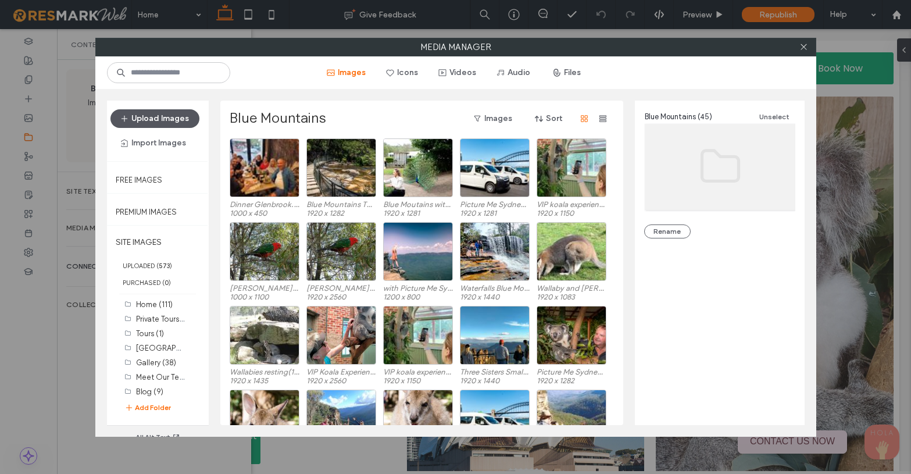
click at [159, 116] on button "Upload Images" at bounding box center [154, 118] width 89 height 19
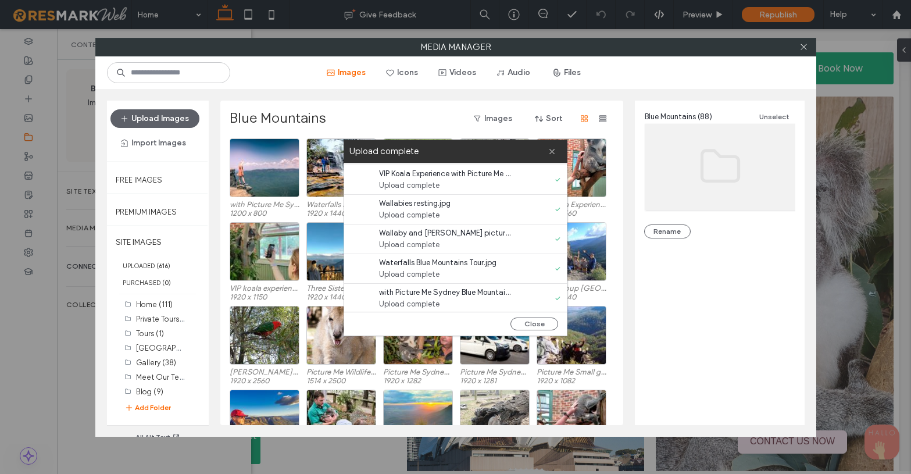
scroll to position [1127, 0]
click at [531, 320] on button "Close" at bounding box center [534, 323] width 48 height 13
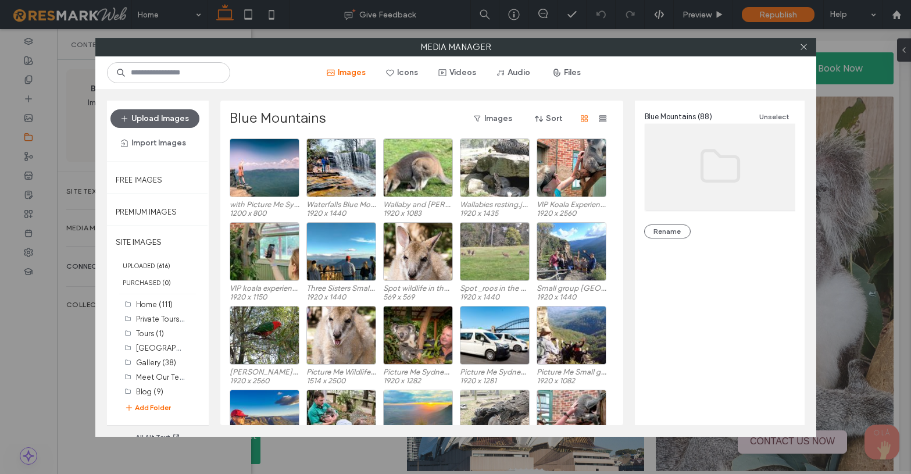
scroll to position [0, 0]
click at [153, 235] on label "SITE IMAGES" at bounding box center [158, 242] width 102 height 29
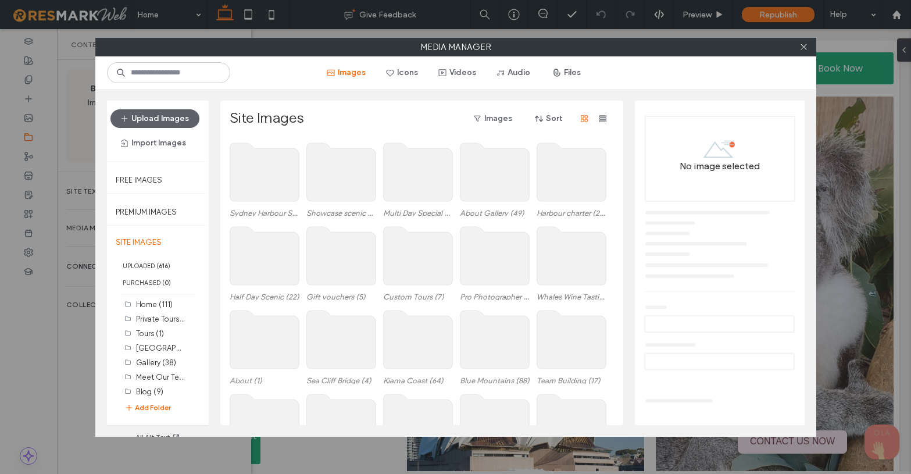
click at [582, 260] on use at bounding box center [571, 256] width 69 height 58
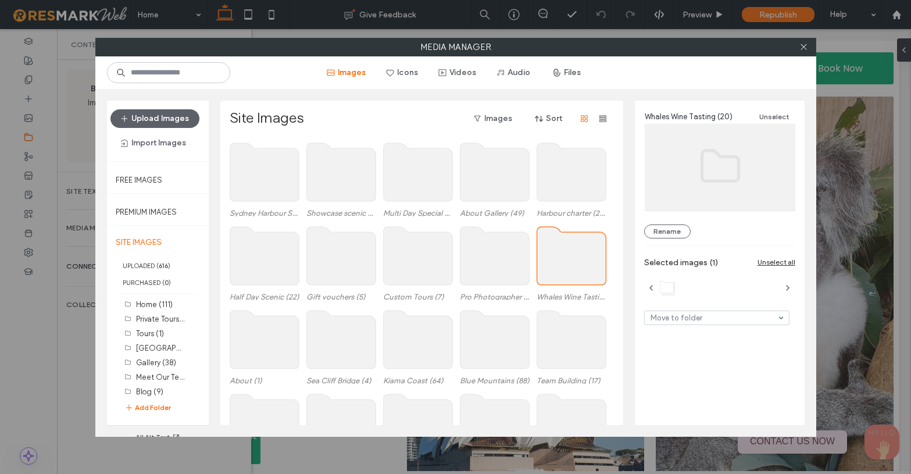
click at [582, 260] on use at bounding box center [571, 256] width 69 height 58
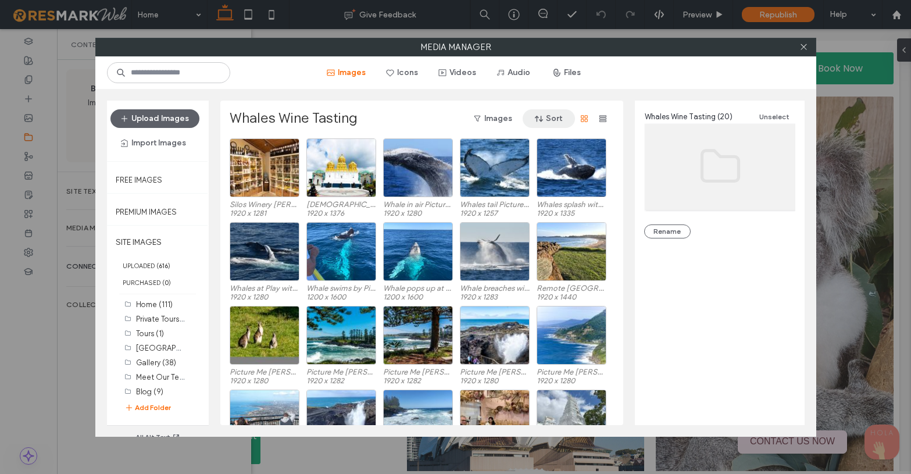
click at [548, 117] on button "Sort" at bounding box center [549, 118] width 52 height 19
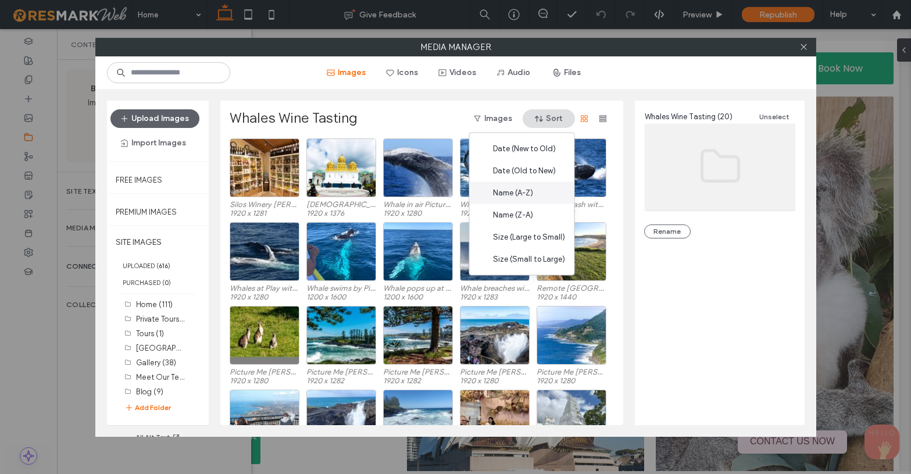
click at [525, 187] on span "Name (A-Z)" at bounding box center [513, 193] width 40 height 12
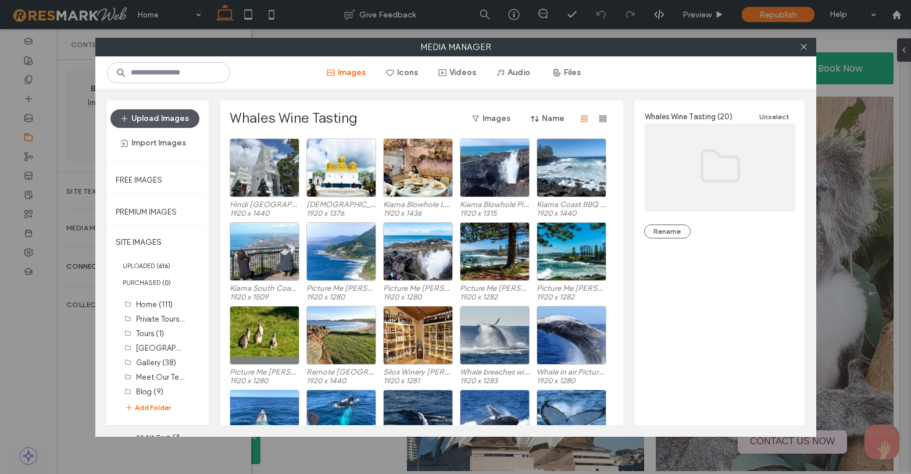
click at [156, 119] on button "Upload Images" at bounding box center [154, 118] width 89 height 19
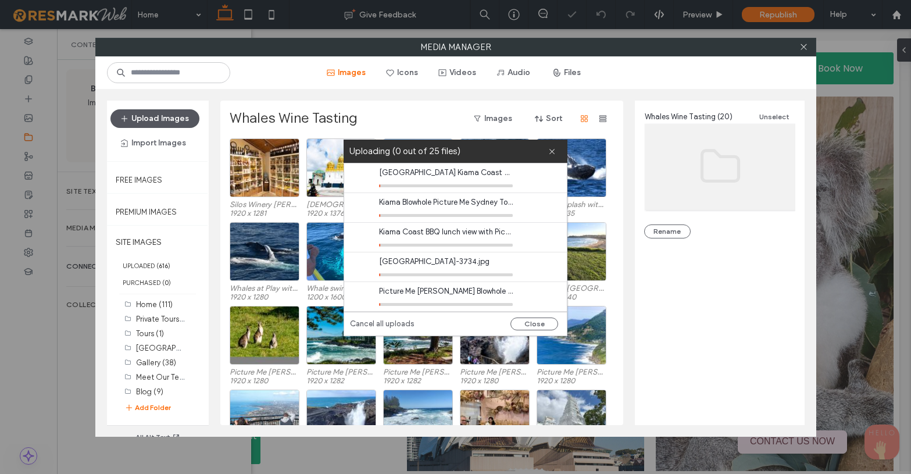
click at [173, 117] on button "Upload Images" at bounding box center [154, 118] width 89 height 19
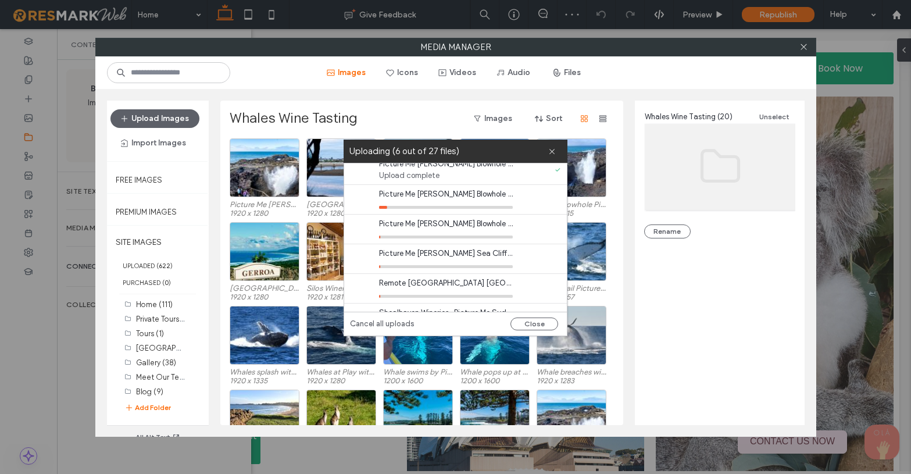
scroll to position [157, 0]
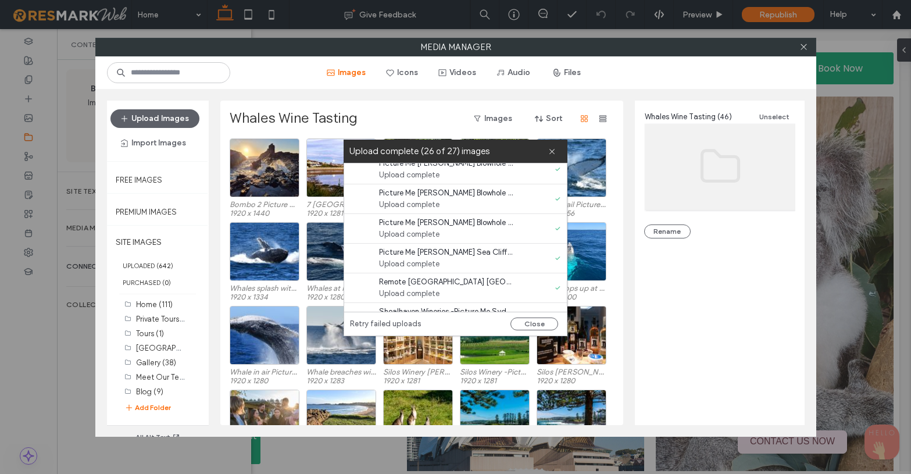
click at [396, 323] on link "Retry failed uploads" at bounding box center [385, 324] width 71 height 12
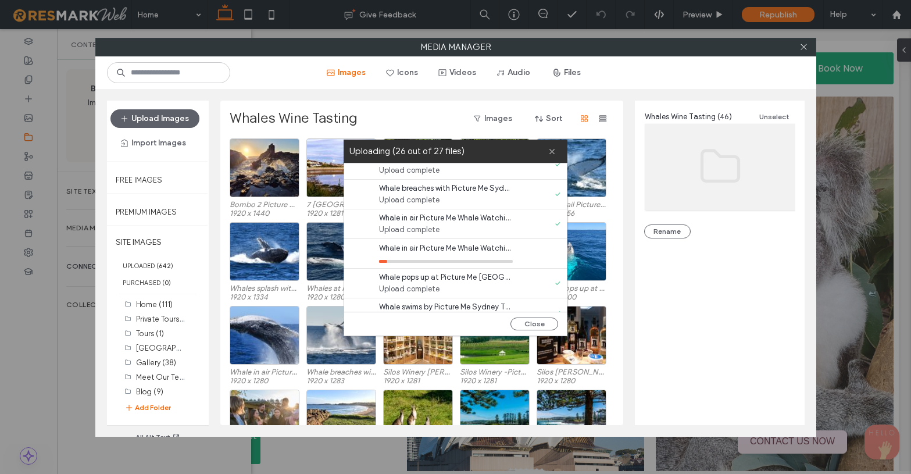
scroll to position [428, 0]
click at [437, 230] on link "retry" at bounding box center [434, 230] width 15 height 12
click at [532, 321] on button "Close" at bounding box center [534, 323] width 48 height 13
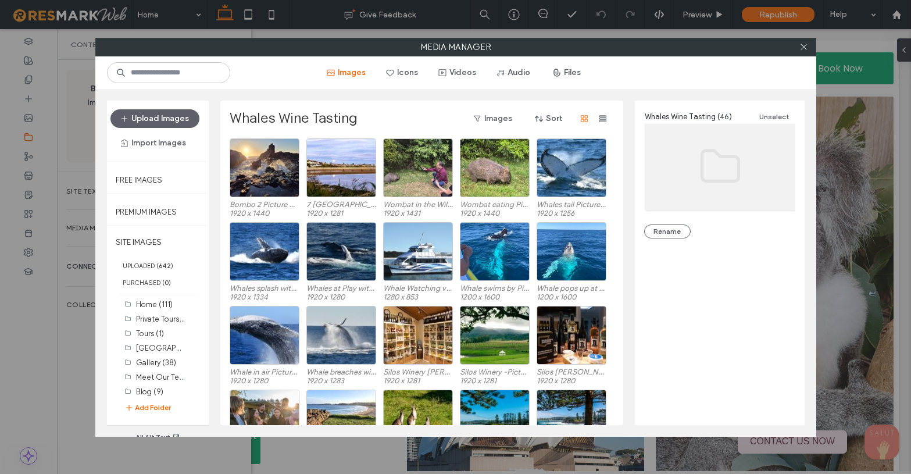
scroll to position [0, 0]
click at [156, 117] on button "Upload Images" at bounding box center [154, 118] width 89 height 19
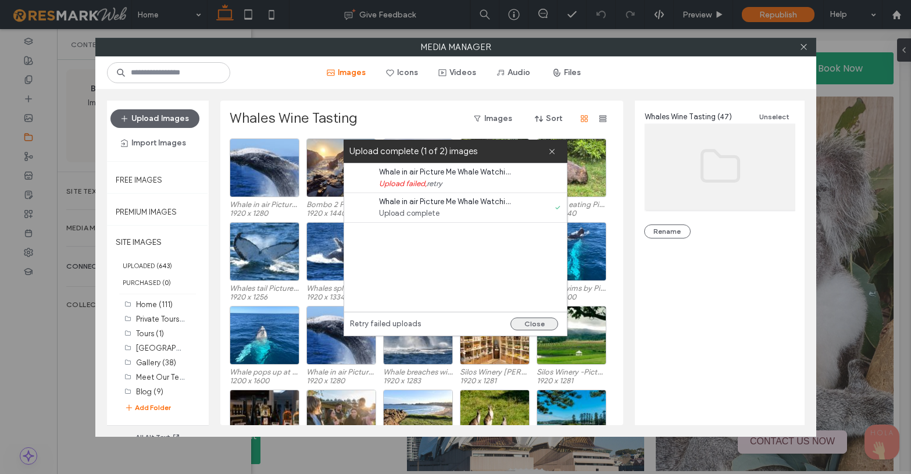
click at [541, 321] on button "Close" at bounding box center [534, 323] width 48 height 13
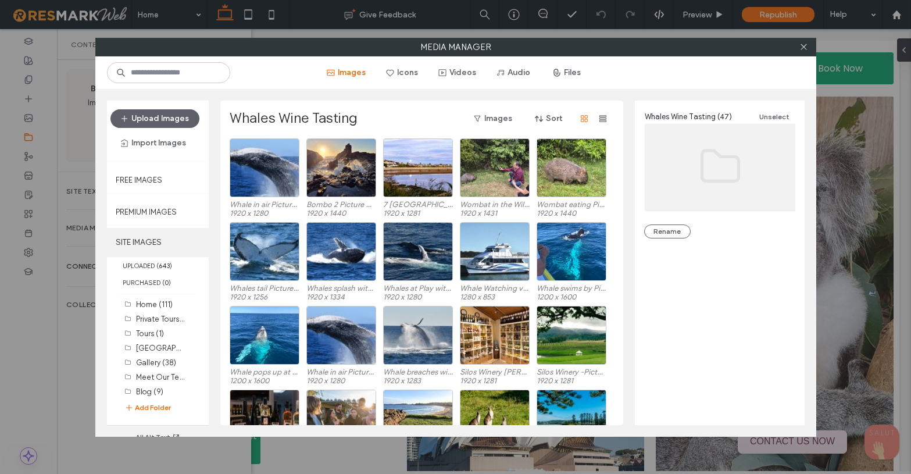
click at [167, 236] on label "SITE IMAGES" at bounding box center [158, 242] width 102 height 29
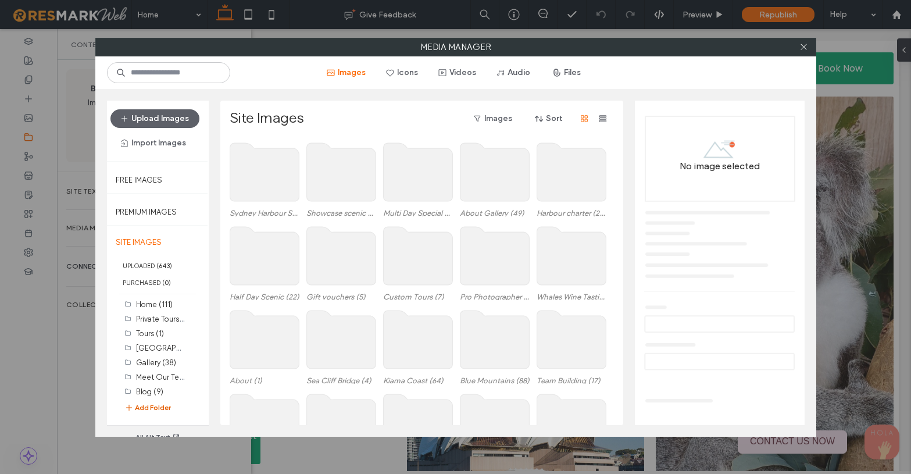
click at [165, 407] on button "Add Folder" at bounding box center [147, 408] width 47 height 12
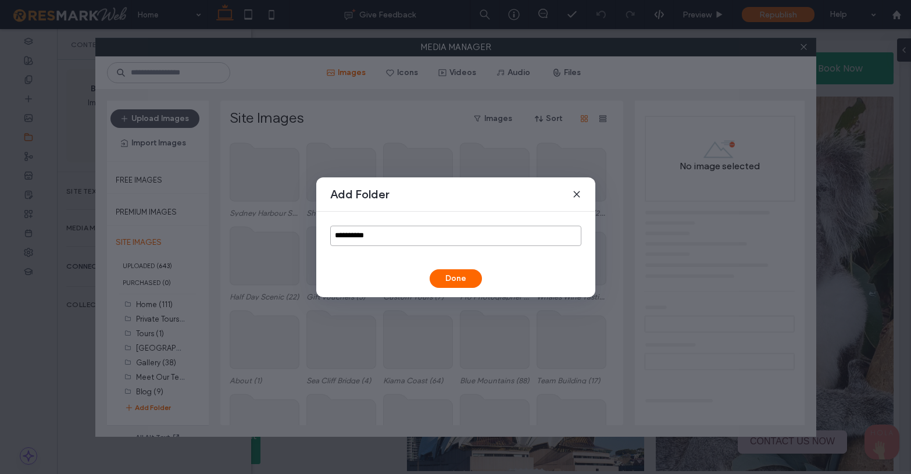
click at [355, 229] on input "**********" at bounding box center [455, 236] width 251 height 20
click at [355, 230] on input "**********" at bounding box center [455, 236] width 251 height 20
paste input "**********"
click at [380, 234] on input "**********" at bounding box center [455, 236] width 251 height 20
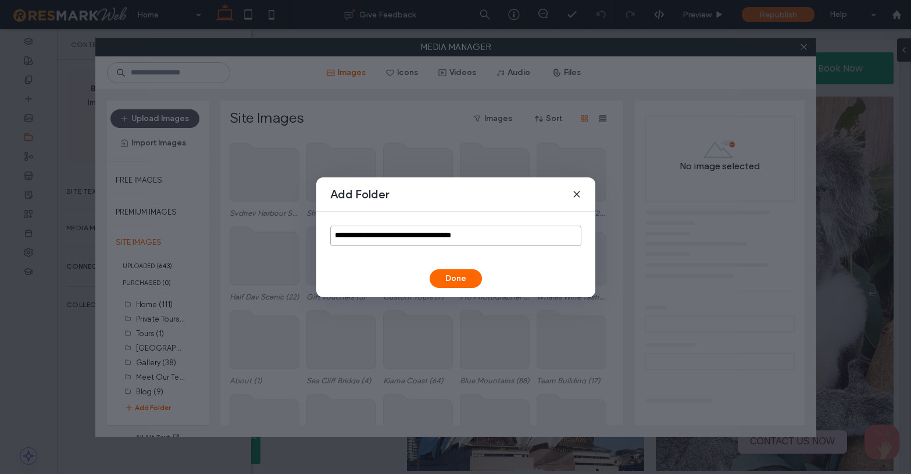
click at [442, 234] on input "**********" at bounding box center [455, 236] width 251 height 20
type input "**********"
click at [463, 273] on button "Done" at bounding box center [456, 278] width 52 height 19
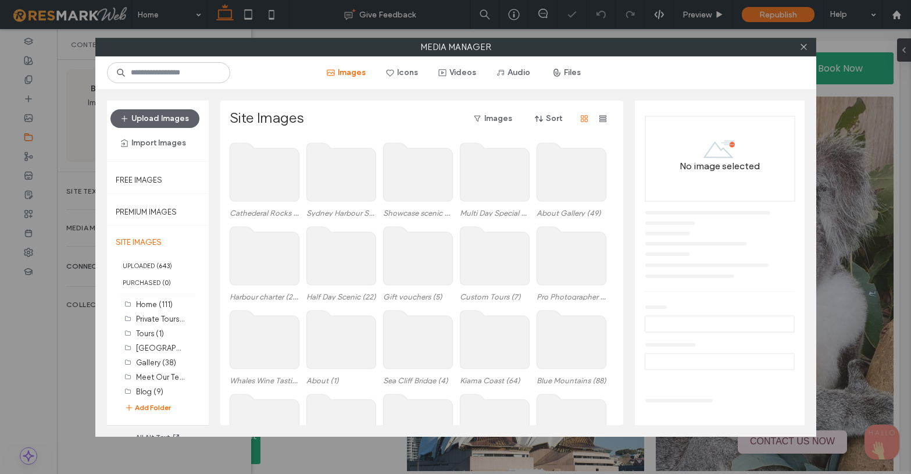
click at [288, 180] on use at bounding box center [264, 172] width 69 height 58
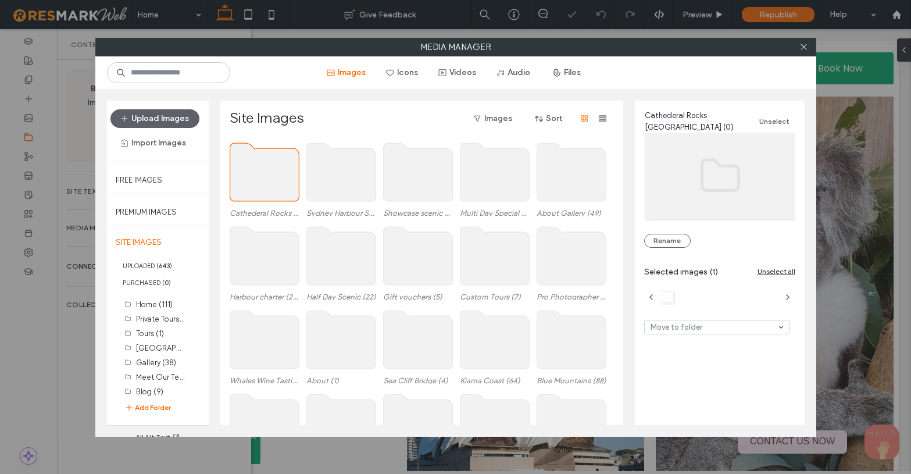
click at [288, 180] on use at bounding box center [264, 172] width 69 height 58
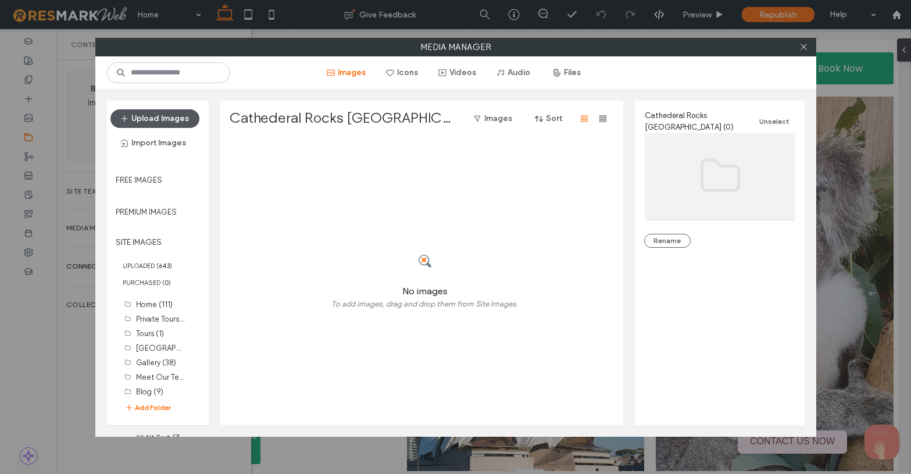
click at [177, 119] on button "Upload Images" at bounding box center [154, 118] width 89 height 19
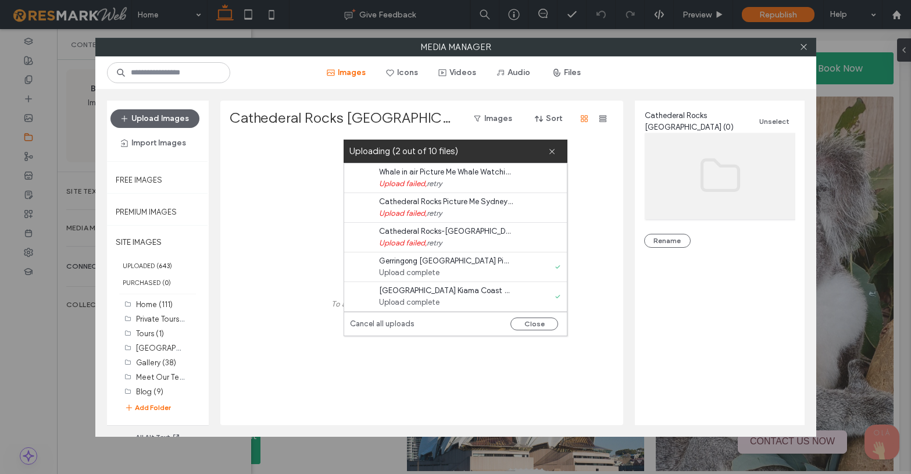
click at [435, 214] on link "retry" at bounding box center [434, 214] width 15 height 12
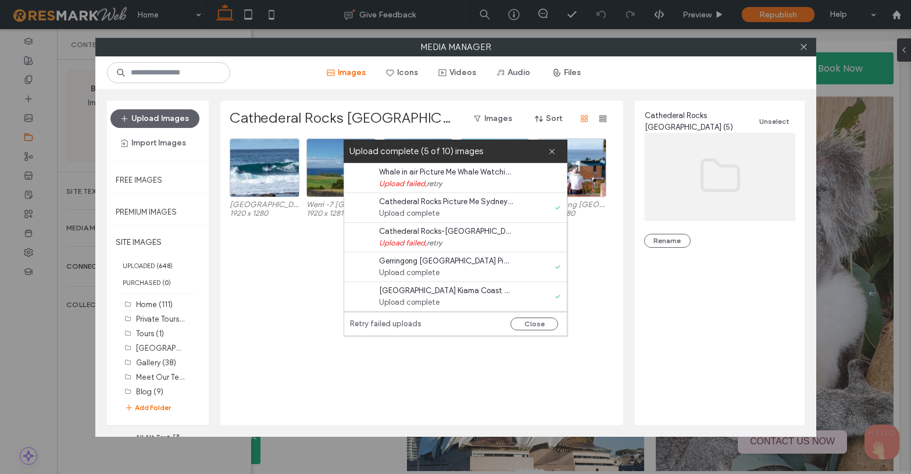
click at [440, 242] on link "retry" at bounding box center [434, 243] width 15 height 12
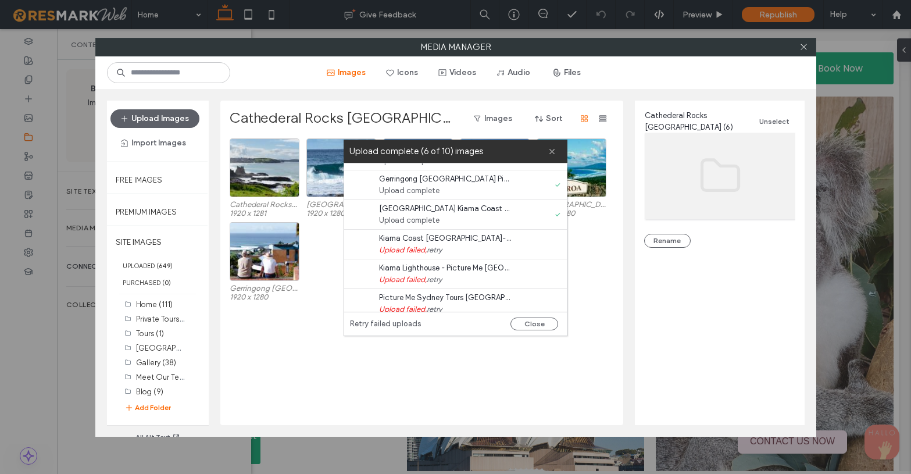
scroll to position [85, 0]
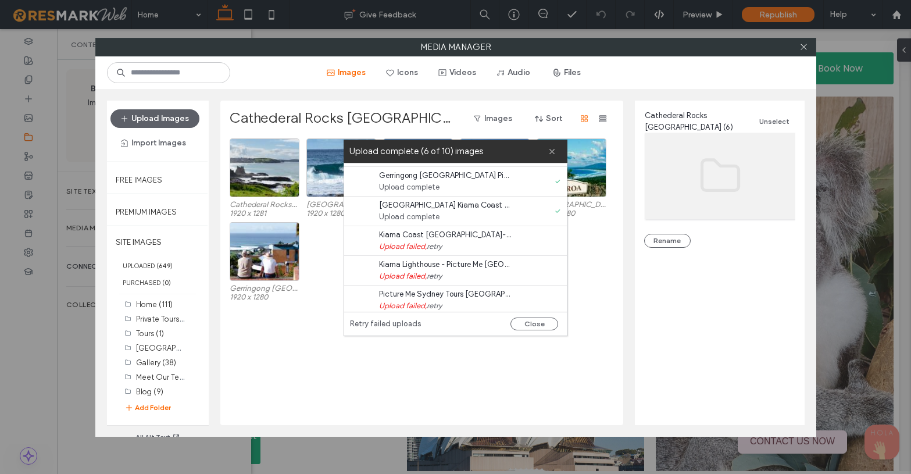
click at [439, 245] on link "retry" at bounding box center [434, 247] width 15 height 12
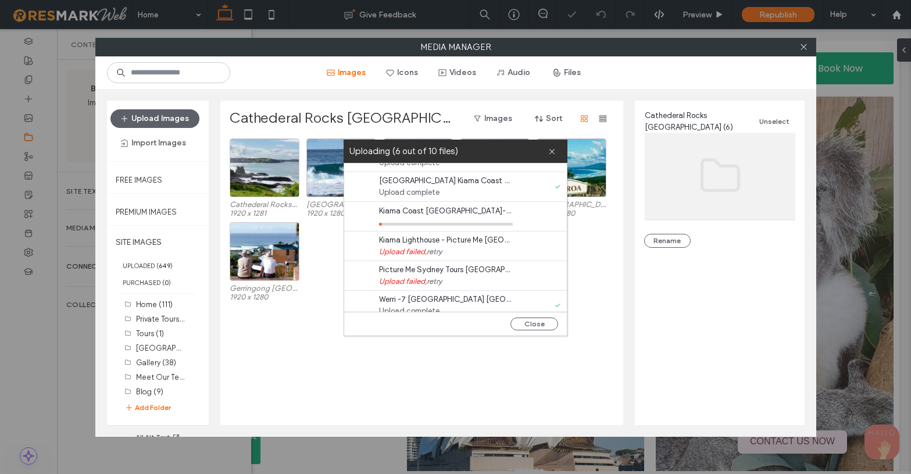
scroll to position [117, 0]
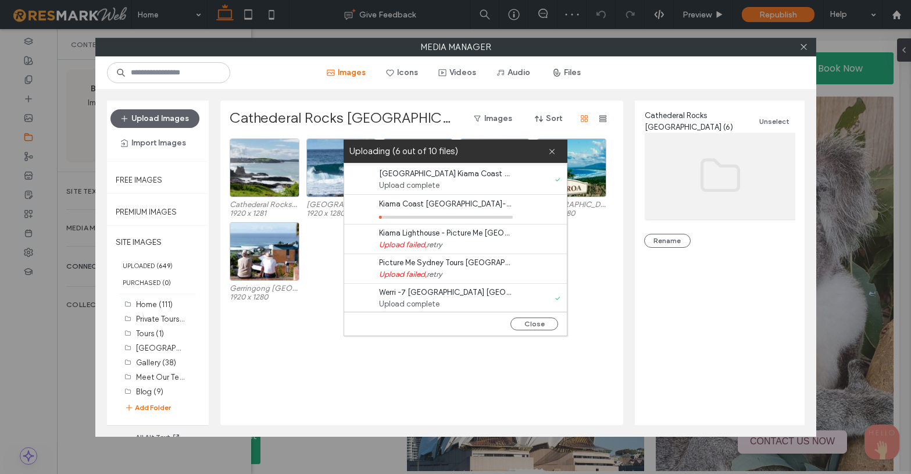
click at [437, 245] on link "retry" at bounding box center [434, 245] width 15 height 12
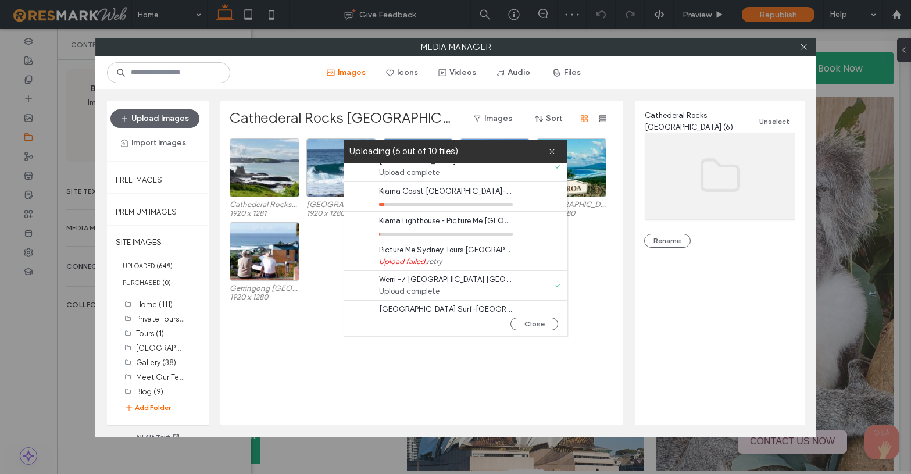
scroll to position [132, 0]
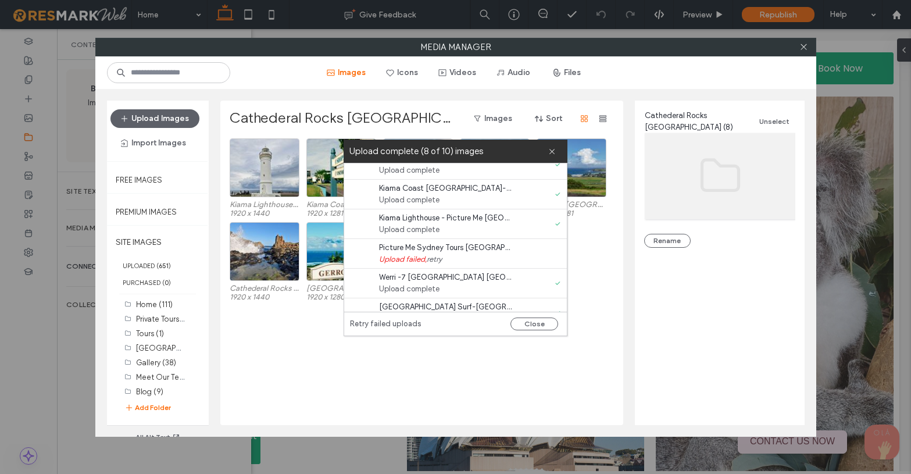
click at [435, 258] on link "retry" at bounding box center [434, 259] width 15 height 12
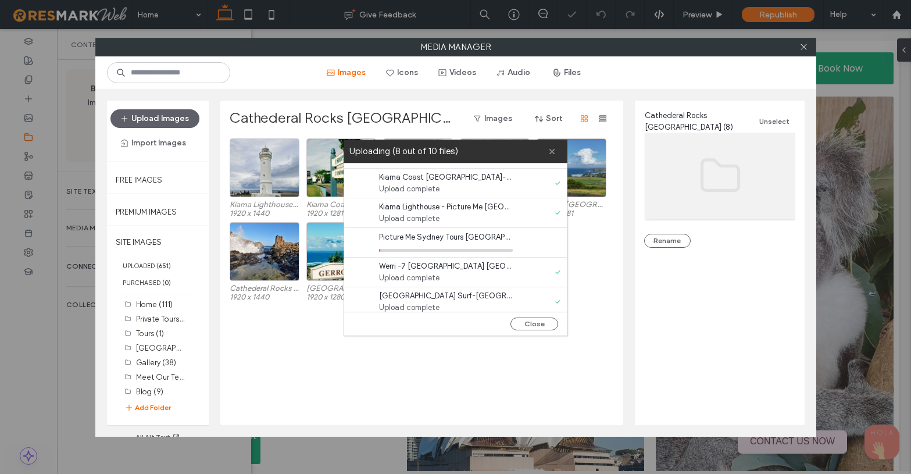
scroll to position [148, 0]
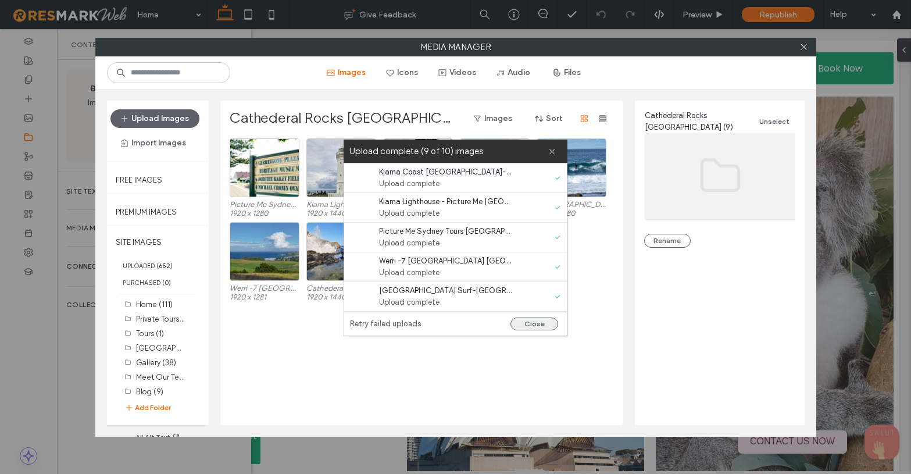
click at [532, 323] on button "Close" at bounding box center [534, 323] width 48 height 13
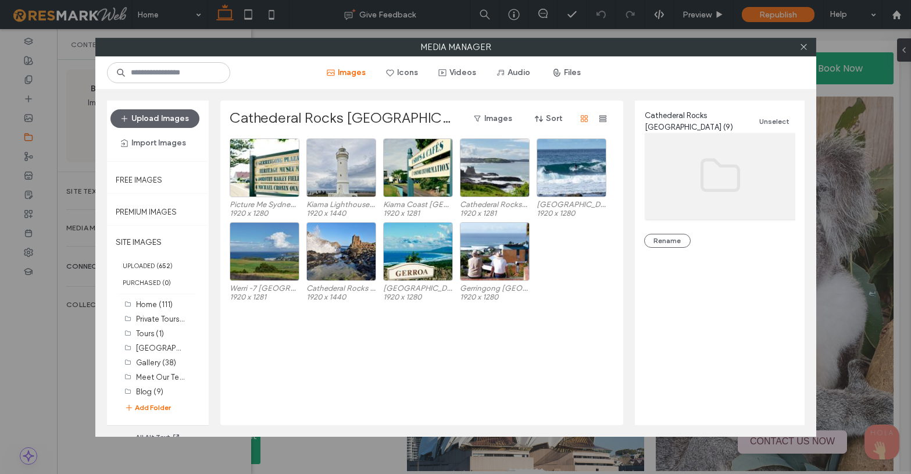
scroll to position [0, 0]
click at [805, 46] on icon at bounding box center [803, 46] width 9 height 9
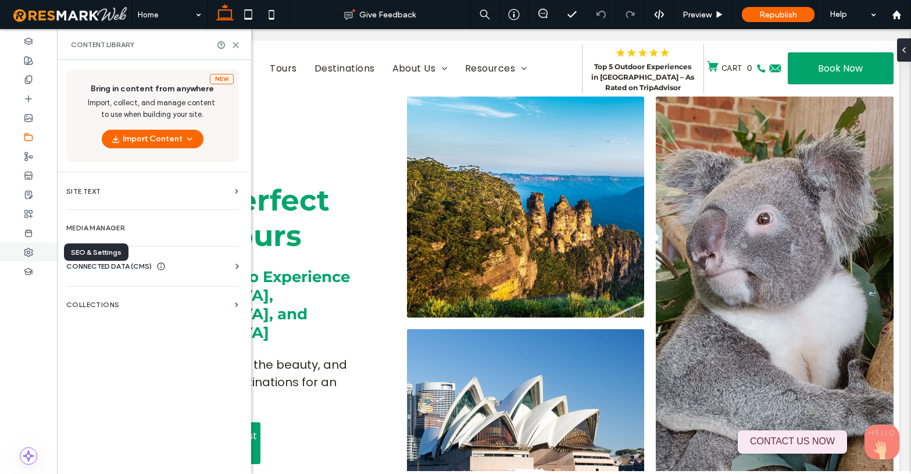
click at [32, 244] on div at bounding box center [28, 251] width 57 height 19
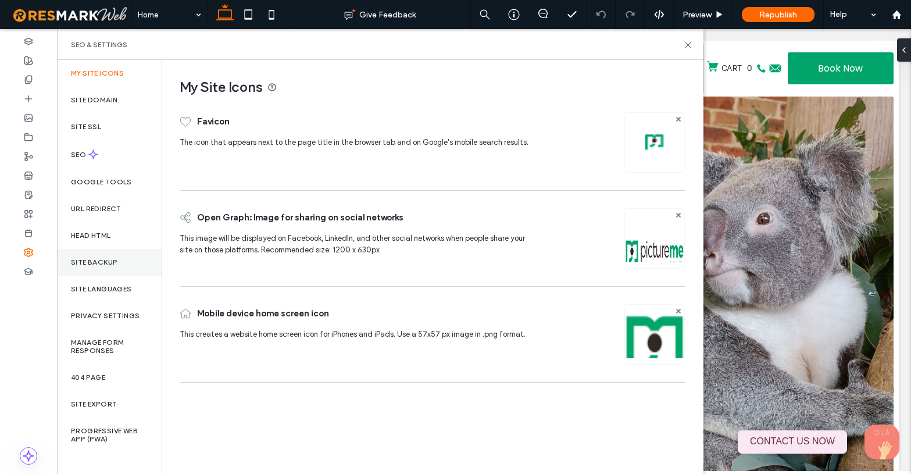
click at [91, 257] on div "Site Backup" at bounding box center [109, 262] width 105 height 27
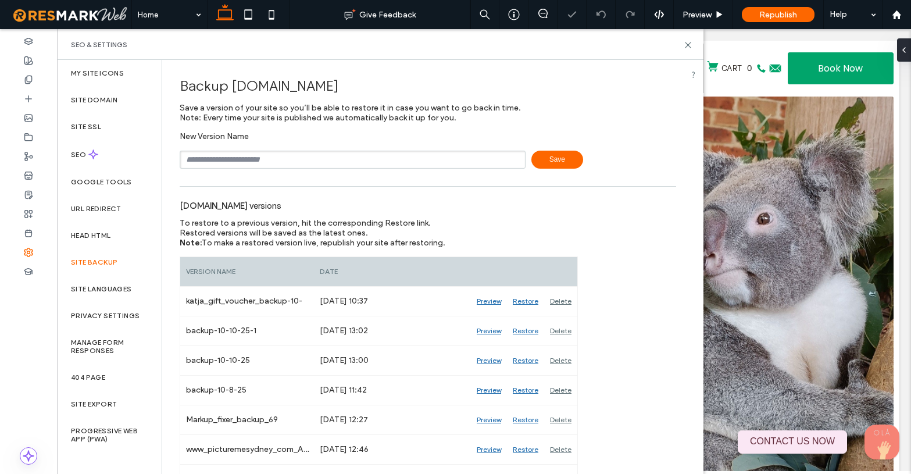
click at [256, 158] on input "text" at bounding box center [353, 160] width 346 height 18
click at [27, 80] on icon at bounding box center [28, 79] width 9 height 9
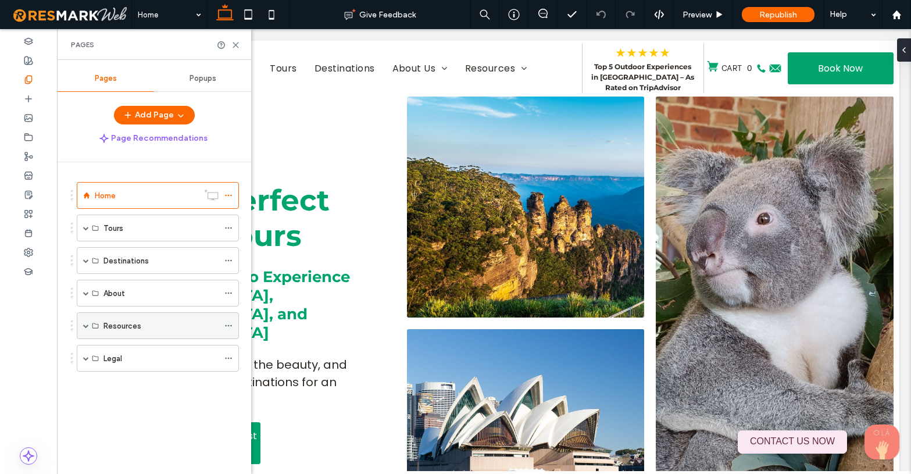
click at [88, 324] on span at bounding box center [86, 326] width 6 height 6
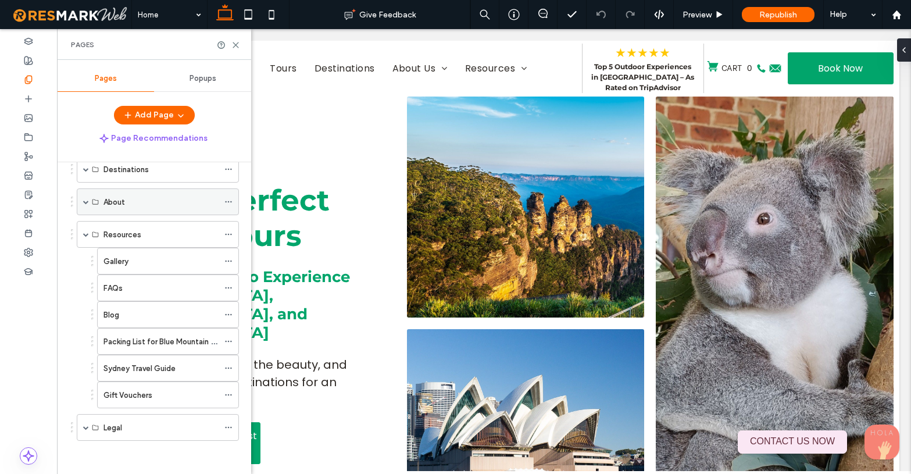
scroll to position [93, 0]
click at [226, 392] on icon at bounding box center [228, 393] width 8 height 8
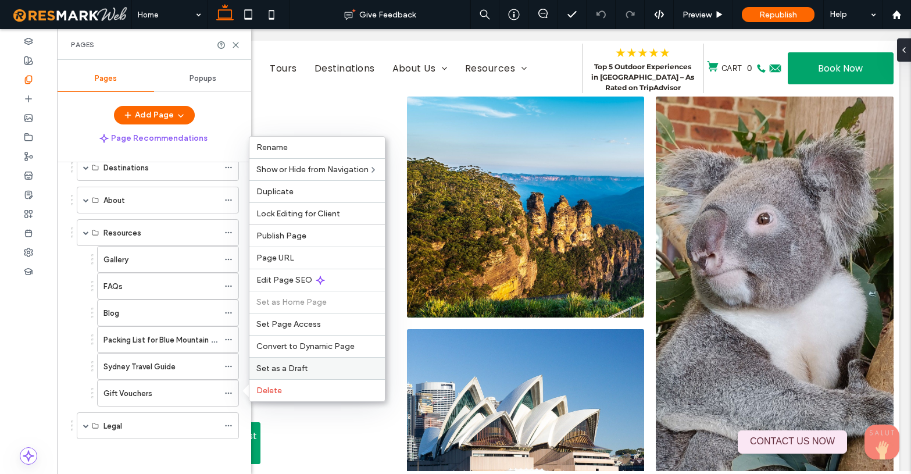
click at [301, 363] on div "Set as a Draft" at bounding box center [316, 368] width 135 height 22
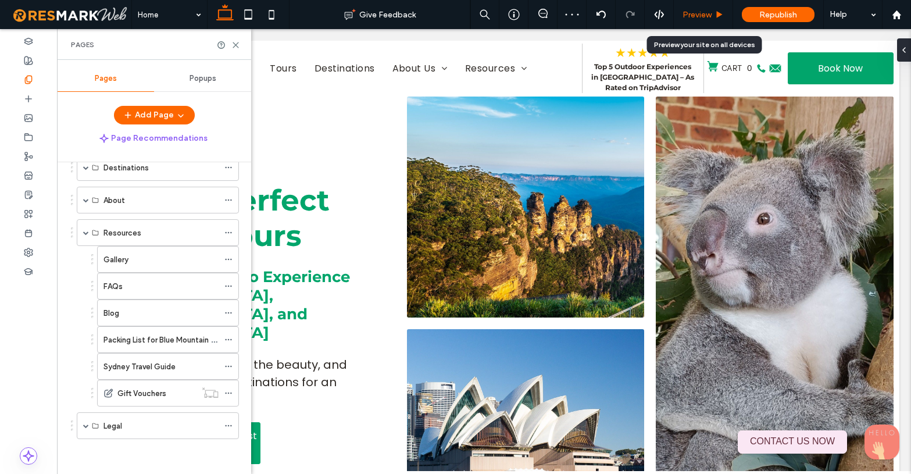
click at [698, 15] on span "Preview" at bounding box center [696, 15] width 29 height 10
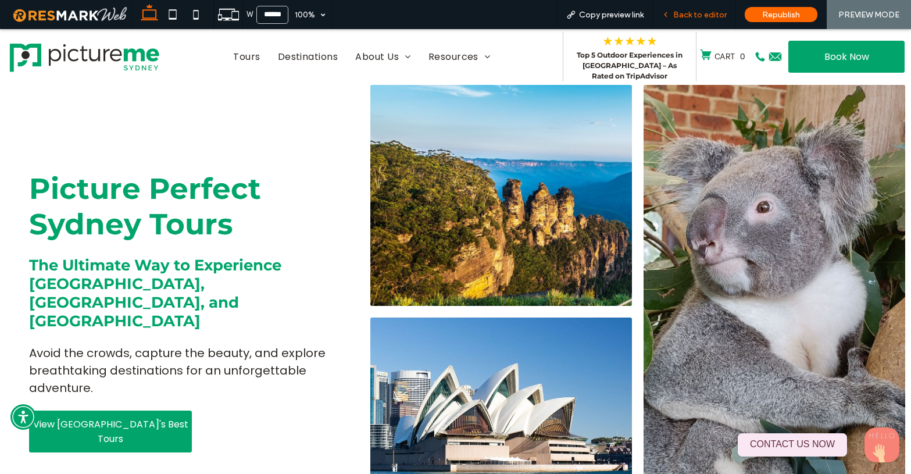
click at [712, 15] on span "Back to editor" at bounding box center [699, 15] width 53 height 10
